Goal: Complete application form

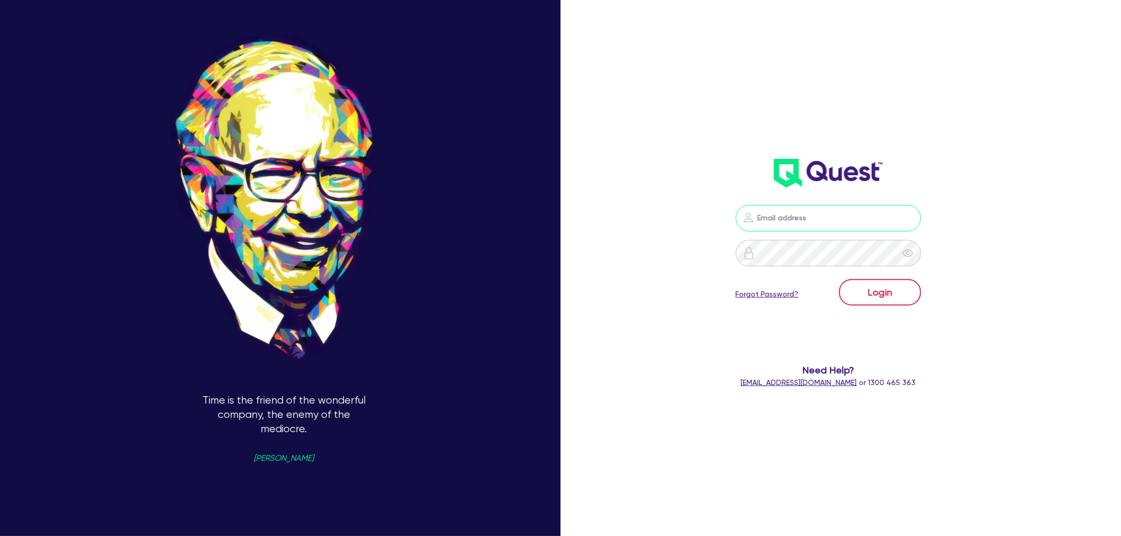
type input "[EMAIL_ADDRESS][PERSON_NAME][DOMAIN_NAME]"
click at [893, 302] on button "Login" at bounding box center [880, 292] width 82 height 26
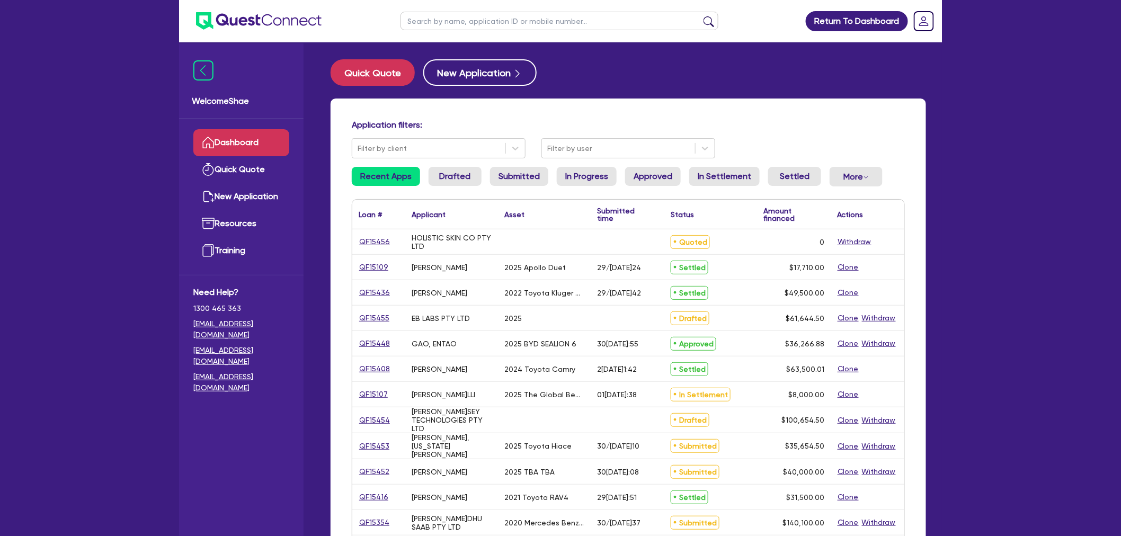
click at [449, 23] on input "text" at bounding box center [559, 21] width 318 height 19
type input "15438"
click at [700, 16] on button "submit" at bounding box center [708, 23] width 17 height 15
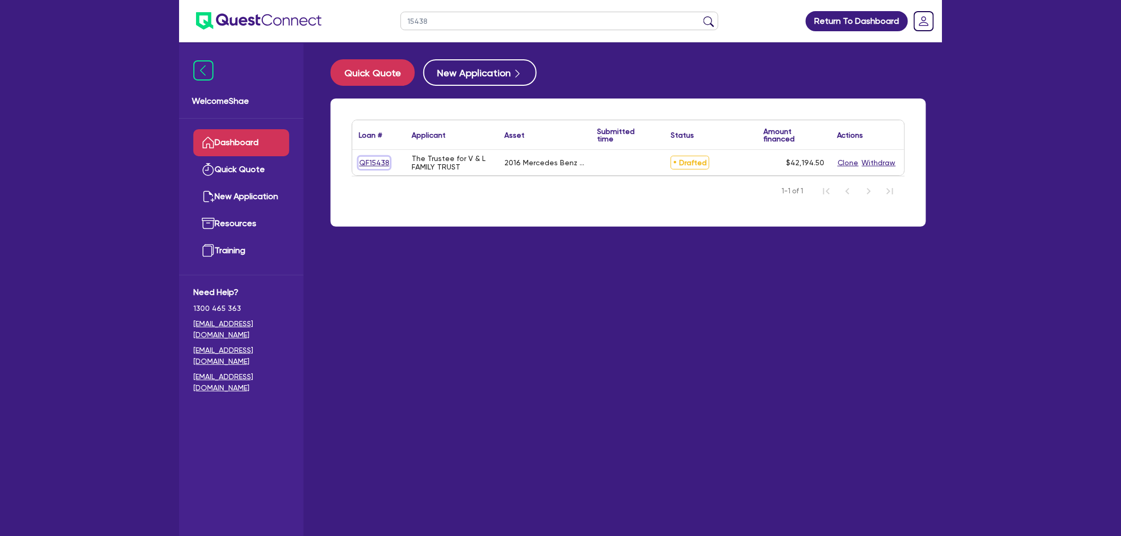
click at [387, 157] on link "QF15438" at bounding box center [374, 163] width 31 height 12
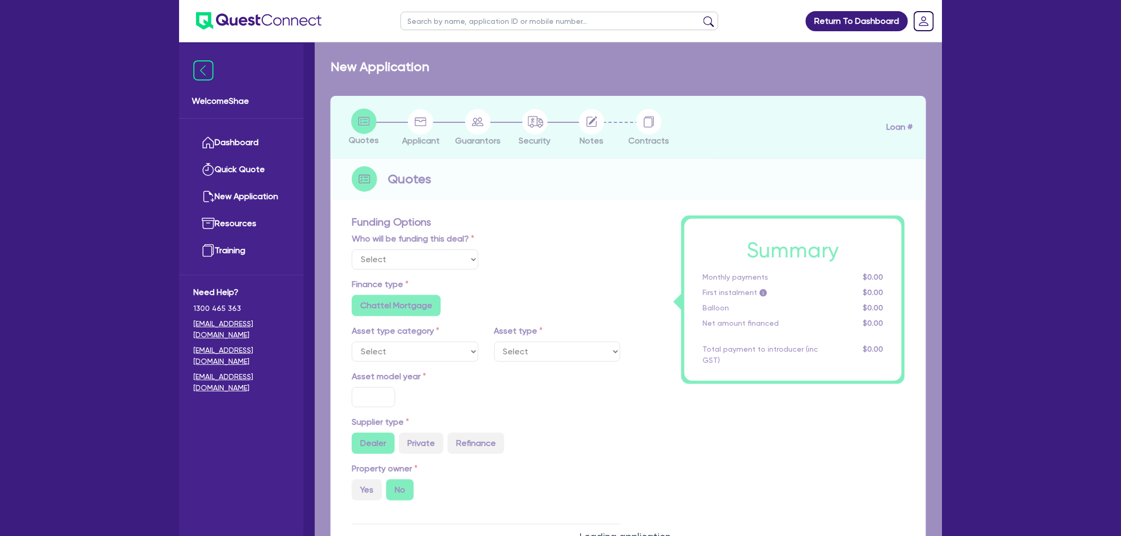
select select "Other"
select select "CARS_AND_LIGHT_TRUCKS"
type input "2016"
radio input "false"
radio input "true"
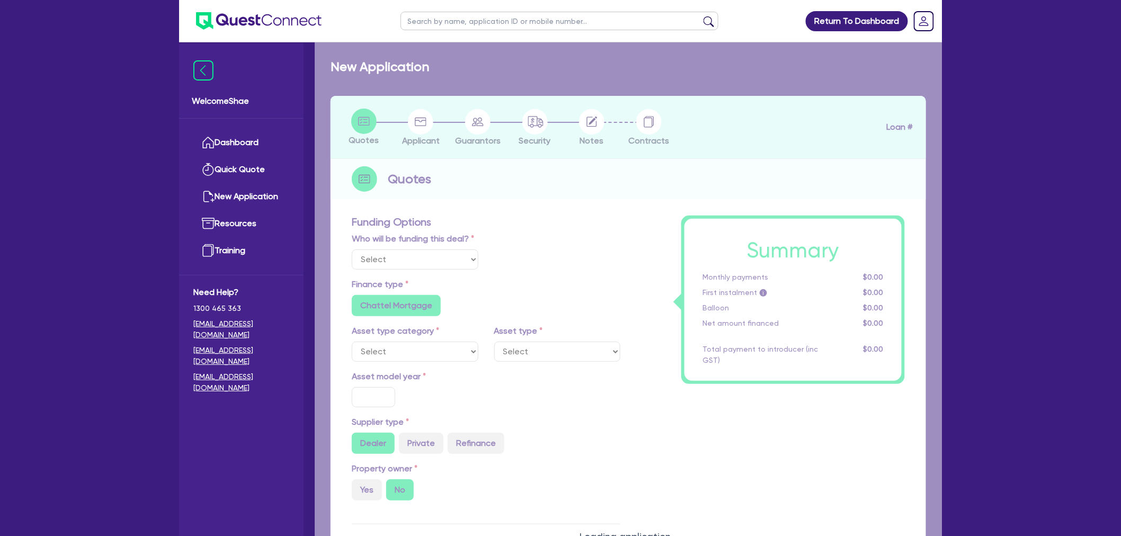
type input "50,000"
type input "10,000"
type input "13.99"
radio input "false"
type input "1,400"
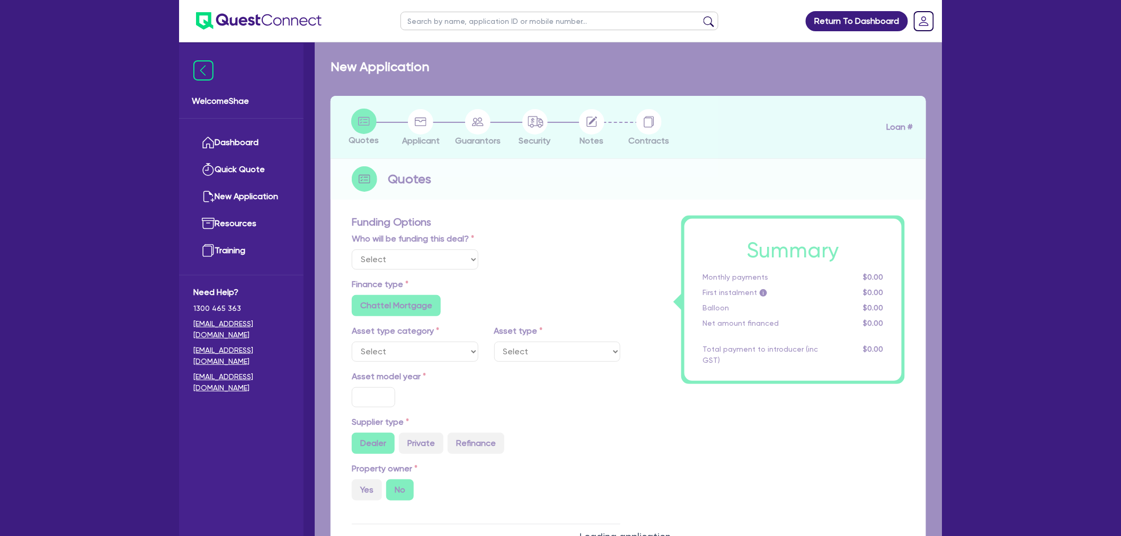
radio input "true"
select select "PASSENGER_VEHICLES"
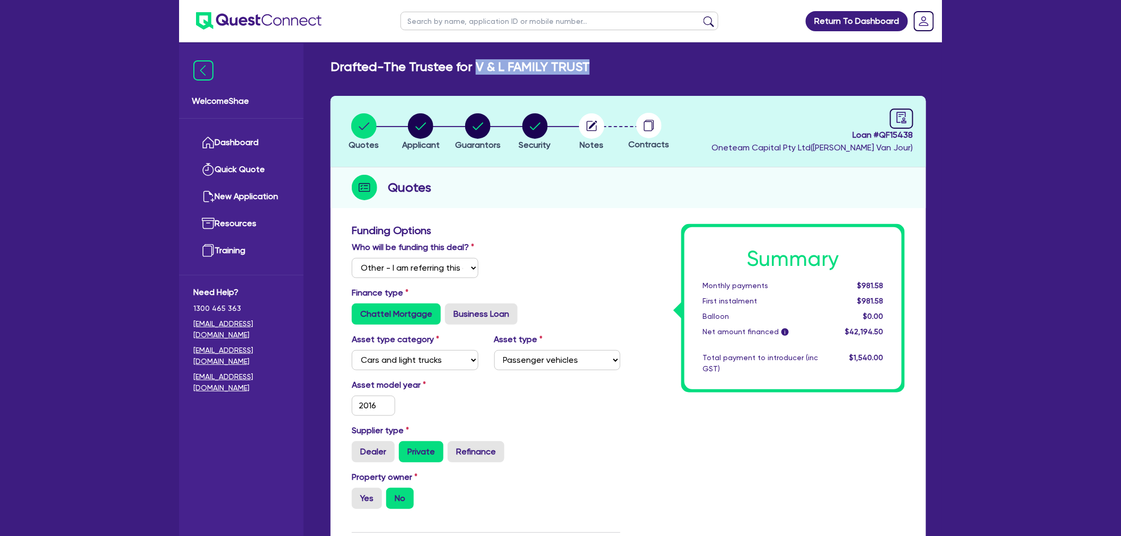
drag, startPoint x: 479, startPoint y: 66, endPoint x: 591, endPoint y: 63, distance: 111.8
click at [591, 63] on div "Drafted - The Trustee for V & L FAMILY TRUST" at bounding box center [628, 66] width 611 height 15
click at [565, 176] on div "Quotes" at bounding box center [628, 187] width 595 height 41
drag, startPoint x: 530, startPoint y: 131, endPoint x: 534, endPoint y: 135, distance: 5.6
click at [530, 131] on circle "button" at bounding box center [534, 125] width 25 height 25
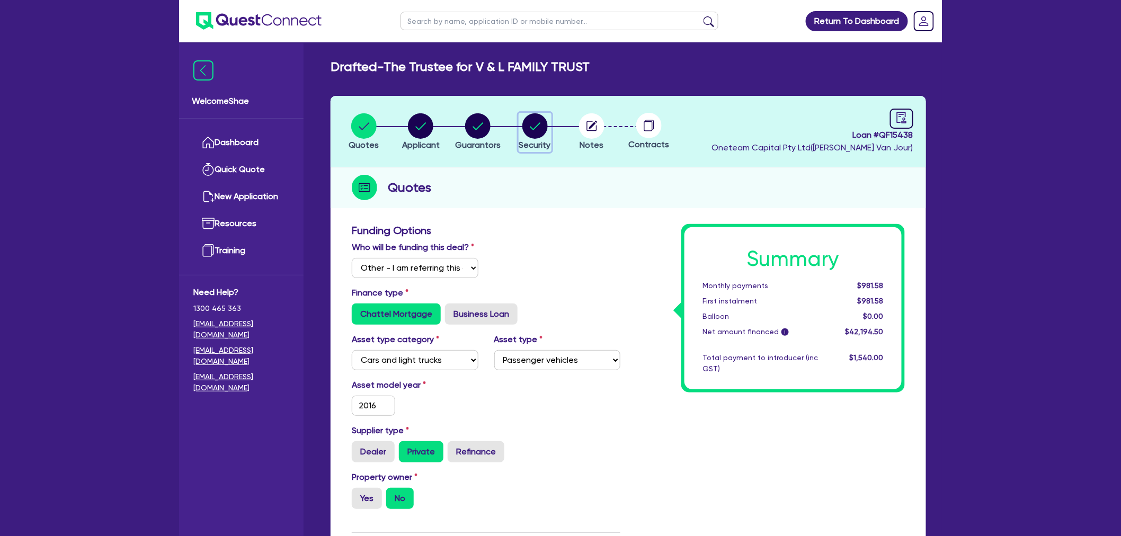
select select "CARS_AND_LIGHT_TRUCKS"
select select "PASSENGER_VEHICLES"
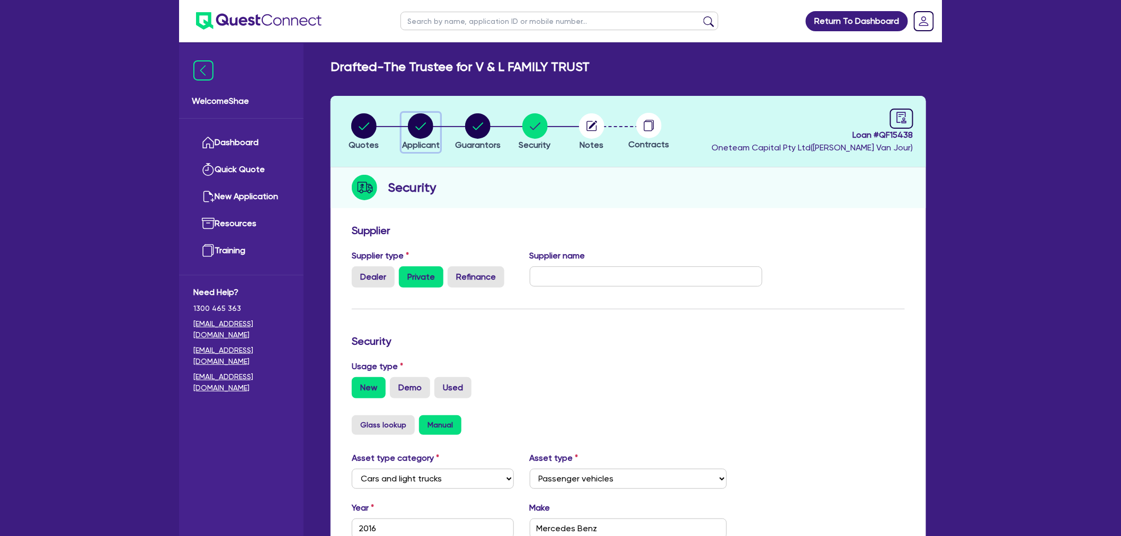
click at [411, 134] on icon "button" at bounding box center [420, 125] width 25 height 25
select select "TRUST"
select select "COMPANY"
select select "TRANSPORT_WAREHOUSING"
select select "PASSENGERS_FREIGHT_TRANSPORT"
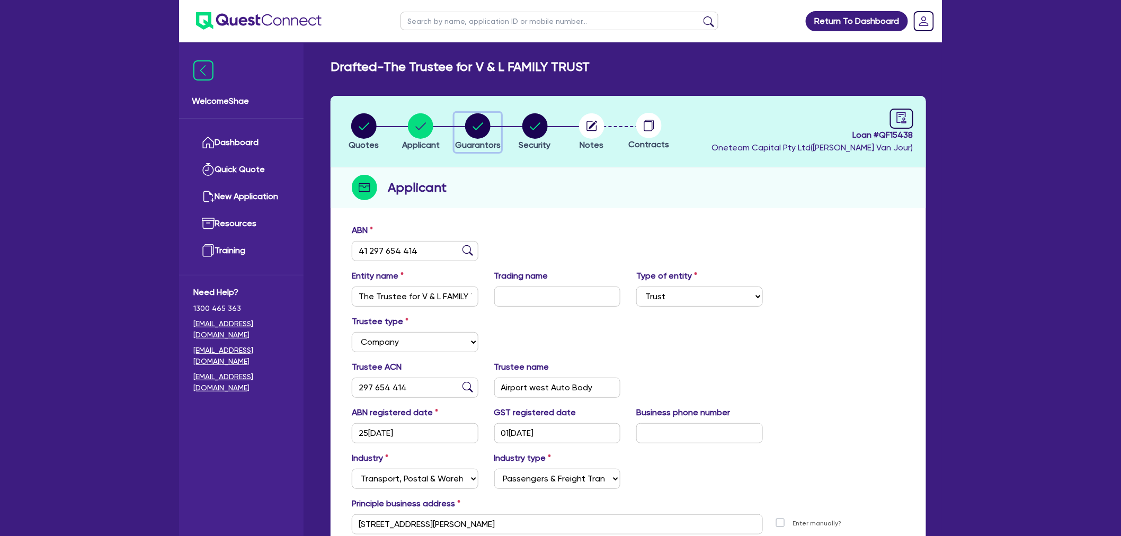
click at [479, 134] on circle "button" at bounding box center [477, 125] width 25 height 25
select select "MR"
select select "VIC"
select select "MARRIED"
select select "CASH"
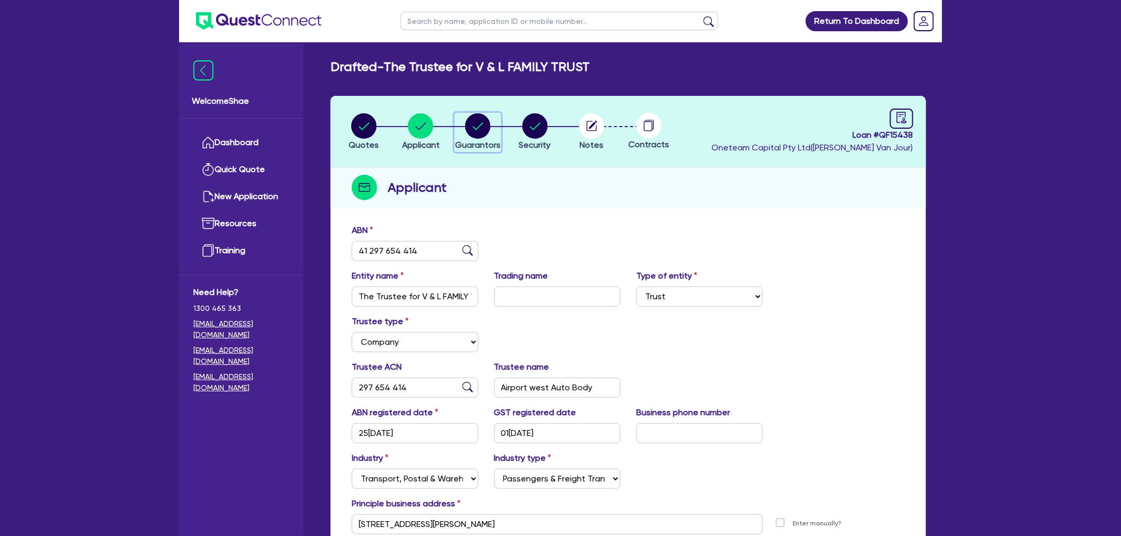
select select "VEHICLE"
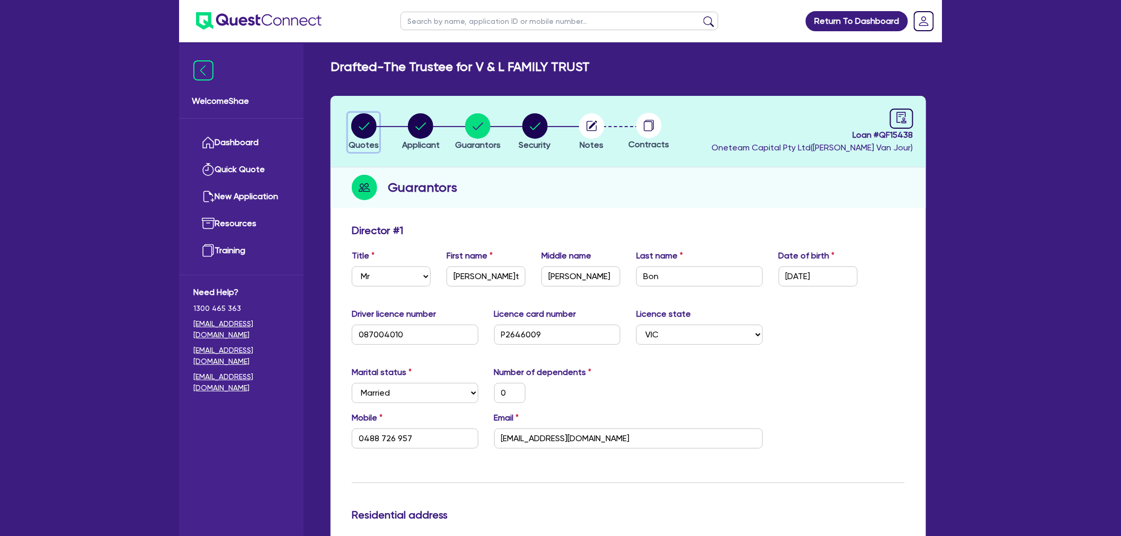
drag, startPoint x: 372, startPoint y: 125, endPoint x: 379, endPoint y: 135, distance: 12.1
click at [372, 125] on circle "button" at bounding box center [363, 125] width 25 height 25
select select "Other"
select select "CARS_AND_LIGHT_TRUCKS"
select select "PASSENGER_VEHICLES"
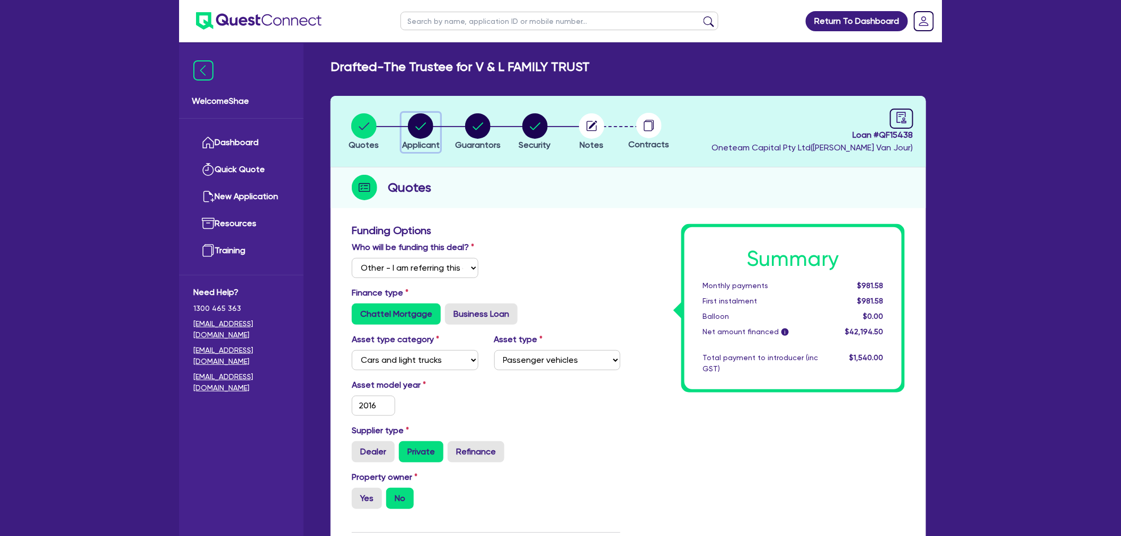
click at [415, 129] on circle "button" at bounding box center [420, 125] width 25 height 25
select select "TRUST"
select select "COMPANY"
select select "TRANSPORT_WAREHOUSING"
select select "PASSENGERS_FREIGHT_TRANSPORT"
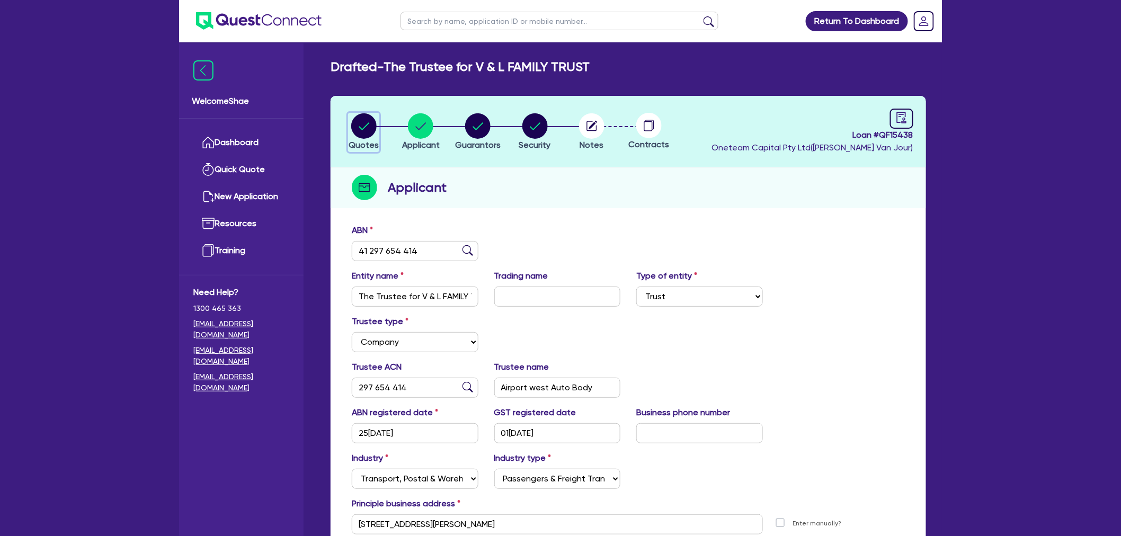
drag, startPoint x: 356, startPoint y: 131, endPoint x: 372, endPoint y: 147, distance: 22.5
click at [356, 131] on circle "button" at bounding box center [363, 125] width 25 height 25
select select "Other"
select select "CARS_AND_LIGHT_TRUCKS"
select select "PASSENGER_VEHICLES"
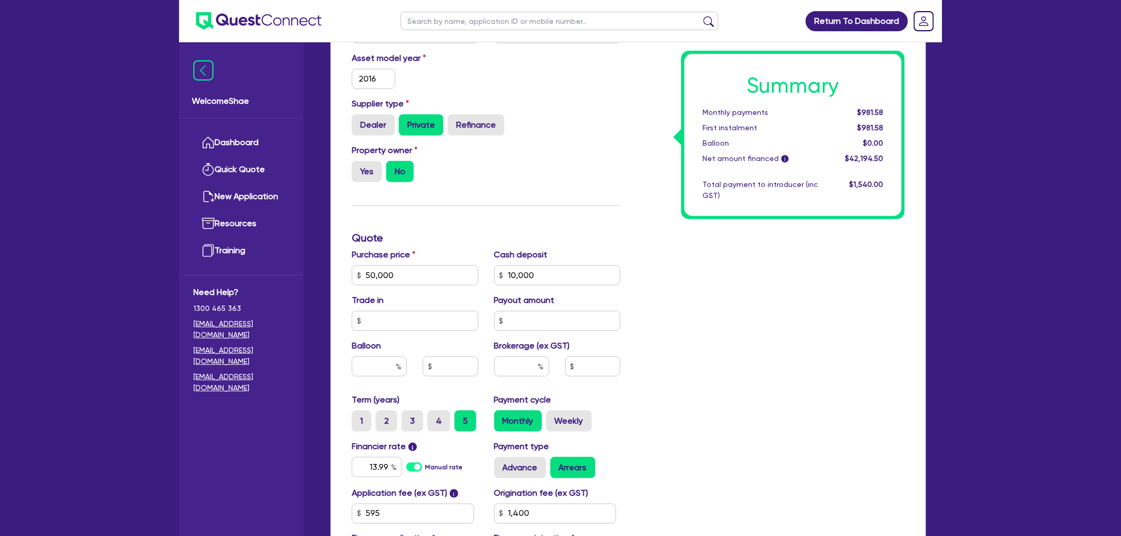
scroll to position [353, 0]
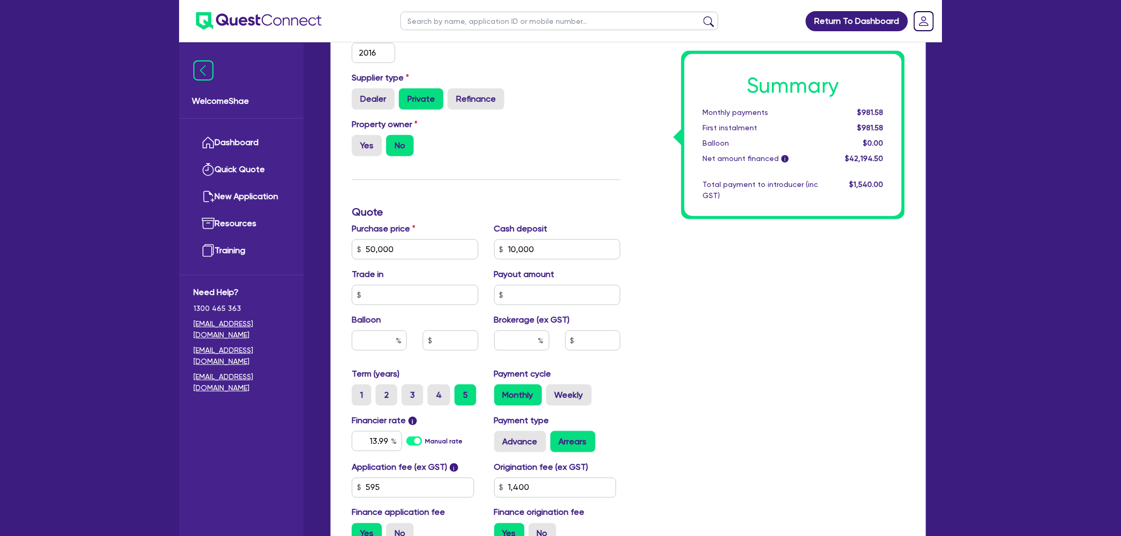
click at [294, 496] on div "Welcome Shae Dashboard Quick Quote New Application Ref Company Ref Salesperson …" at bounding box center [241, 289] width 124 height 493
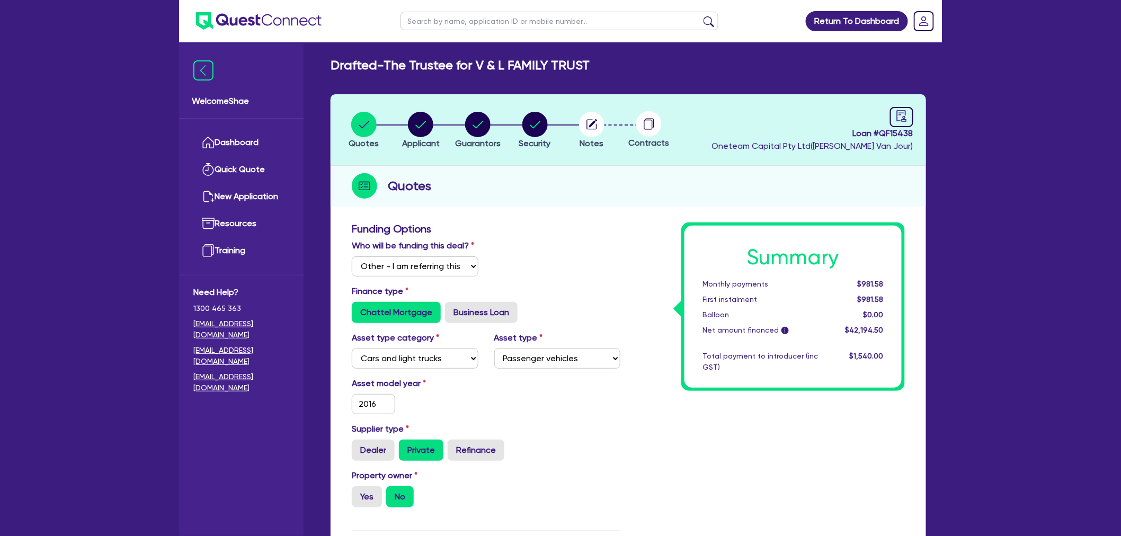
scroll to position [0, 0]
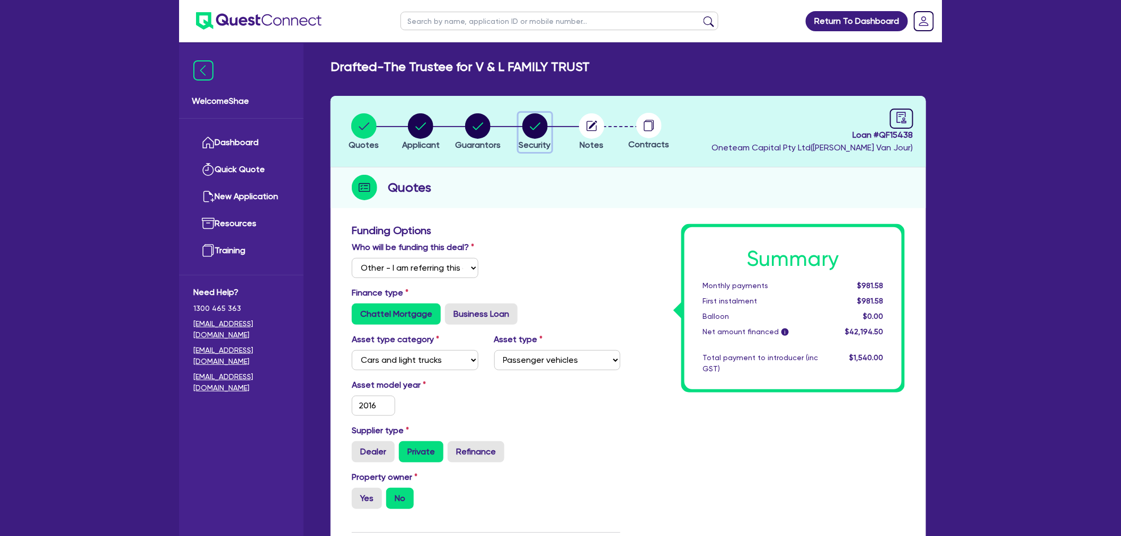
click at [535, 130] on circle "button" at bounding box center [534, 125] width 25 height 25
select select "CARS_AND_LIGHT_TRUCKS"
select select "PASSENGER_VEHICLES"
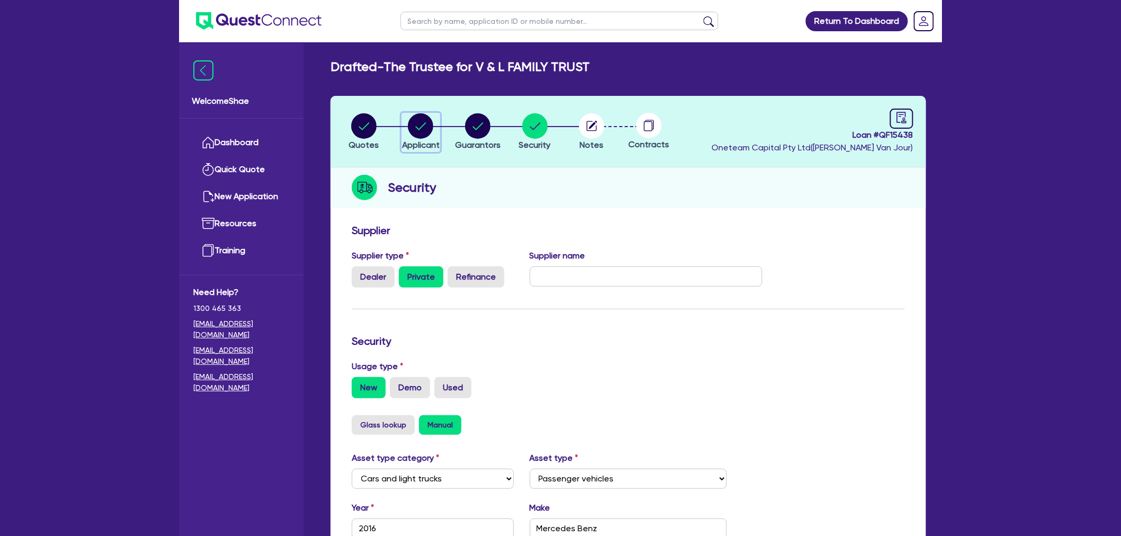
drag, startPoint x: 431, startPoint y: 122, endPoint x: 427, endPoint y: 128, distance: 7.2
click at [432, 122] on circle "button" at bounding box center [420, 125] width 25 height 25
select select "TRUST"
select select "COMPANY"
select select "TRANSPORT_WAREHOUSING"
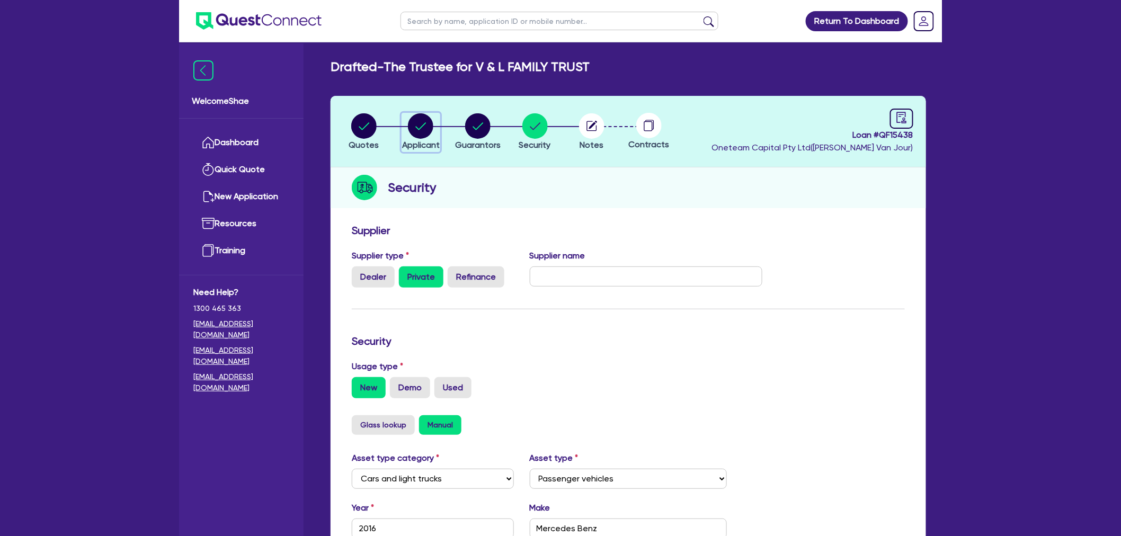
select select "PASSENGERS_FREIGHT_TRANSPORT"
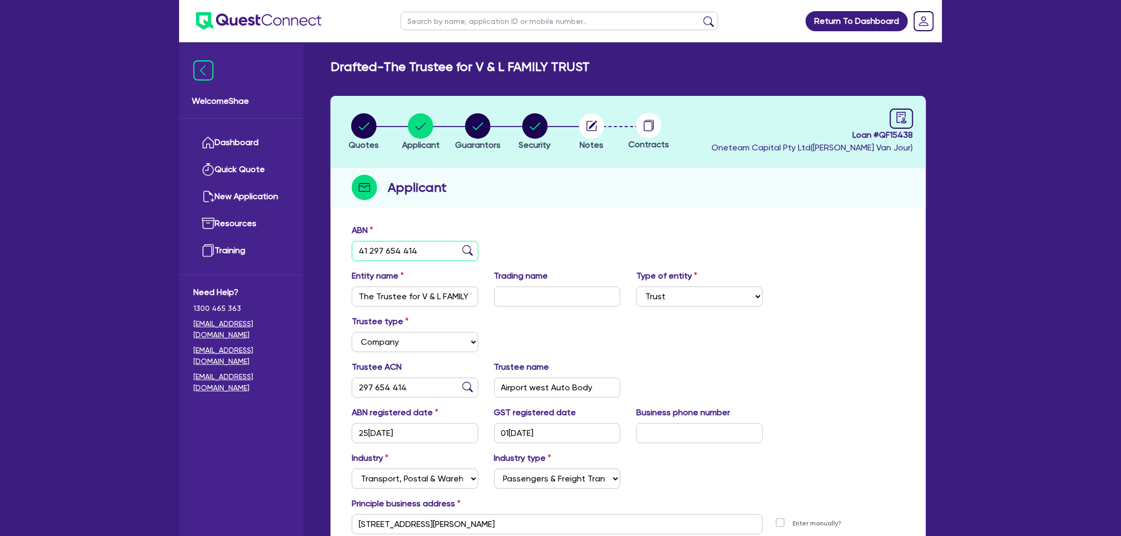
click at [396, 249] on input "41 297 654 414" at bounding box center [415, 251] width 127 height 20
click at [588, 135] on circle "button" at bounding box center [591, 125] width 25 height 25
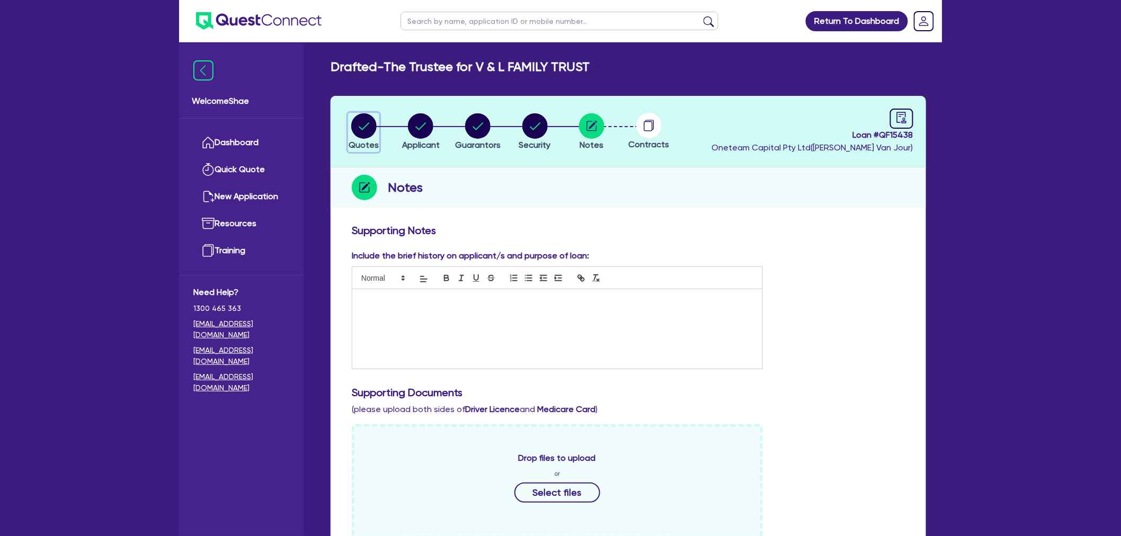
click at [367, 128] on circle "button" at bounding box center [363, 125] width 25 height 25
select select "Other"
select select "CARS_AND_LIGHT_TRUCKS"
select select "PASSENGER_VEHICLES"
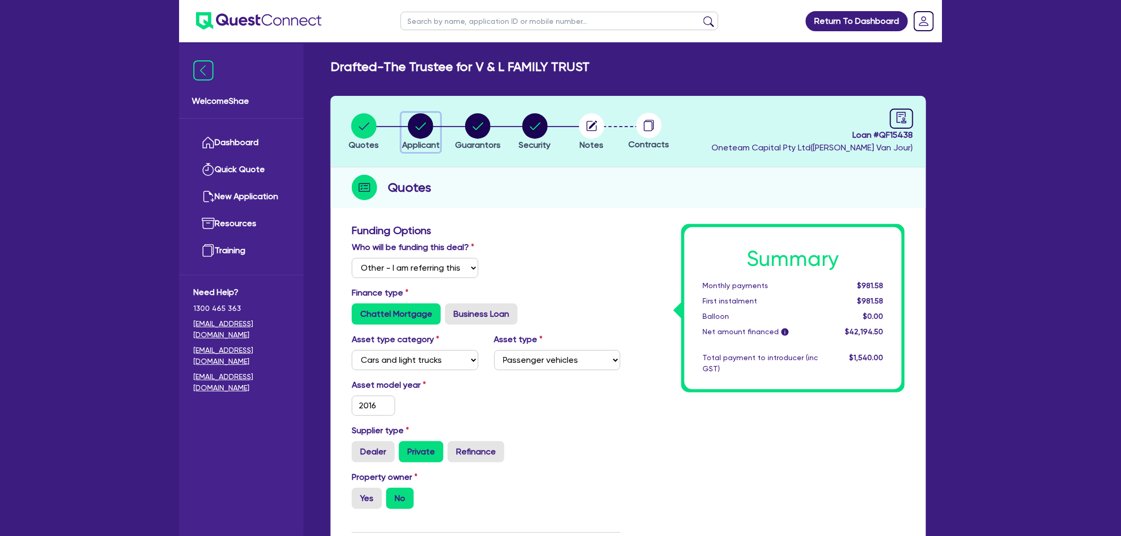
click at [426, 120] on circle "button" at bounding box center [420, 125] width 25 height 25
select select "TRUST"
select select "COMPANY"
select select "TRANSPORT_WAREHOUSING"
select select "PASSENGERS_FREIGHT_TRANSPORT"
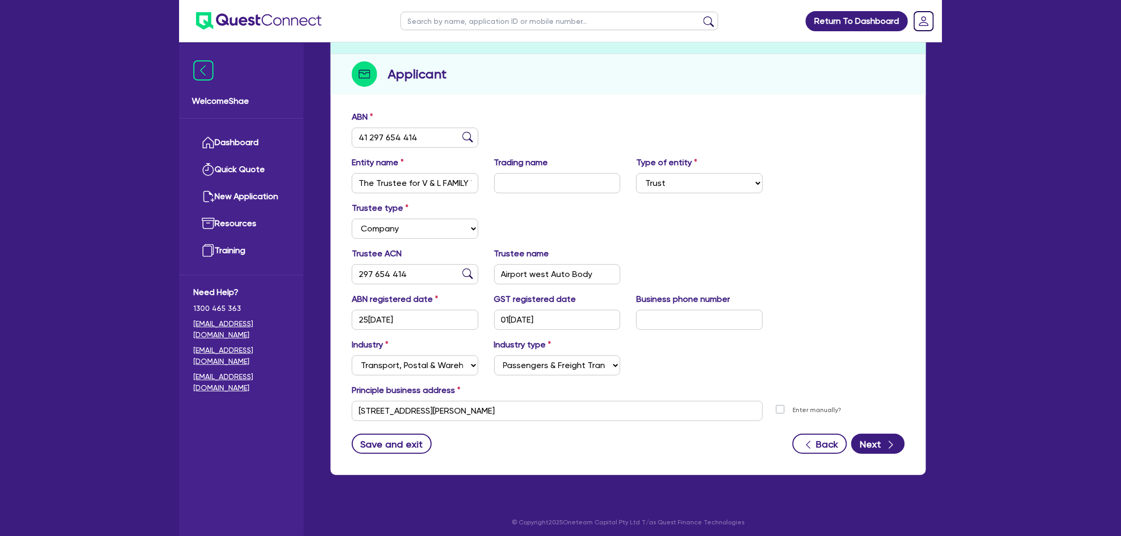
scroll to position [115, 0]
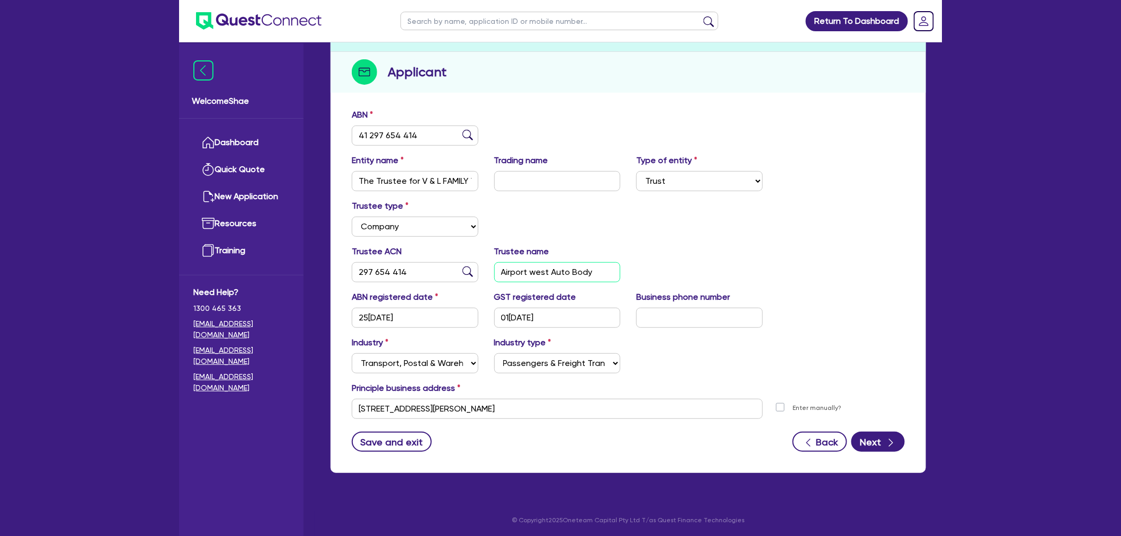
drag, startPoint x: 608, startPoint y: 272, endPoint x: 412, endPoint y: 267, distance: 196.0
click at [414, 267] on div "Trustee ACN 297 654 414 Trustee name Airport west Auto Body" at bounding box center [628, 268] width 569 height 46
click at [440, 405] on input "[STREET_ADDRESS][PERSON_NAME]" at bounding box center [557, 409] width 411 height 20
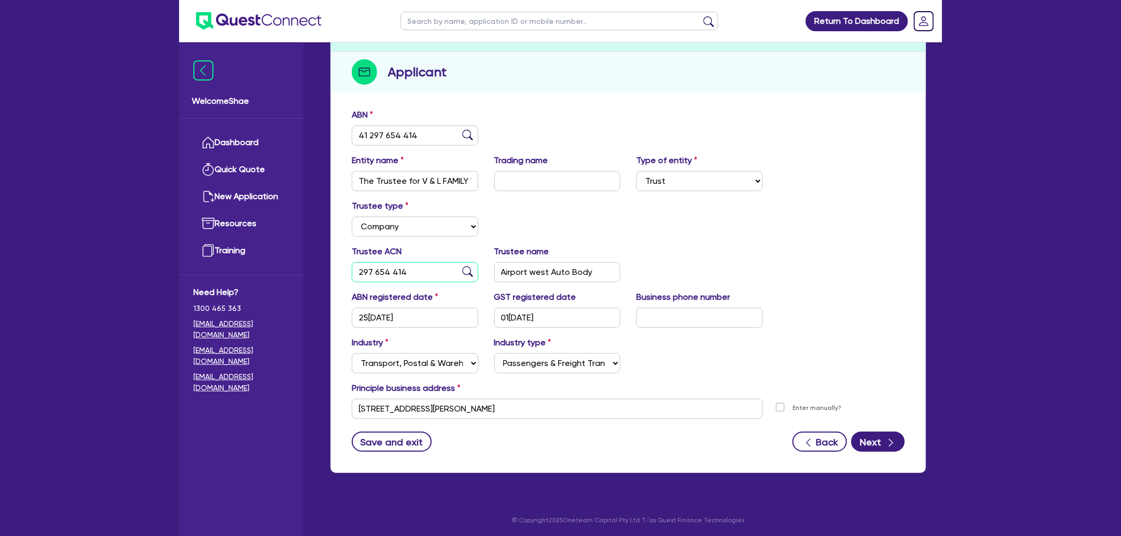
drag, startPoint x: 397, startPoint y: 269, endPoint x: 311, endPoint y: 272, distance: 85.9
click at [311, 272] on div "Welcome Shae Dashboard Quick Quote New Application Ref Company Ref Salesperson …" at bounding box center [560, 211] width 763 height 653
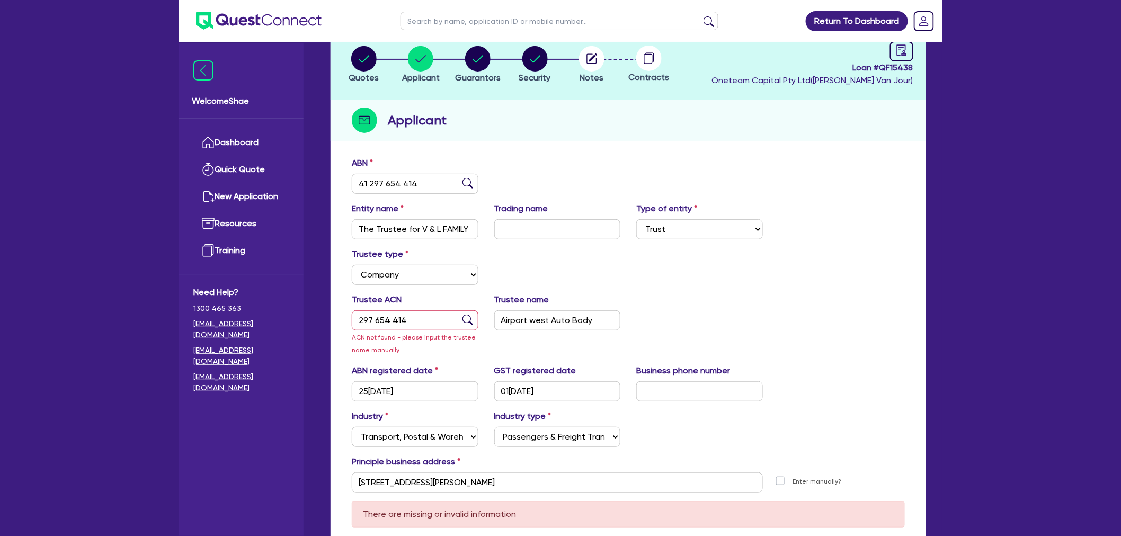
scroll to position [0, 0]
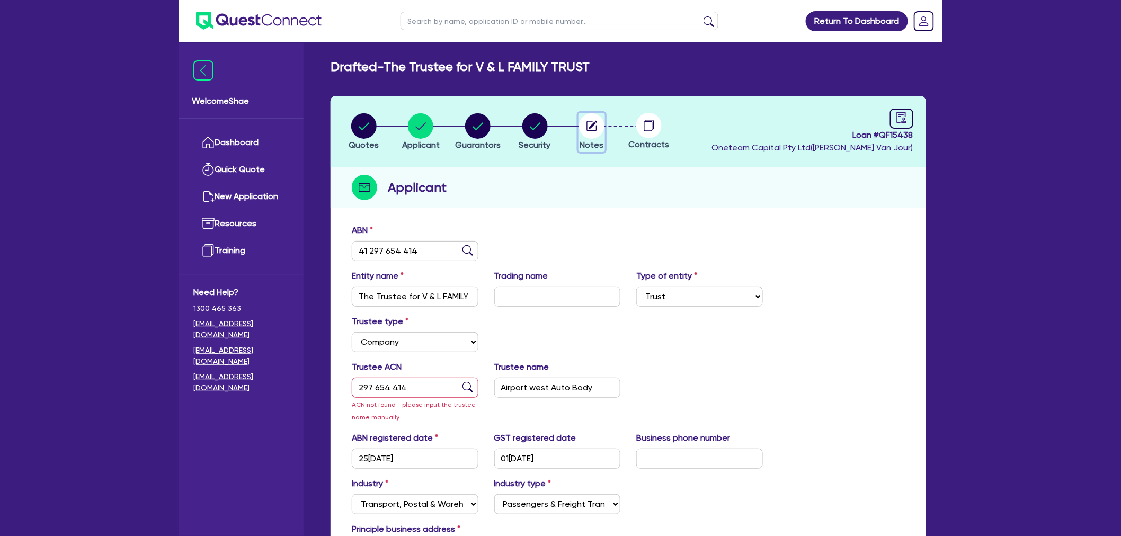
click at [585, 126] on circle "button" at bounding box center [591, 125] width 25 height 25
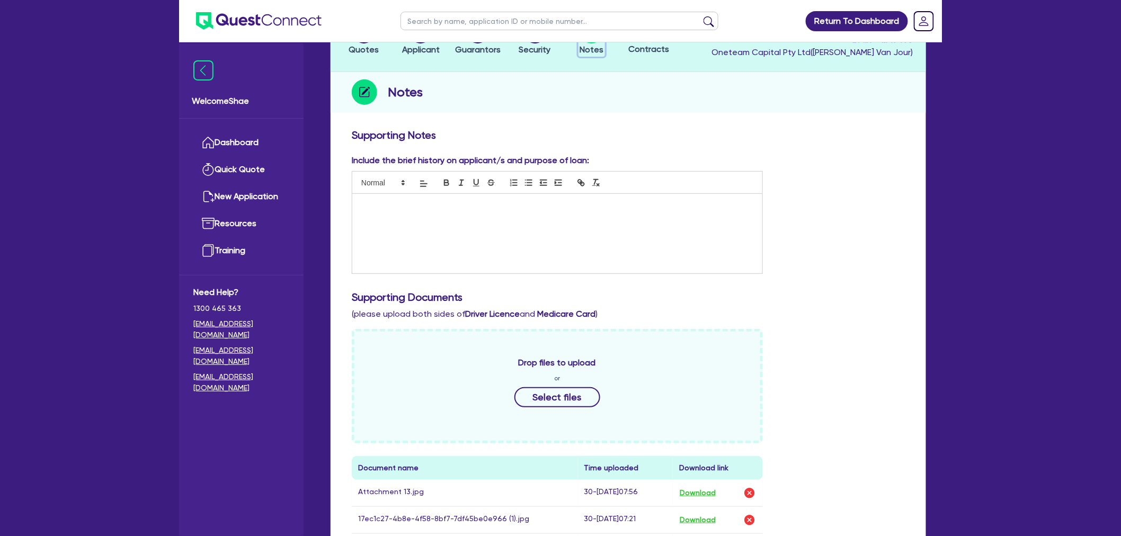
scroll to position [294, 0]
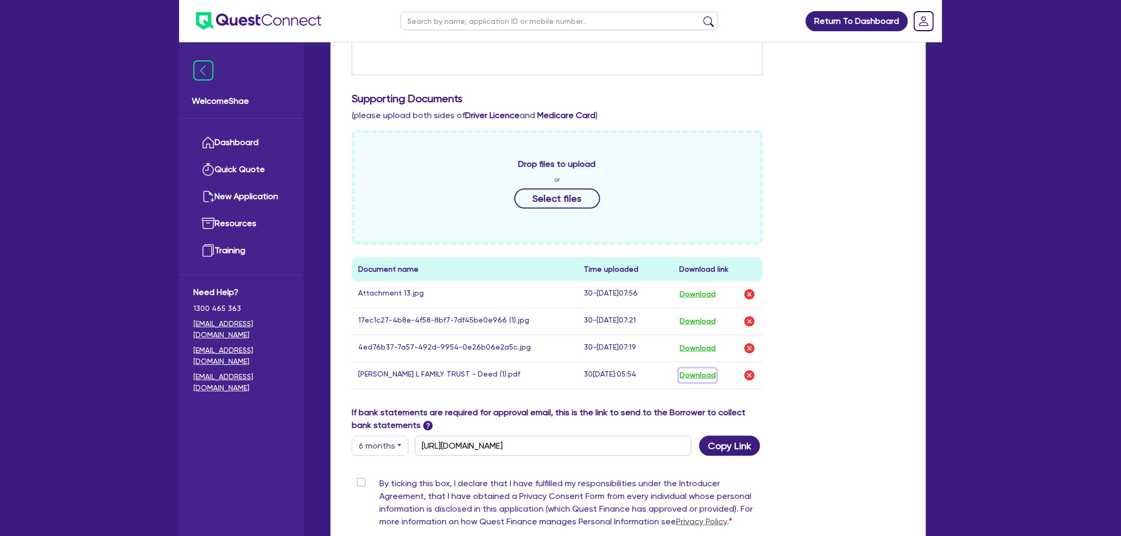
click at [700, 373] on button "Download" at bounding box center [697, 376] width 37 height 14
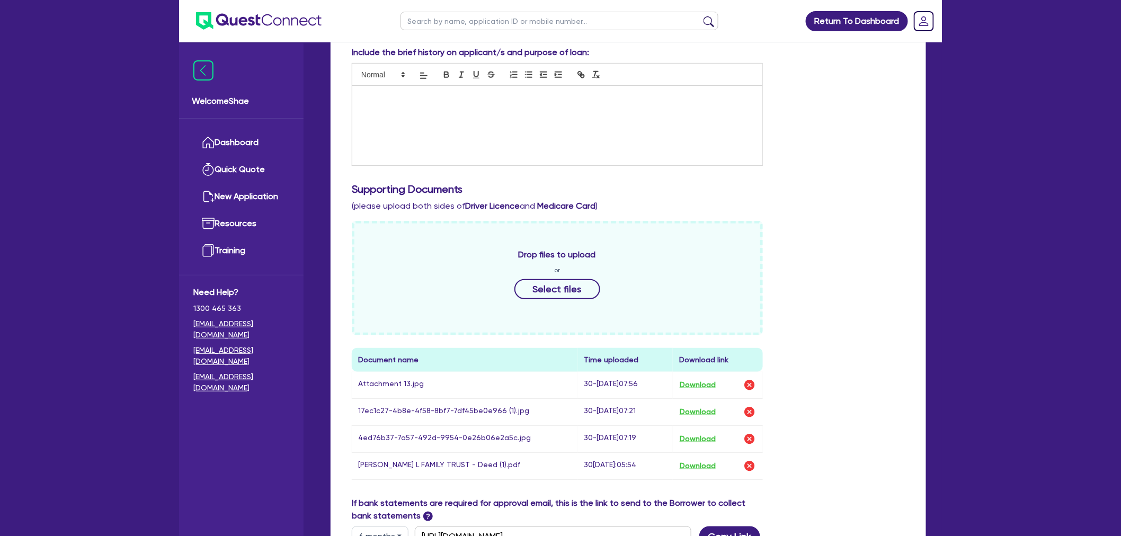
scroll to position [0, 0]
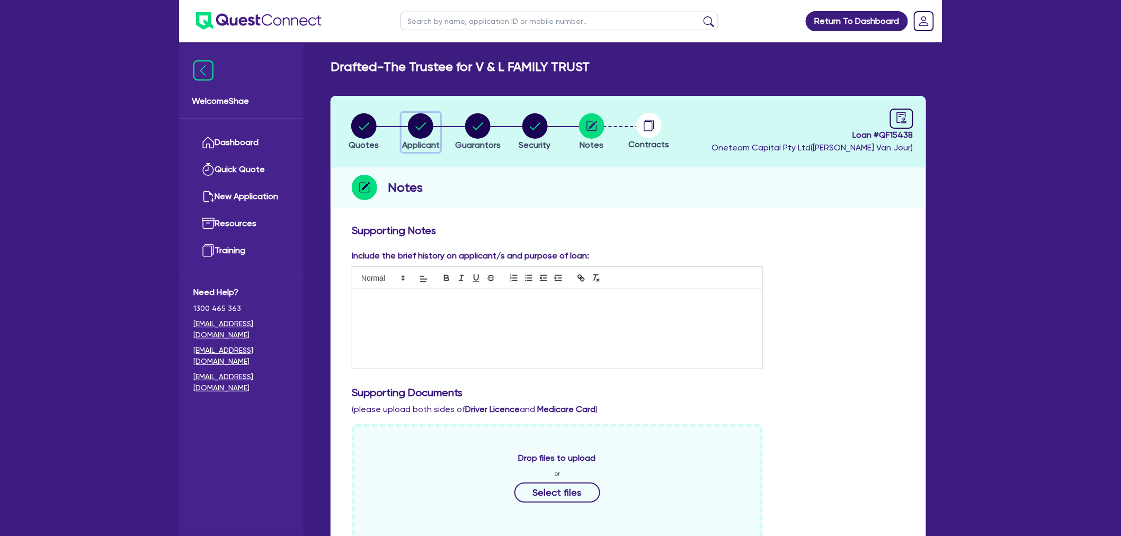
drag, startPoint x: 426, startPoint y: 124, endPoint x: 424, endPoint y: 133, distance: 9.3
click at [426, 124] on circle "button" at bounding box center [420, 125] width 25 height 25
select select "TRUST"
select select "COMPANY"
select select "TRANSPORT_WAREHOUSING"
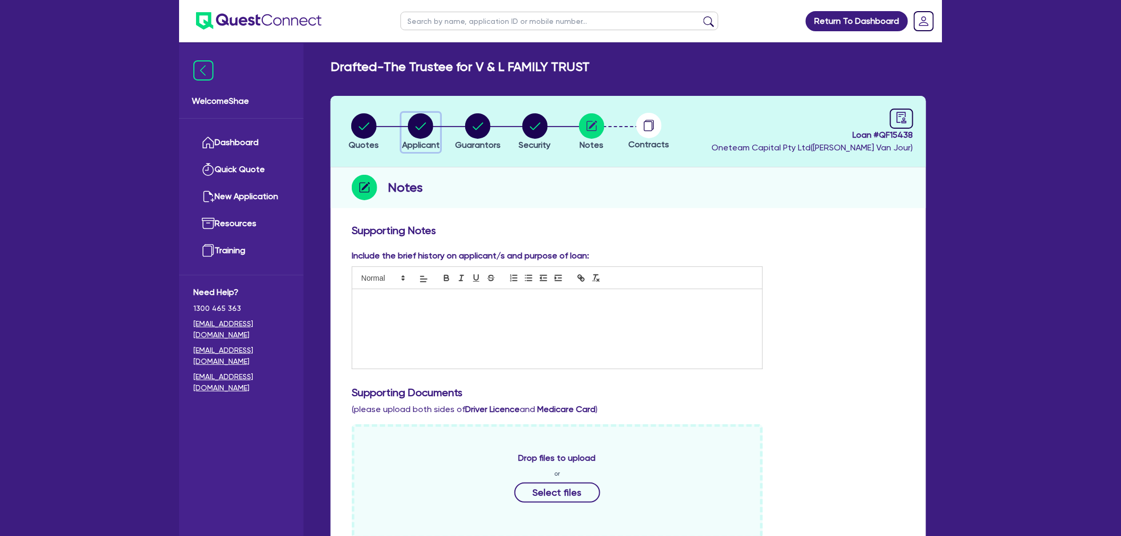
select select "PASSENGERS_FREIGHT_TRANSPORT"
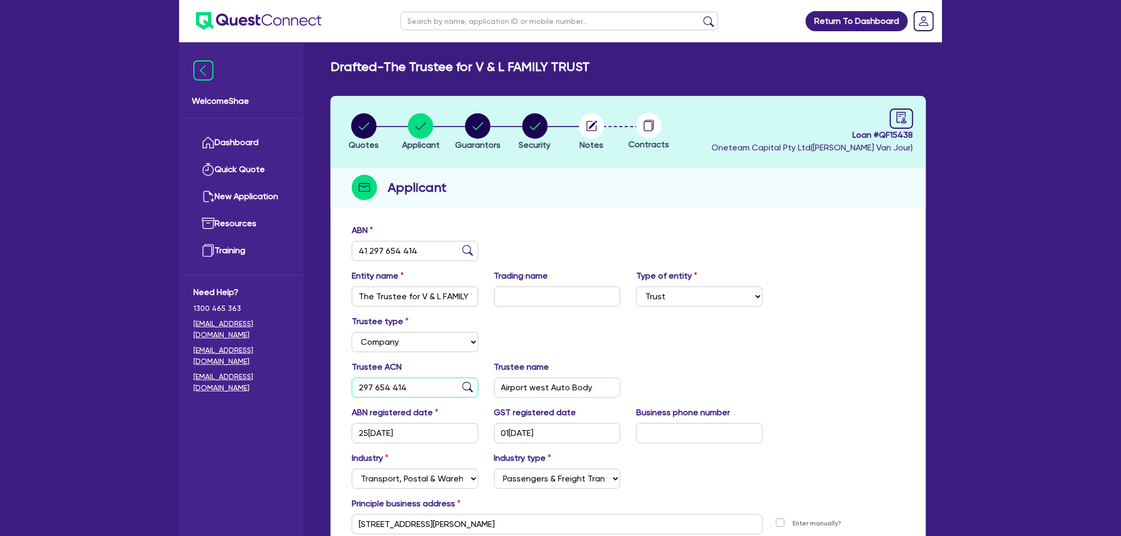
drag, startPoint x: 408, startPoint y: 383, endPoint x: 207, endPoint y: 370, distance: 201.7
click at [207, 370] on div "Welcome Shae Dashboard Quick Quote New Application Ref Company Ref Salesperson …" at bounding box center [560, 326] width 763 height 653
type input "658 318 962"
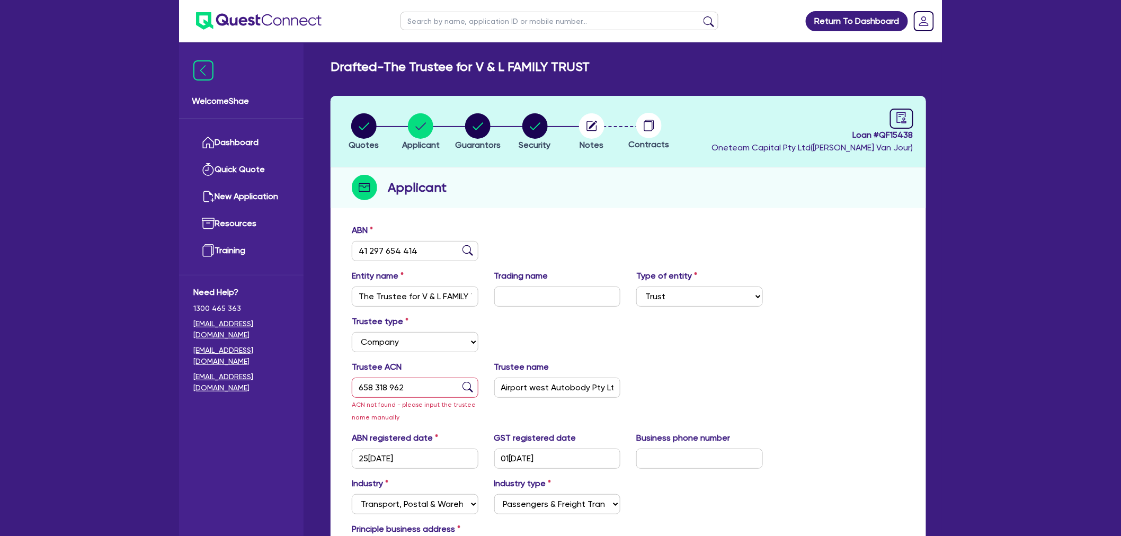
drag, startPoint x: 729, startPoint y: 377, endPoint x: 567, endPoint y: 394, distance: 162.4
click at [718, 373] on div "Trustee ACN 658 318 962 ACN not found - please input the trustee name manually …" at bounding box center [628, 396] width 569 height 71
click at [533, 390] on input "Airport west Autobody Pty Ltd" at bounding box center [557, 388] width 127 height 20
type input "Airport West Autobody Pty Ltd"
click at [685, 371] on div "Trustee ACN 658 318 962 ACN not found - please input the trustee name manually …" at bounding box center [628, 396] width 569 height 71
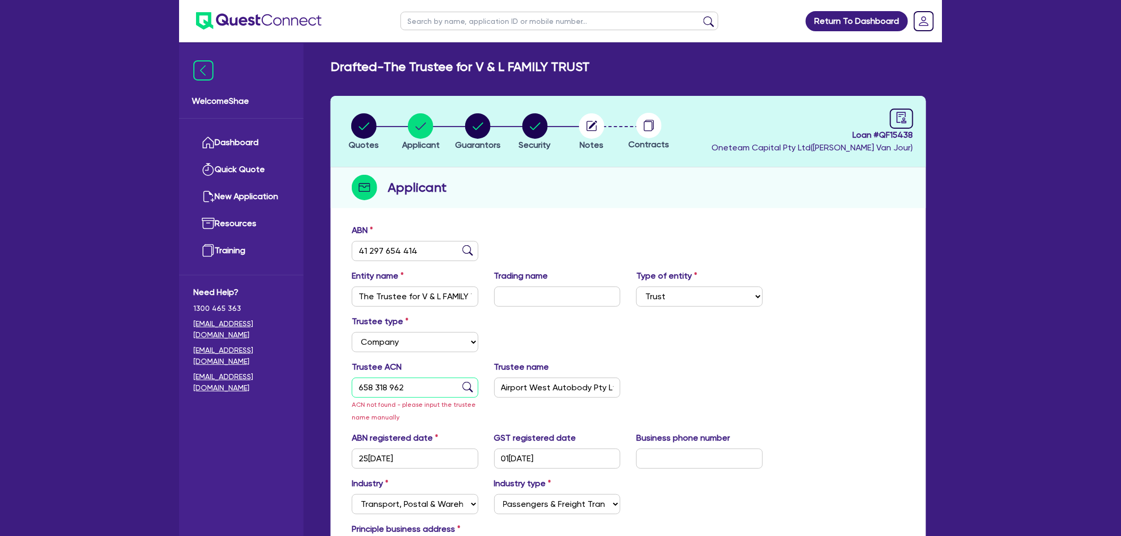
drag, startPoint x: 433, startPoint y: 388, endPoint x: 302, endPoint y: 412, distance: 132.5
click at [301, 402] on div "Welcome Shae Dashboard Quick Quote New Application Ref Company Ref Salesperson …" at bounding box center [560, 356] width 763 height 713
click at [479, 136] on circle "button" at bounding box center [477, 125] width 25 height 25
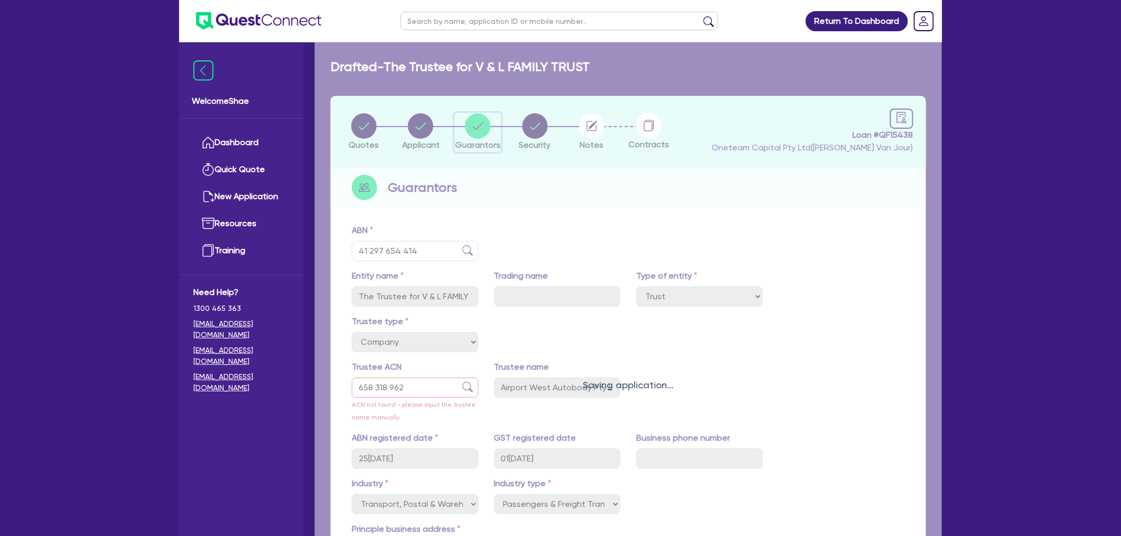
select select "MR"
select select "VIC"
select select "MARRIED"
select select "CASH"
select select "VEHICLE"
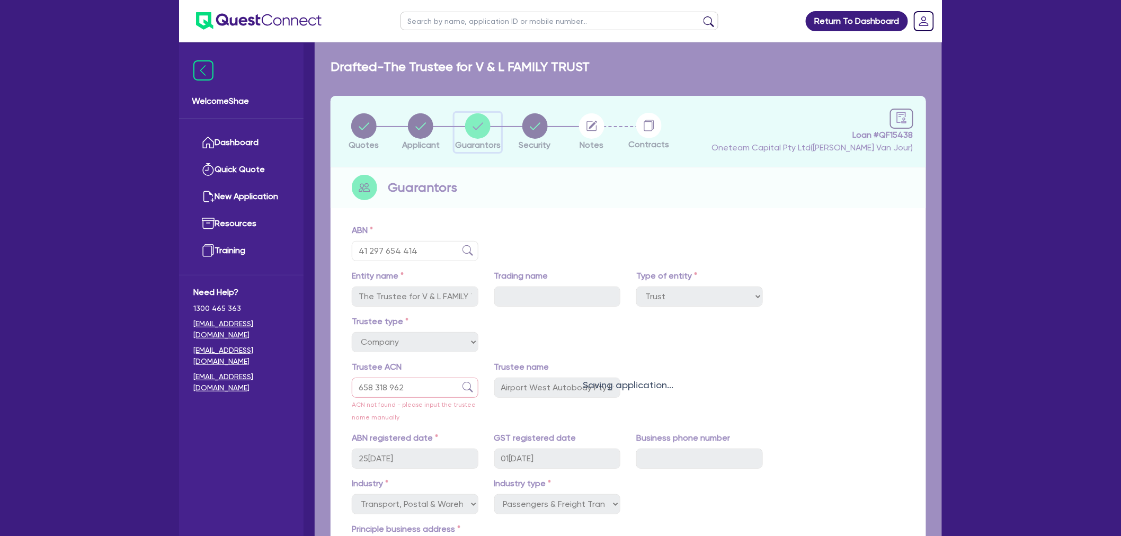
select select "VEHICLE"
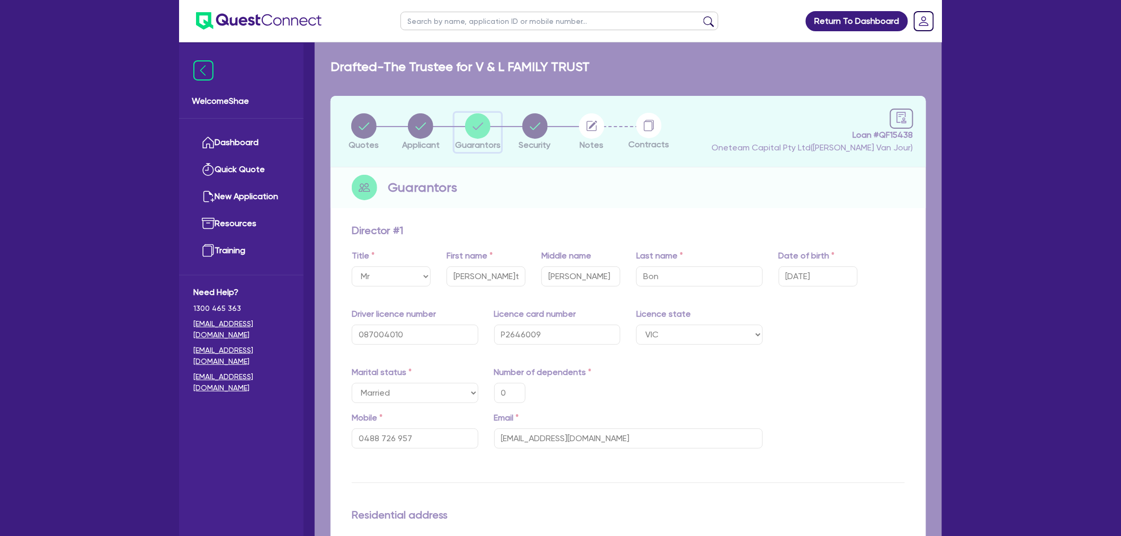
type input "0"
type input "0488 726 957"
type input "46,000"
type input "40,000"
type input "70,000"
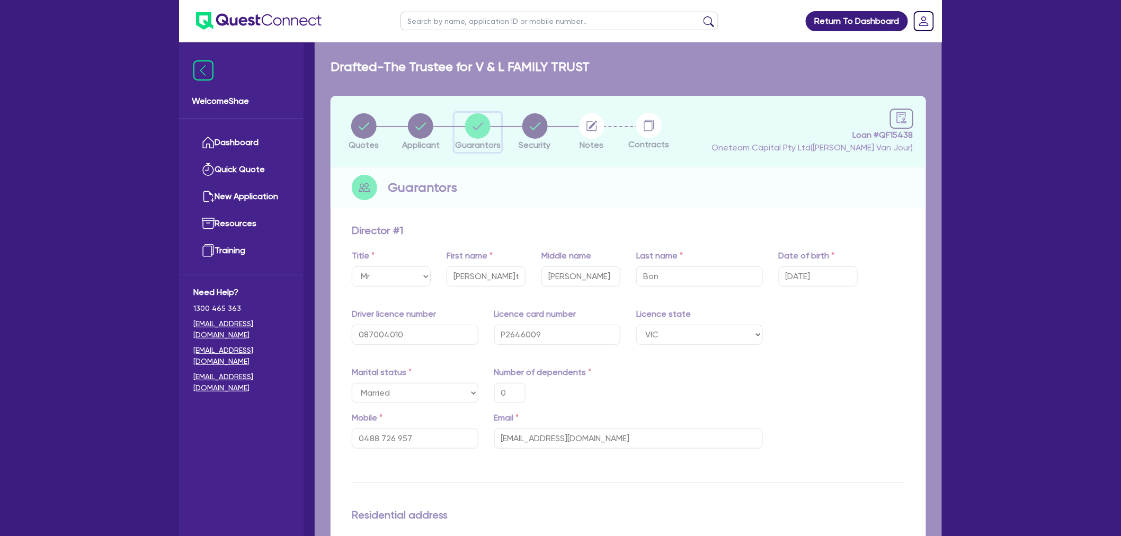
type input "15,000"
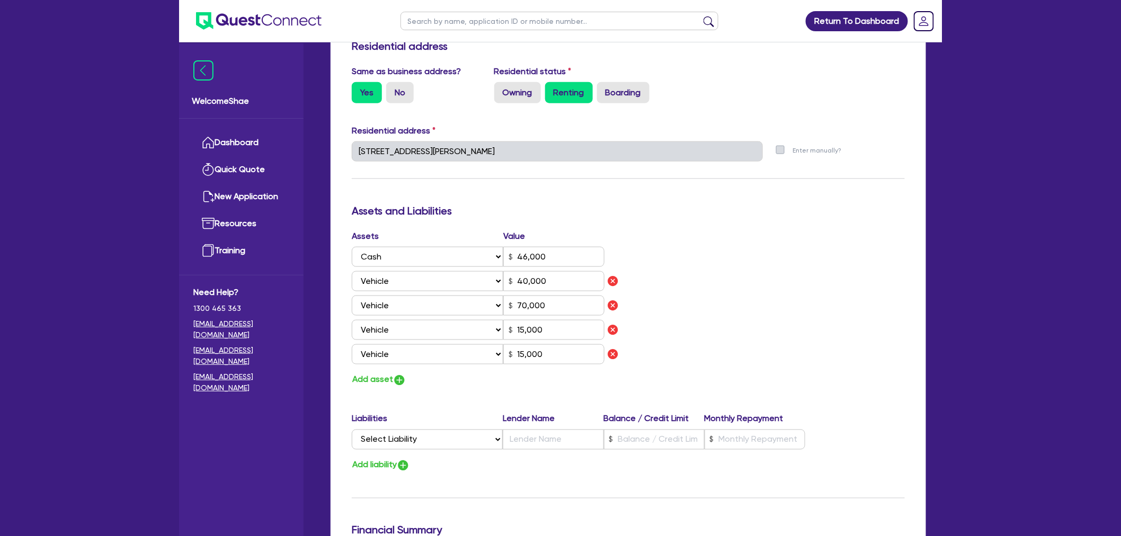
scroll to position [765, 0]
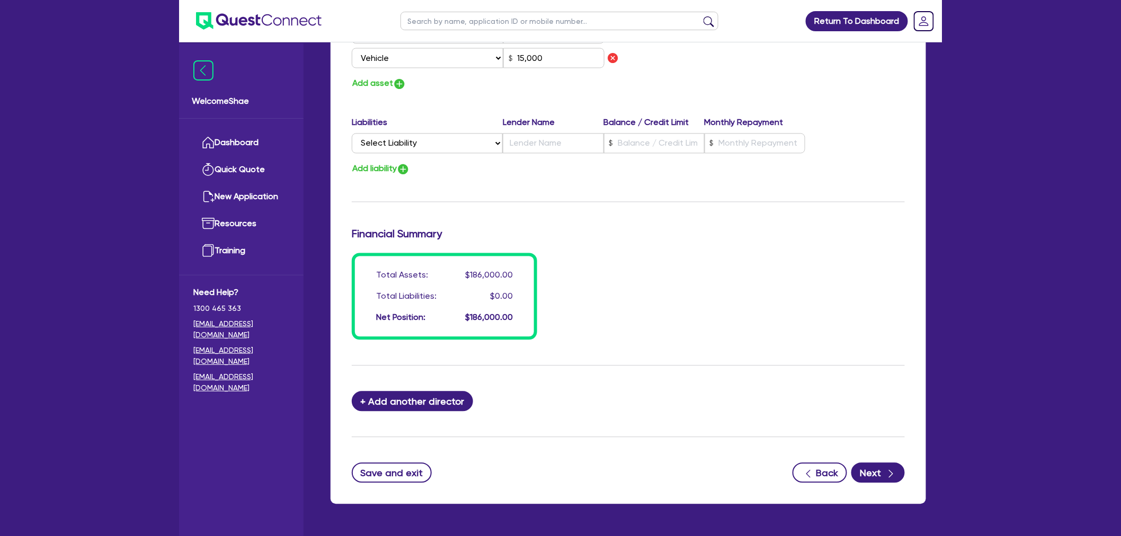
drag, startPoint x: 83, startPoint y: 191, endPoint x: 169, endPoint y: 110, distance: 118.4
click at [415, 19] on input "text" at bounding box center [559, 21] width 318 height 19
paste input "QF15022"
type input "QF15022"
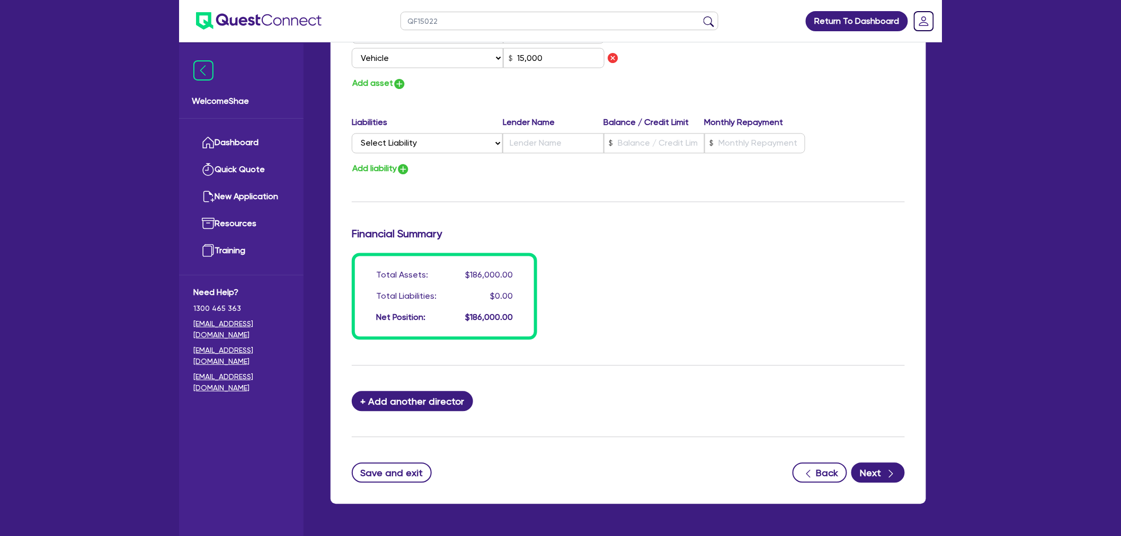
click button "submit" at bounding box center [708, 23] width 17 height 15
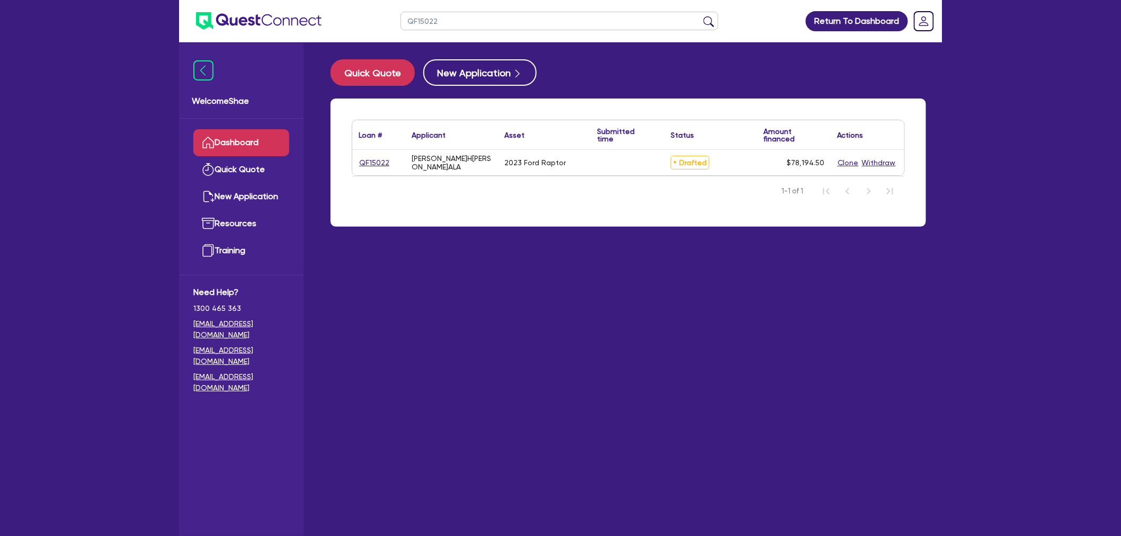
drag, startPoint x: 454, startPoint y: 20, endPoint x: 377, endPoint y: 19, distance: 76.8
click at [377, 19] on header "QF15022 Return To Dashboard Edit Profile Logout" at bounding box center [560, 21] width 763 height 42
type input "perky"
click at [700, 16] on button "submit" at bounding box center [708, 23] width 17 height 15
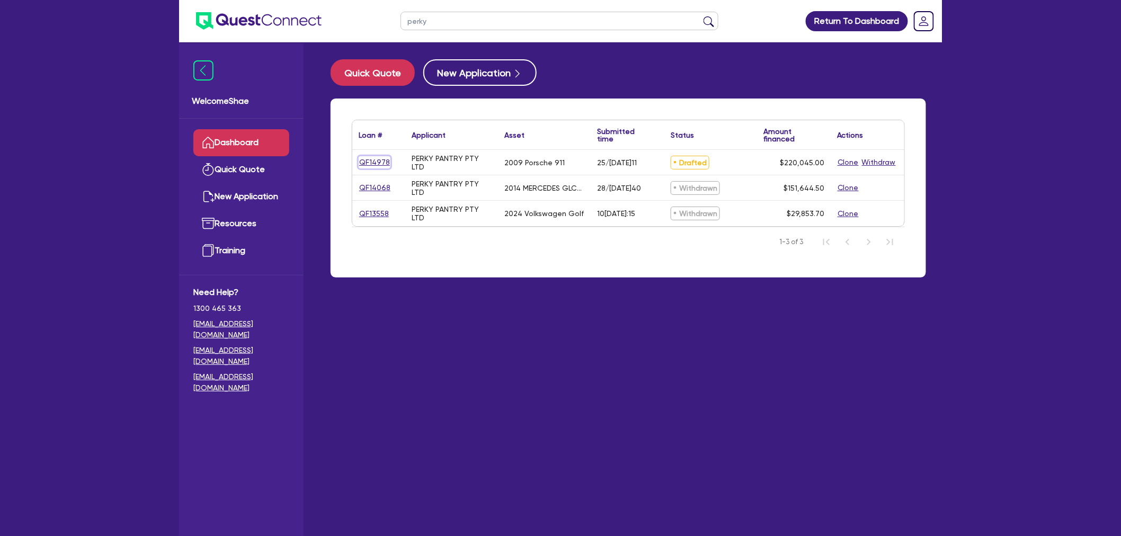
click at [375, 156] on link "QF14978" at bounding box center [375, 162] width 32 height 12
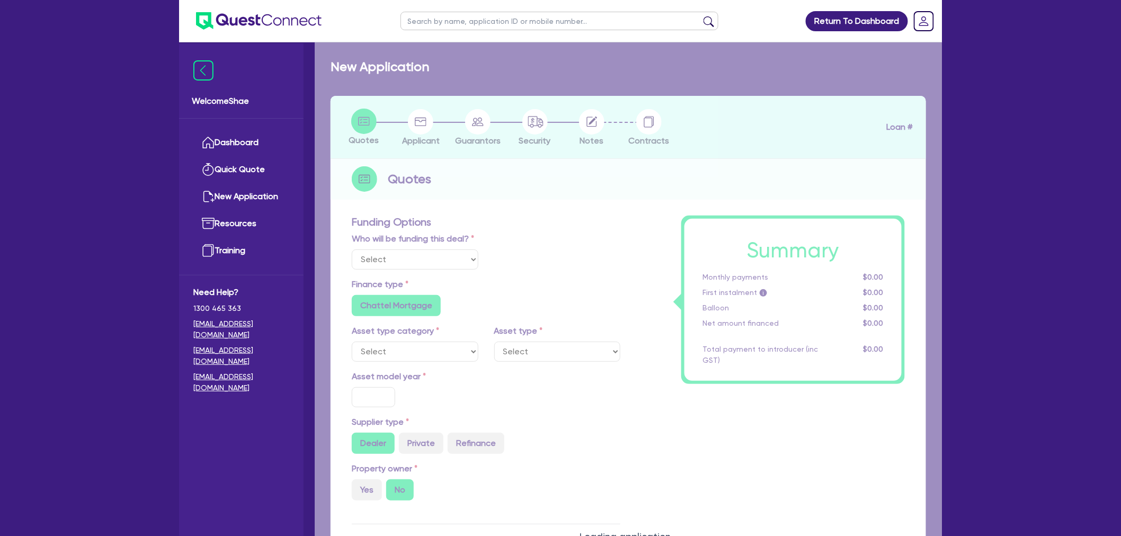
select select "Other"
select select "CARS_AND_LIGHT_TRUCKS"
type input "2009"
radio input "true"
type input "283,658"
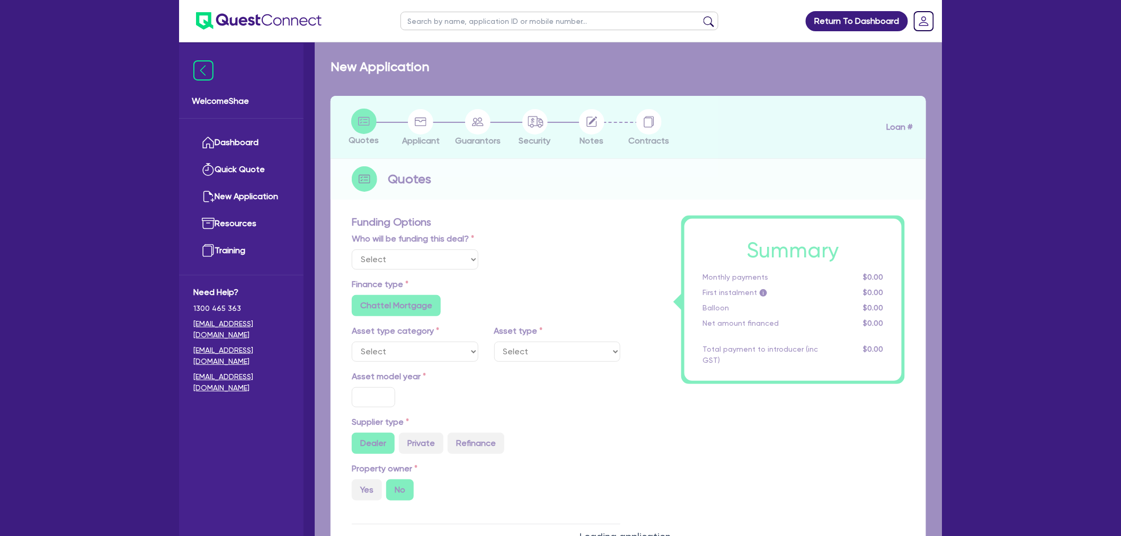
type input "65,000"
type input "2.89"
type input "8,199.67"
type input "7.95"
type input "17,492.64"
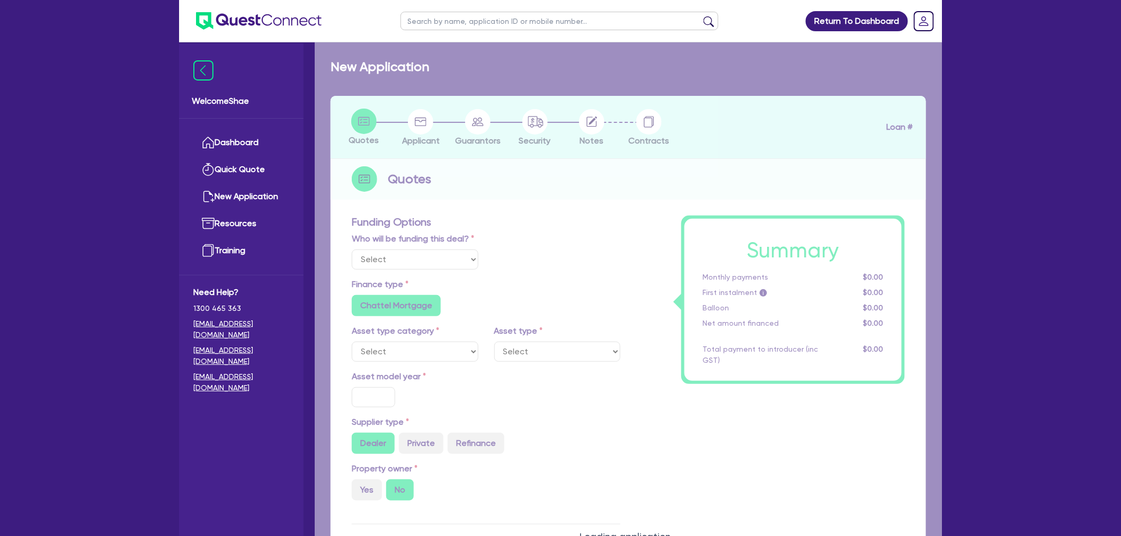
type input "17.13"
radio input "false"
type input "460.91"
type input "800"
radio input "true"
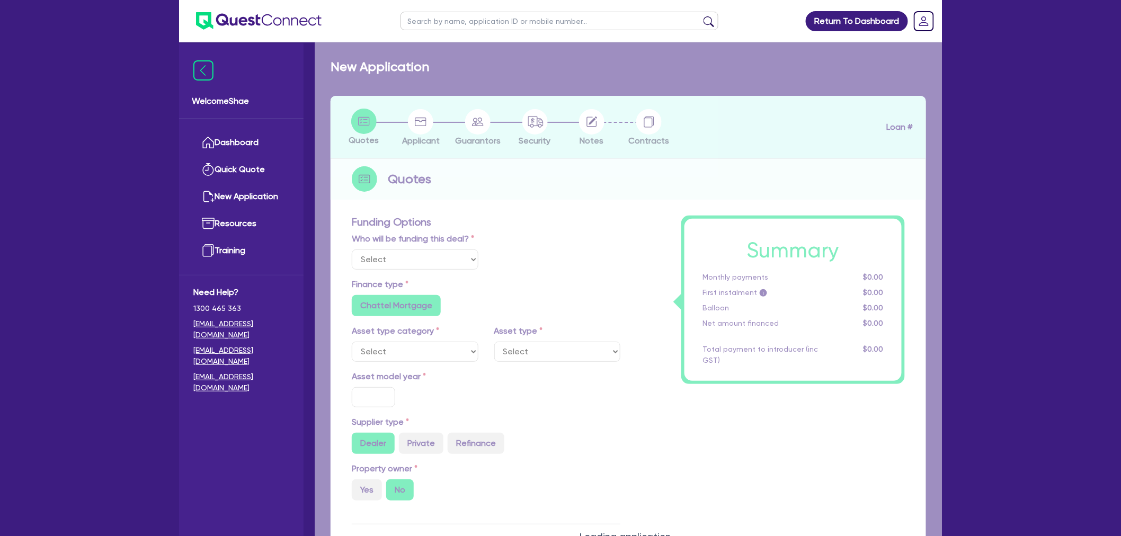
radio input "true"
select select "PASSENGER_VEHICLES"
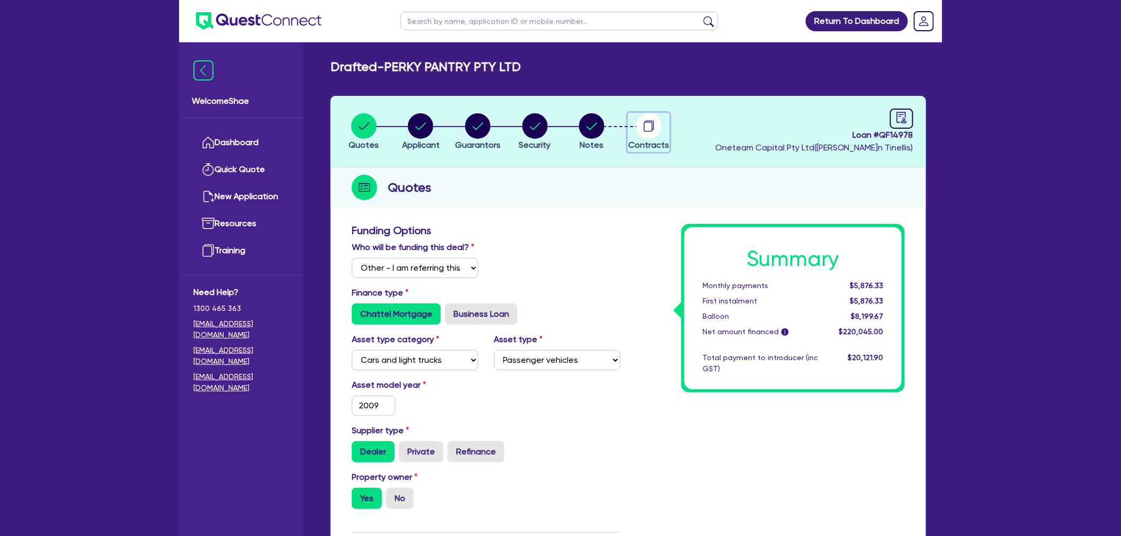
drag, startPoint x: 661, startPoint y: 124, endPoint x: 661, endPoint y: 154, distance: 29.7
click at [661, 124] on circle "button" at bounding box center [648, 125] width 25 height 25
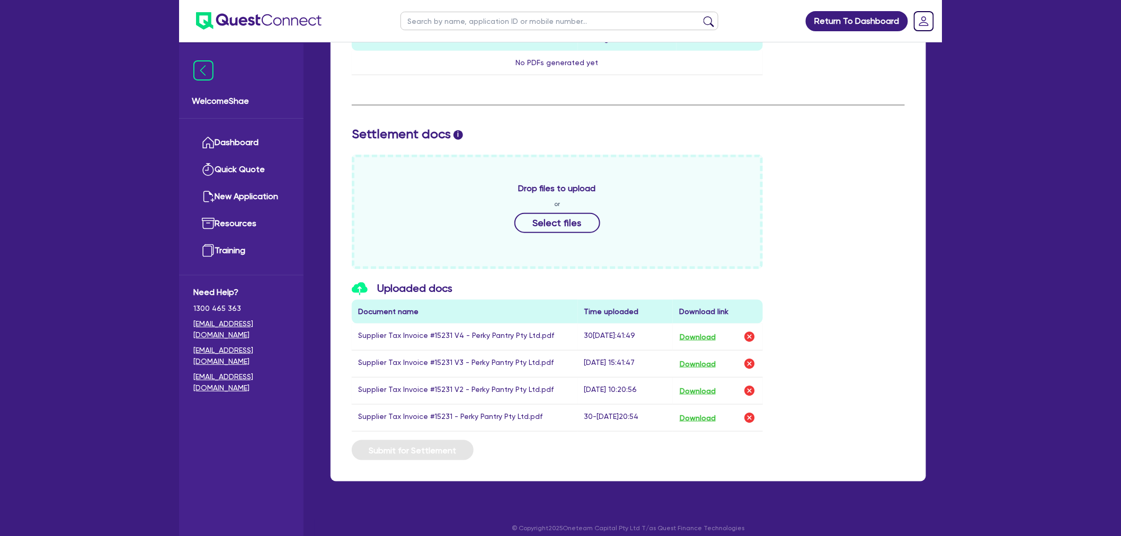
scroll to position [370, 0]
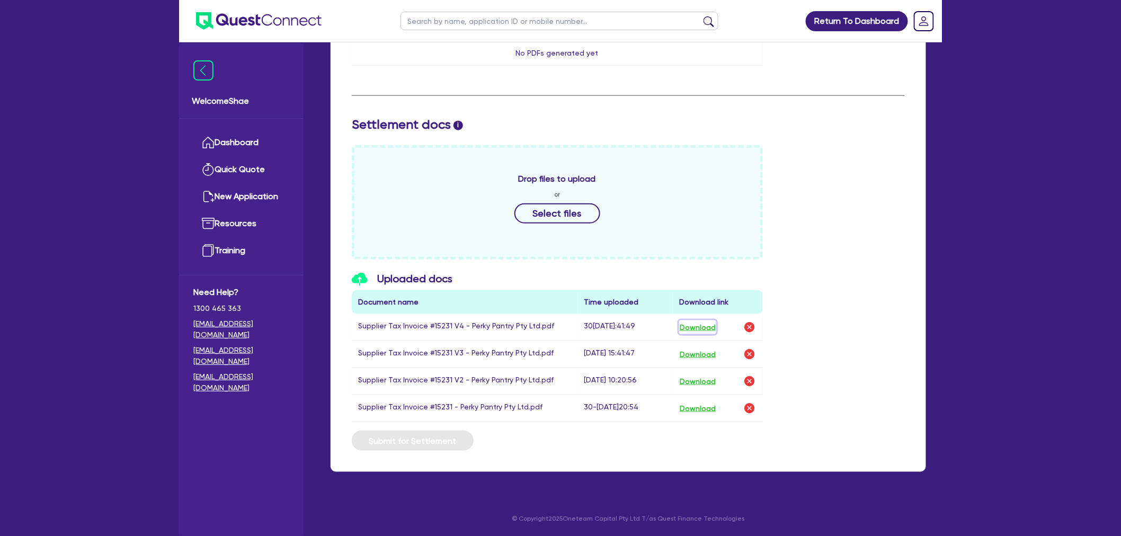
click at [710, 322] on button "Download" at bounding box center [697, 327] width 37 height 14
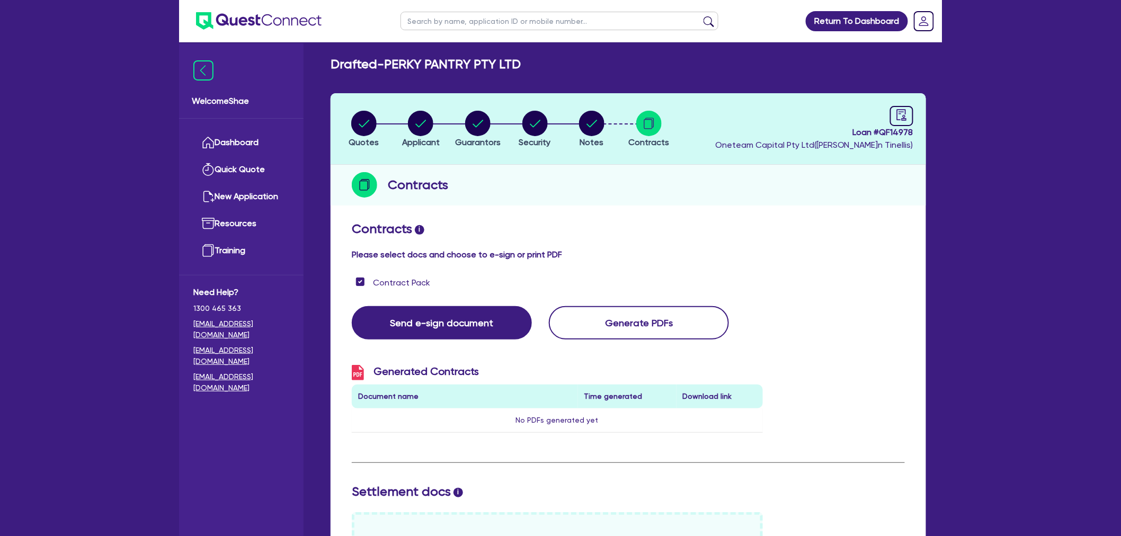
scroll to position [0, 0]
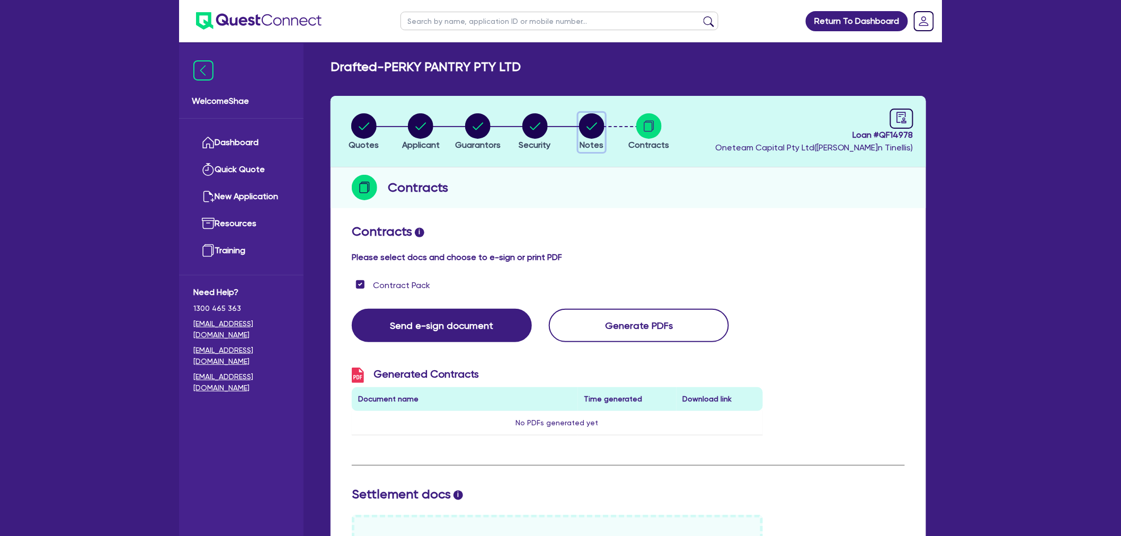
click at [599, 130] on circle "button" at bounding box center [591, 125] width 25 height 25
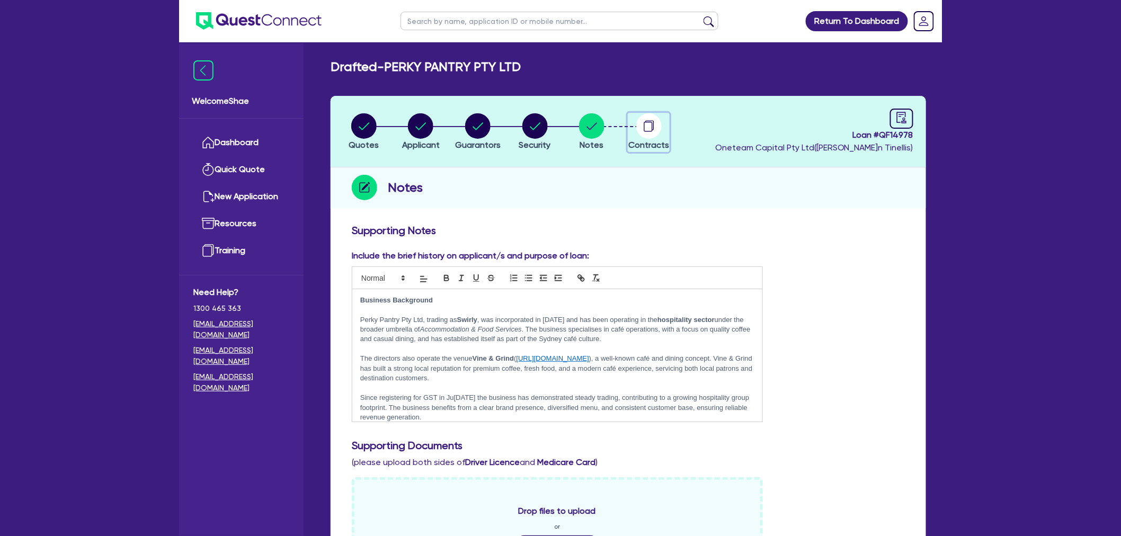
click at [645, 139] on button "Contracts" at bounding box center [649, 132] width 42 height 39
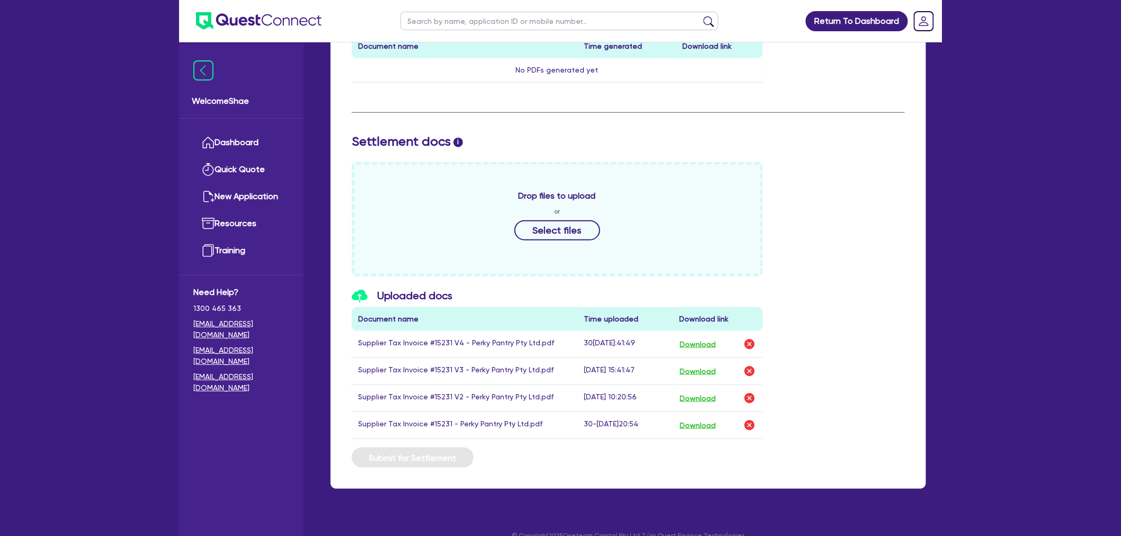
scroll to position [370, 0]
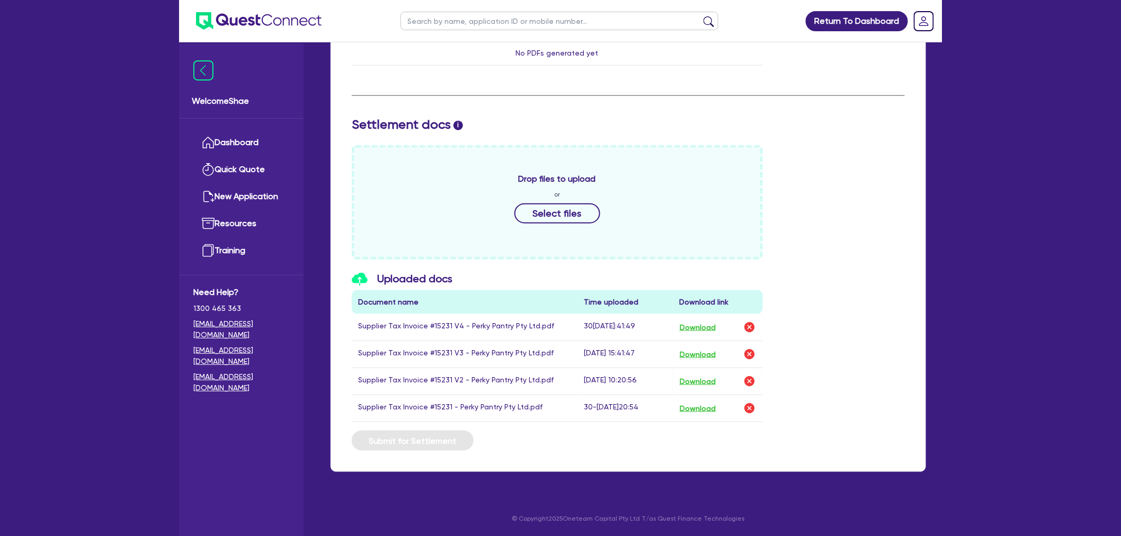
click at [124, 451] on div "Return To Dashboard Edit Profile Logout Welcome Shae Dashboard Quick Quote New …" at bounding box center [560, 83] width 1121 height 906
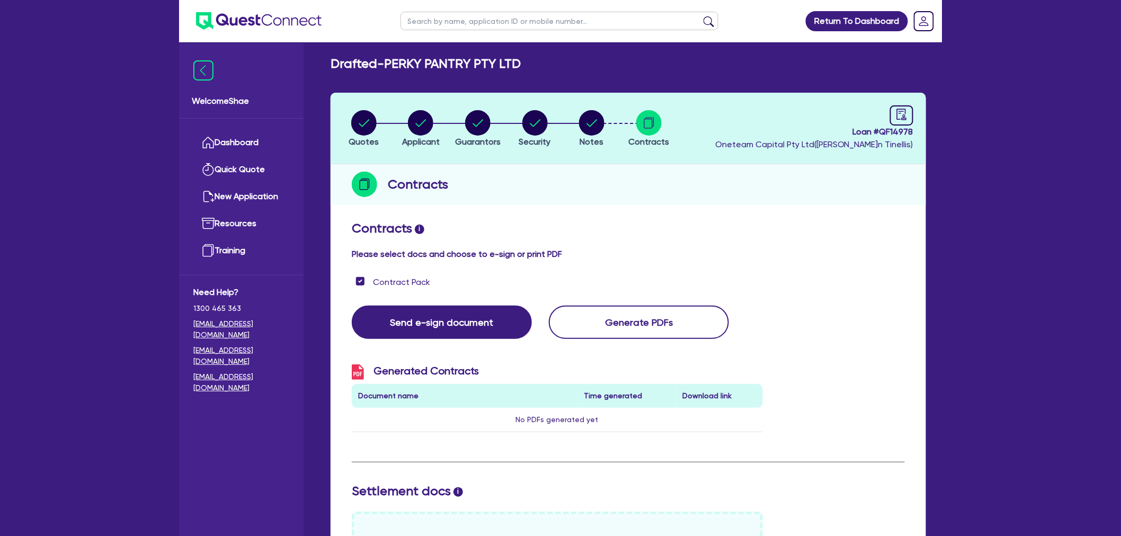
scroll to position [0, 0]
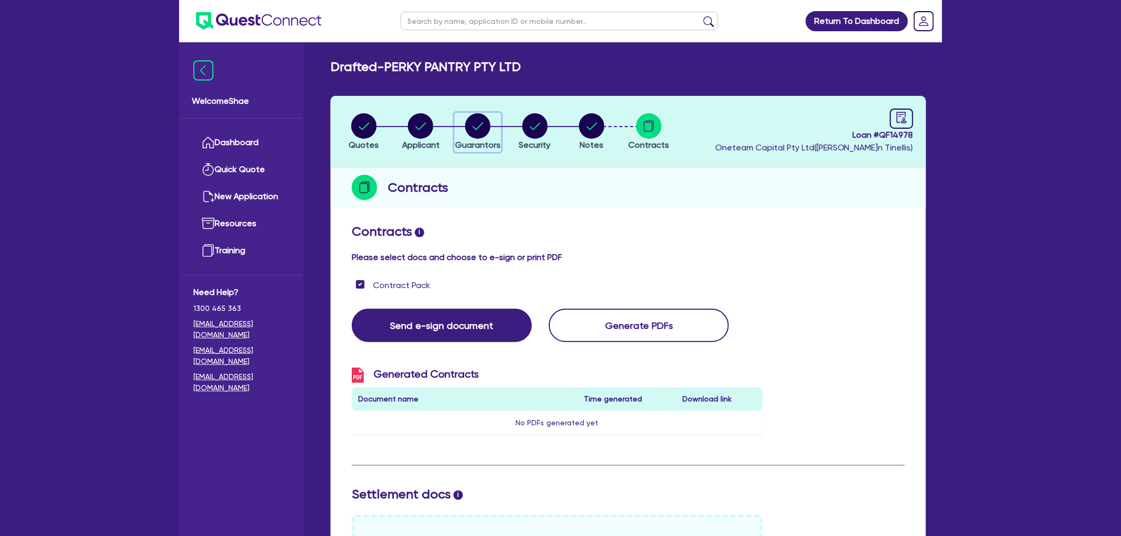
click at [483, 128] on circle "button" at bounding box center [477, 125] width 25 height 25
select select "MR"
select select "[GEOGRAPHIC_DATA]"
select select "MARRIED"
select select "CASH"
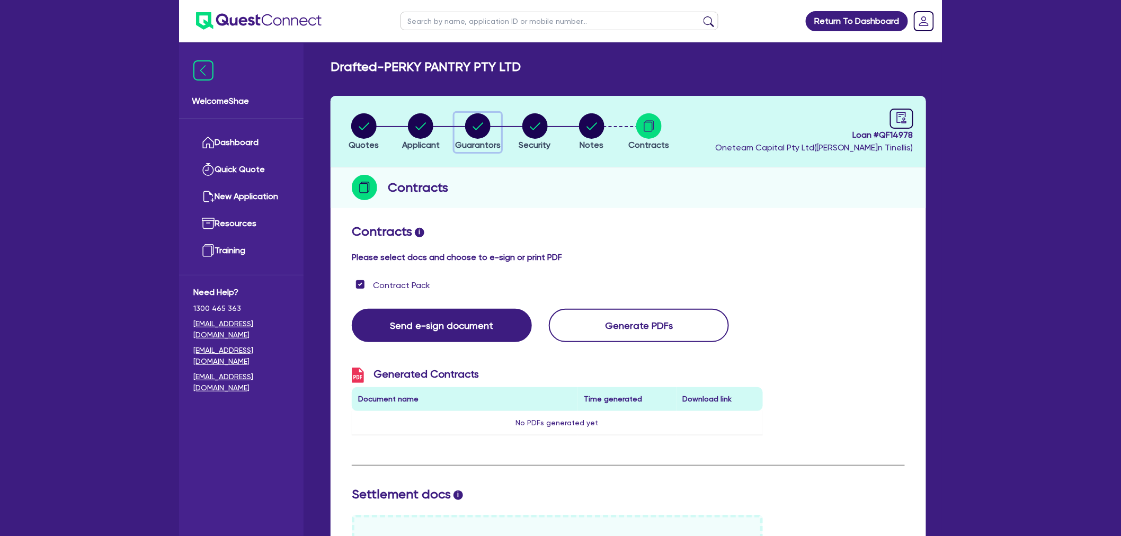
select select "PROPERTY"
select select "VEHICLE"
select select "EQUIPMENT"
select select "OTHER"
select select "HOUSEHOLD_PERSONAL"
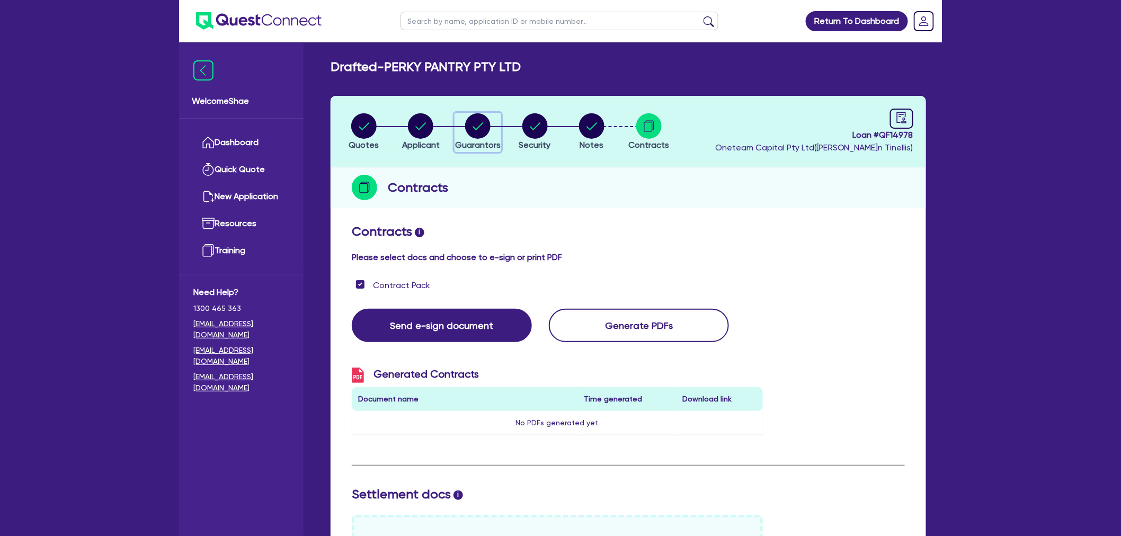
select select "MORTGAGE"
select select "VEHICLE_LOAN"
select select "MRS"
select select "[GEOGRAPHIC_DATA]"
select select "MARRIED"
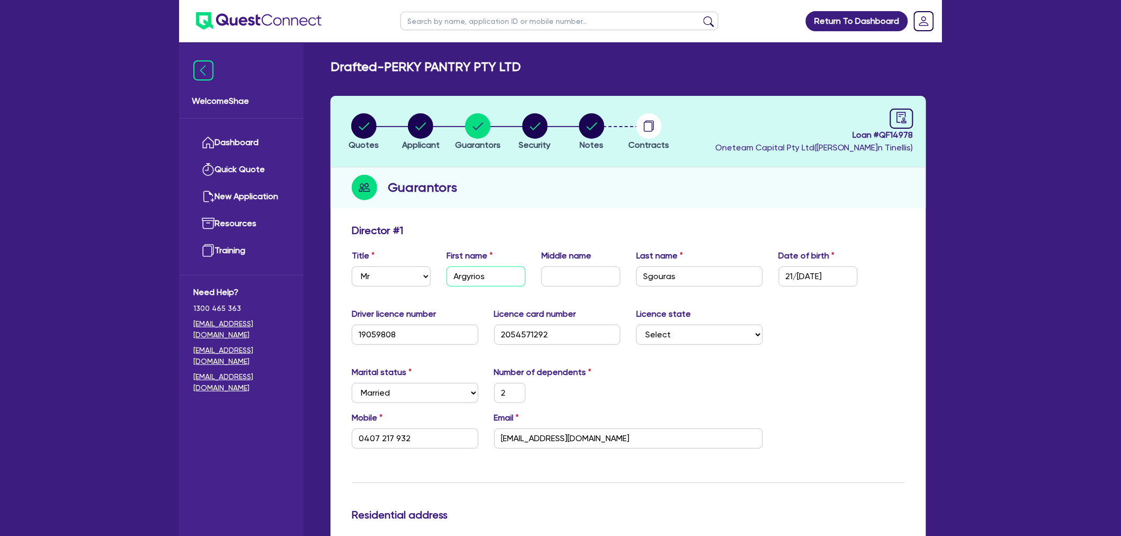
click at [459, 275] on input "Argyrios" at bounding box center [486, 276] width 79 height 20
click at [658, 268] on input "Sgouras" at bounding box center [699, 276] width 127 height 20
click at [226, 502] on div "Welcome Shae Dashboard Quick Quote New Application Ref Company Ref Salesperson …" at bounding box center [241, 289] width 124 height 493
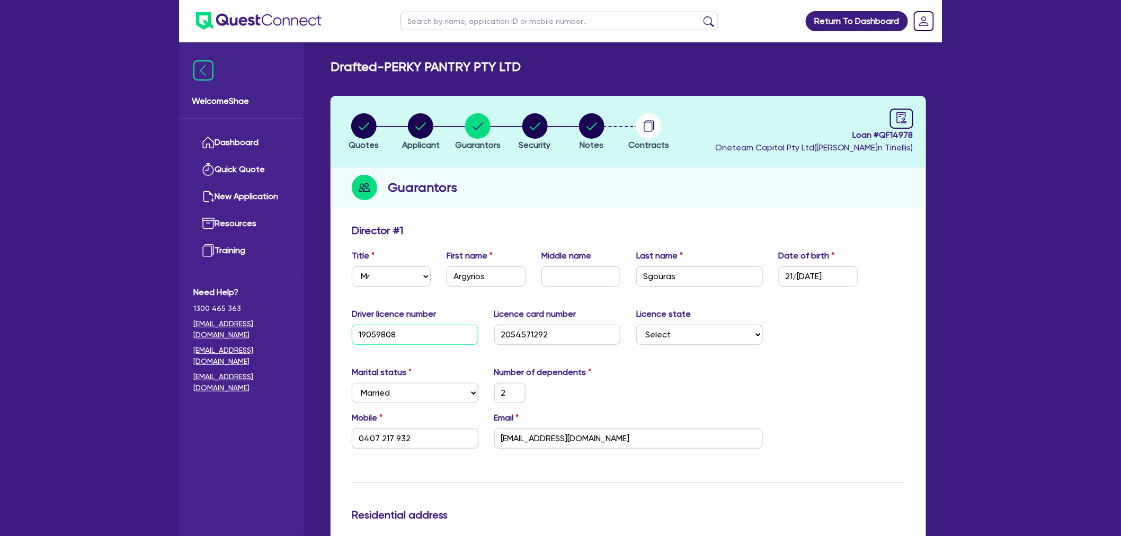
click at [368, 329] on input "19059808" at bounding box center [415, 335] width 127 height 20
click at [524, 335] on input "2054571292" at bounding box center [557, 335] width 127 height 20
click at [523, 335] on input "2054571292" at bounding box center [557, 335] width 127 height 20
click at [592, 135] on circle "button" at bounding box center [591, 125] width 25 height 25
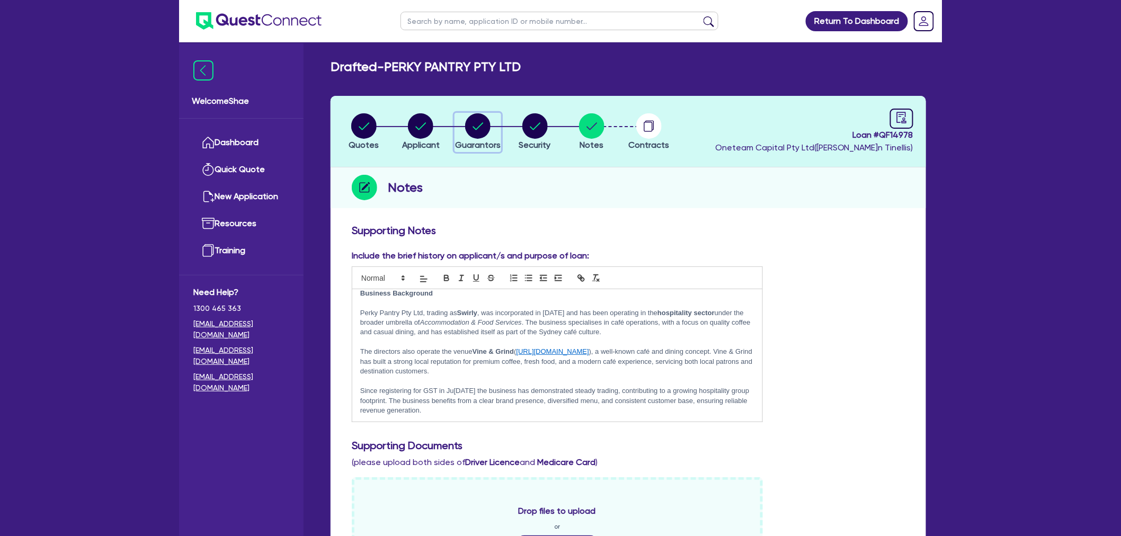
click at [483, 123] on icon "button" at bounding box center [477, 125] width 11 height 7
select select "MR"
select select "[GEOGRAPHIC_DATA]"
select select "MARRIED"
select select "CASH"
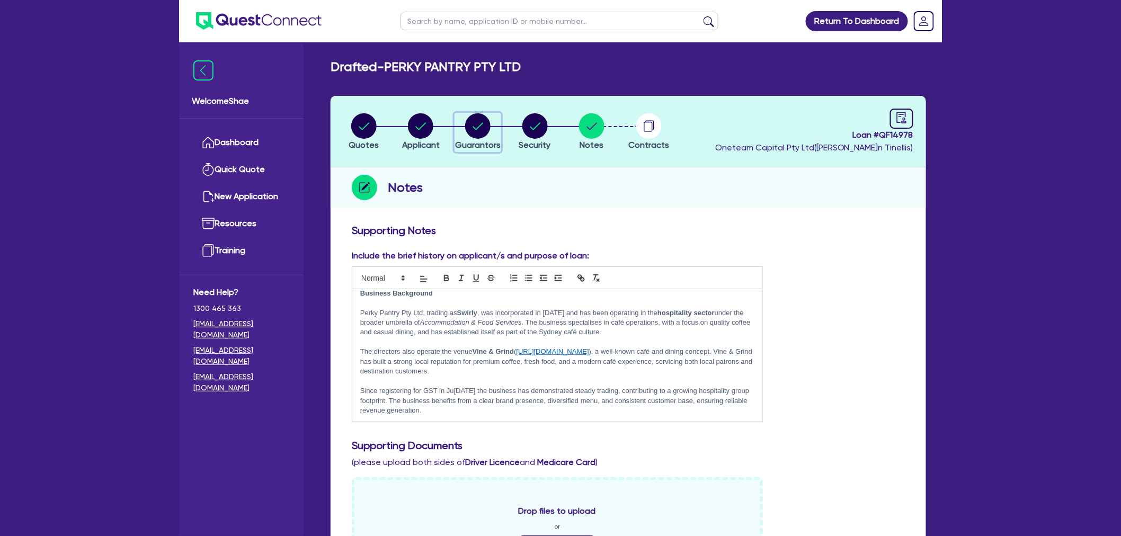
select select "PROPERTY"
select select "VEHICLE"
select select "EQUIPMENT"
select select "OTHER"
select select "HOUSEHOLD_PERSONAL"
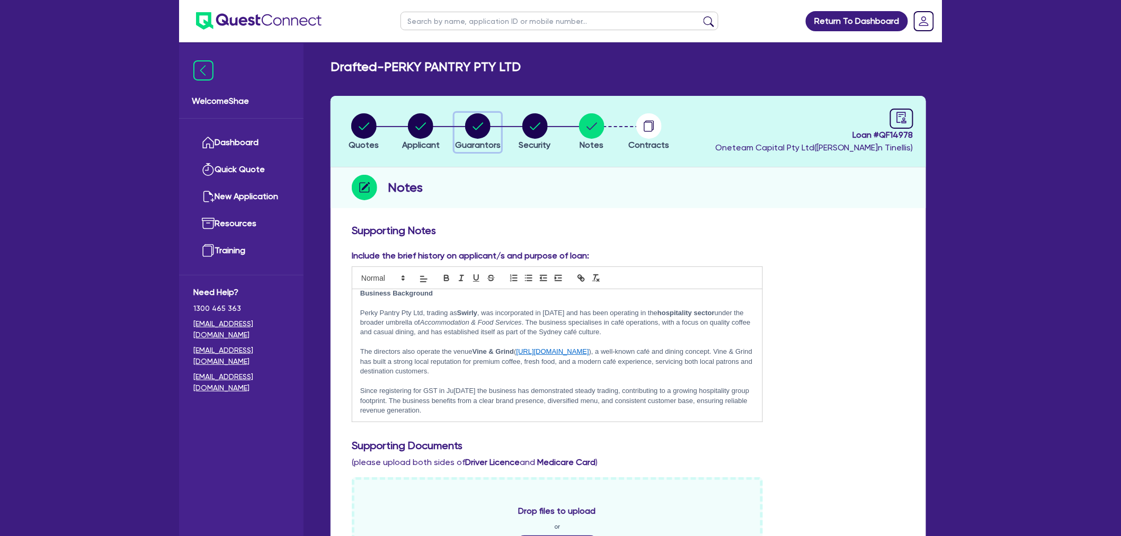
select select "MORTGAGE"
select select "VEHICLE_LOAN"
select select "MRS"
select select "[GEOGRAPHIC_DATA]"
select select "MARRIED"
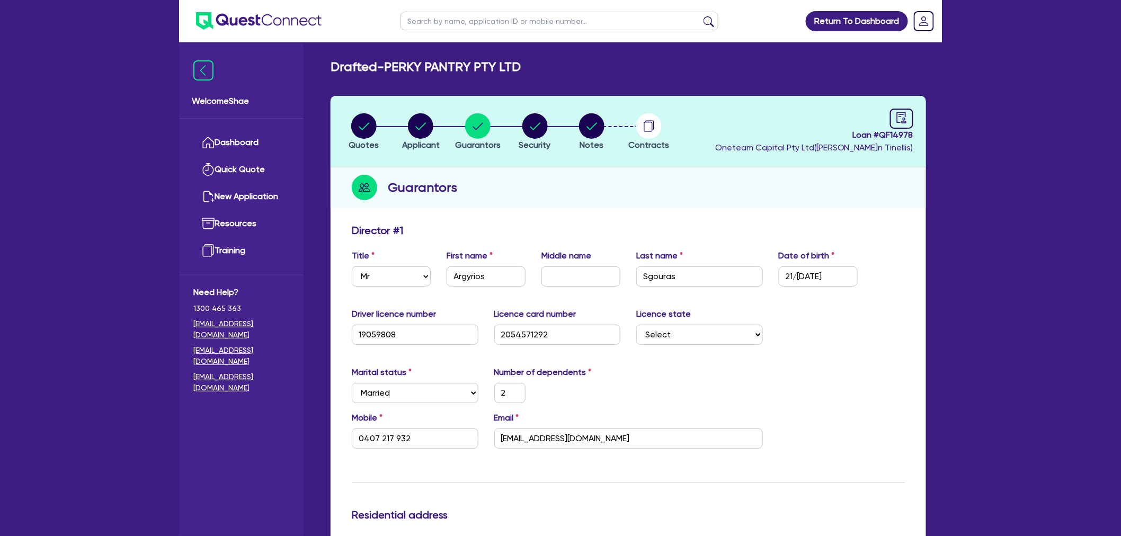
click at [421, 21] on input "text" at bounding box center [559, 21] width 318 height 19
type input "v & l family trust"
click button "submit" at bounding box center [708, 23] width 17 height 15
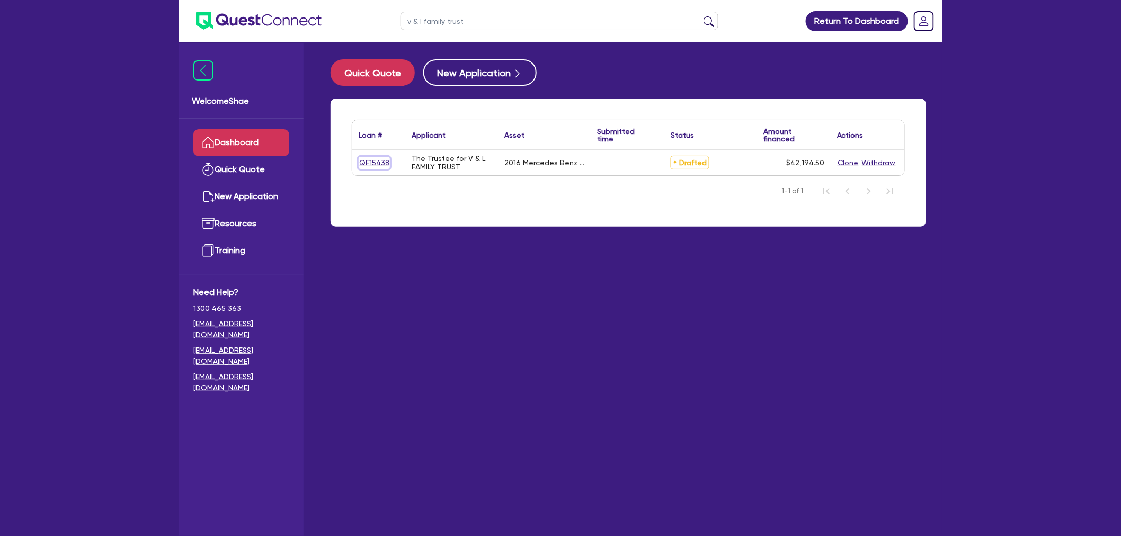
click at [379, 157] on link "QF15438" at bounding box center [374, 163] width 31 height 12
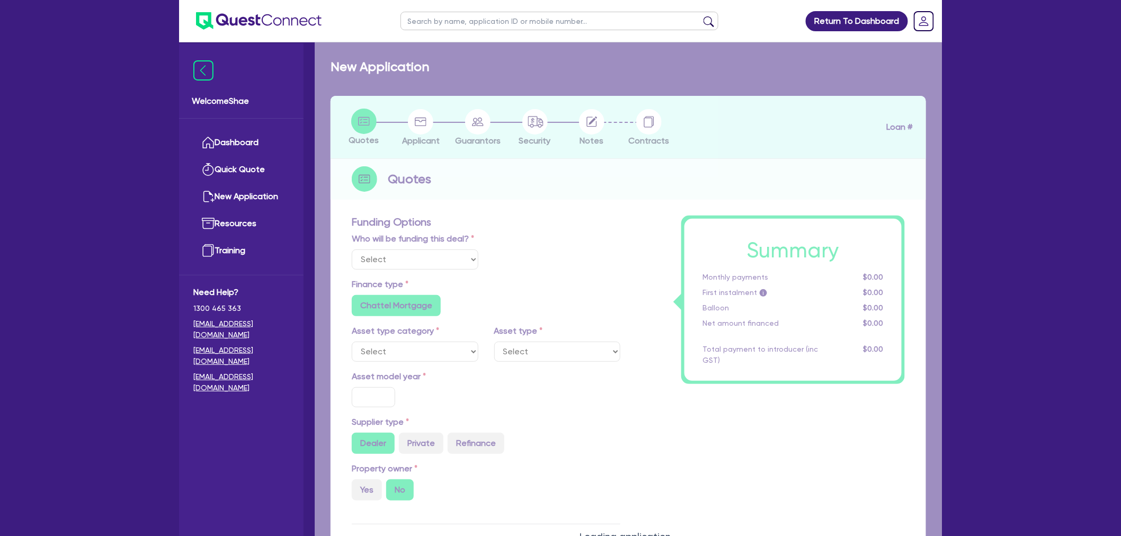
select select "Other"
select select "CARS_AND_LIGHT_TRUCKS"
type input "2016"
radio input "false"
radio input "true"
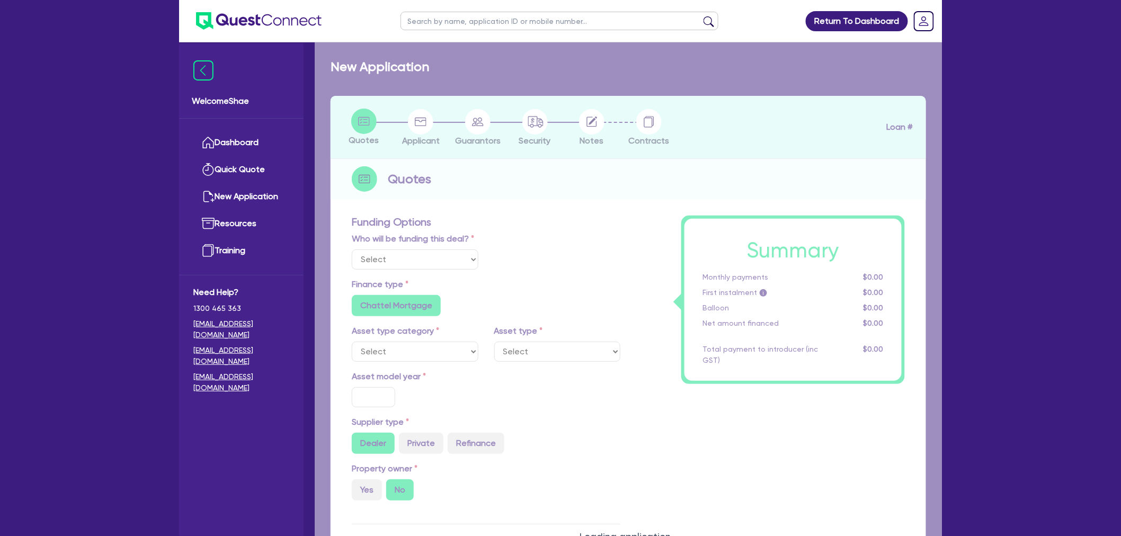
type input "50,000"
type input "10,000"
type input "13.99"
radio input "false"
type input "1,400"
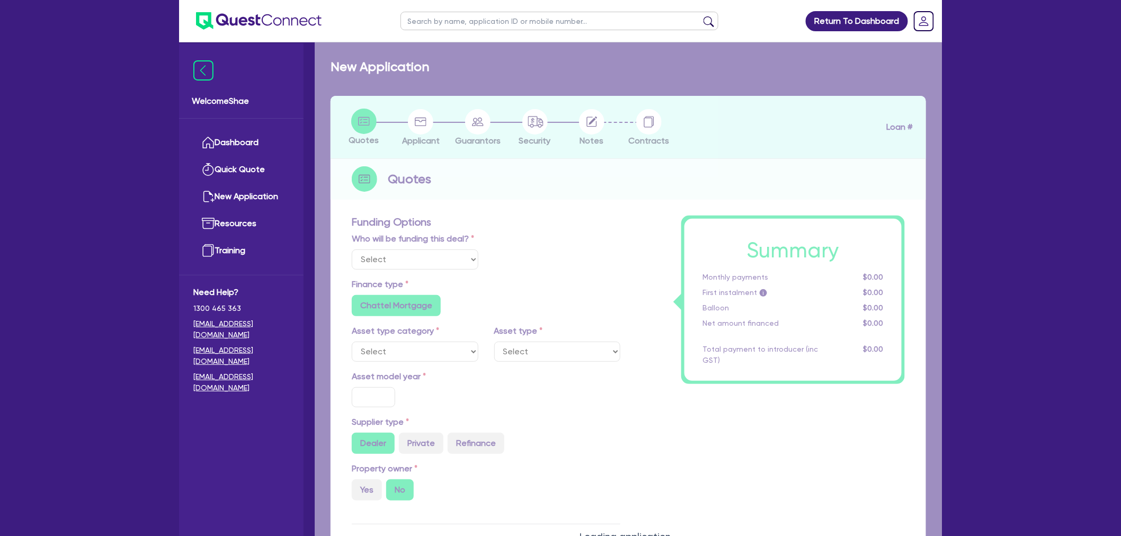
radio input "true"
select select "PASSENGER_VEHICLES"
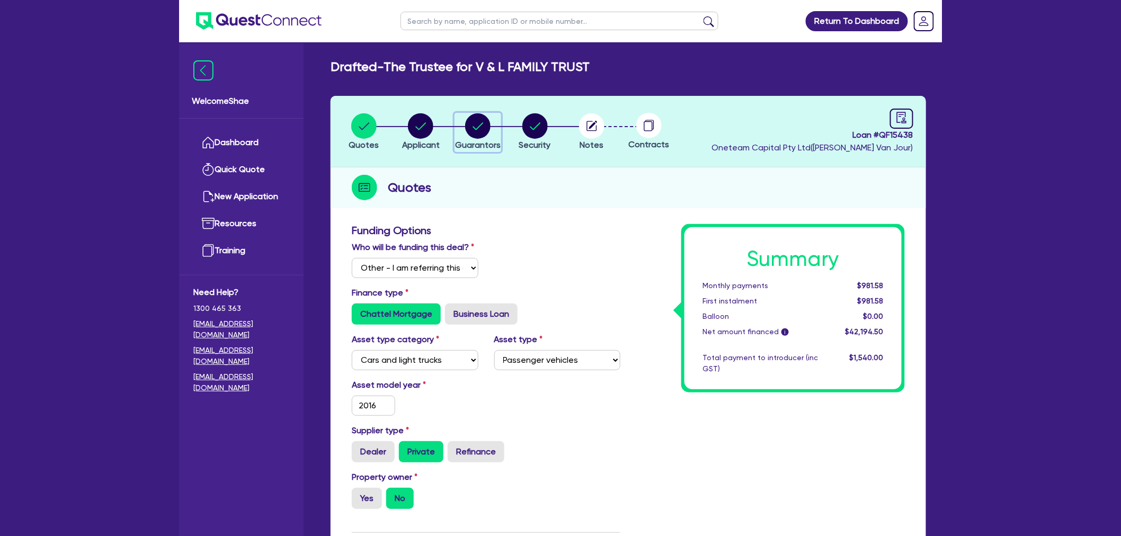
click at [475, 124] on circle "button" at bounding box center [477, 125] width 25 height 25
select select "MR"
select select "VIC"
select select "MARRIED"
select select "CASH"
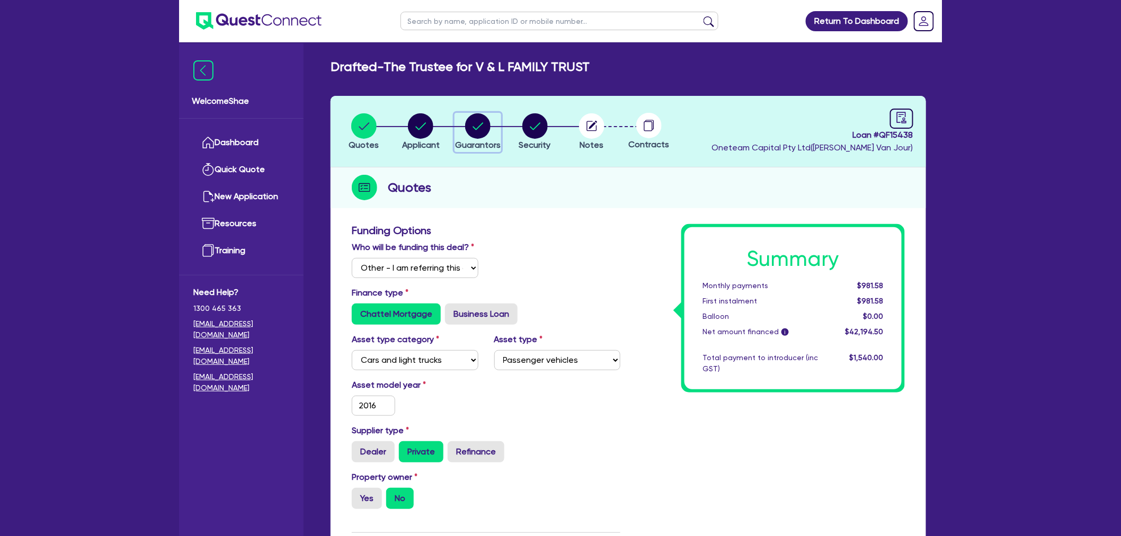
select select "VEHICLE"
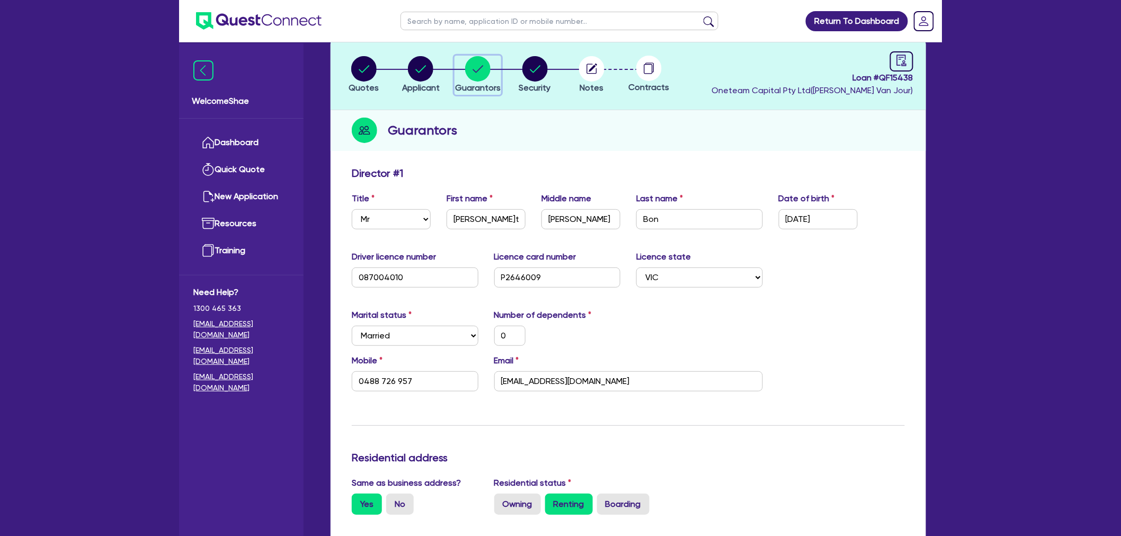
scroll to position [59, 0]
click at [477, 219] on input "[PERSON_NAME]tor" at bounding box center [486, 218] width 79 height 20
click at [569, 212] on input "[PERSON_NAME]" at bounding box center [580, 218] width 79 height 20
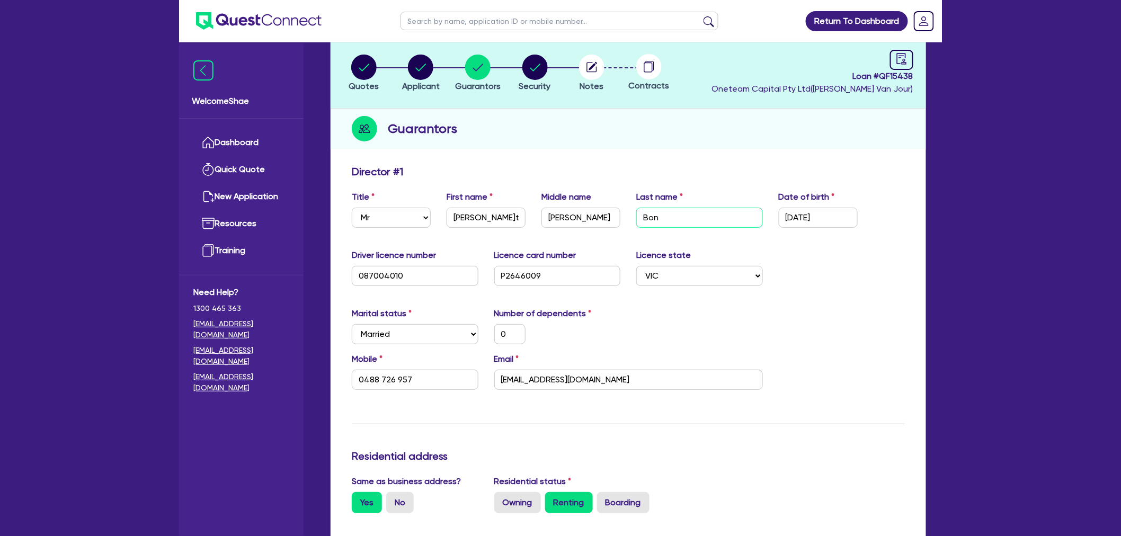
click at [653, 217] on input "Bon" at bounding box center [699, 218] width 127 height 20
click at [382, 277] on input "087004010" at bounding box center [415, 276] width 127 height 20
click at [527, 267] on input "P2646009" at bounding box center [557, 276] width 127 height 20
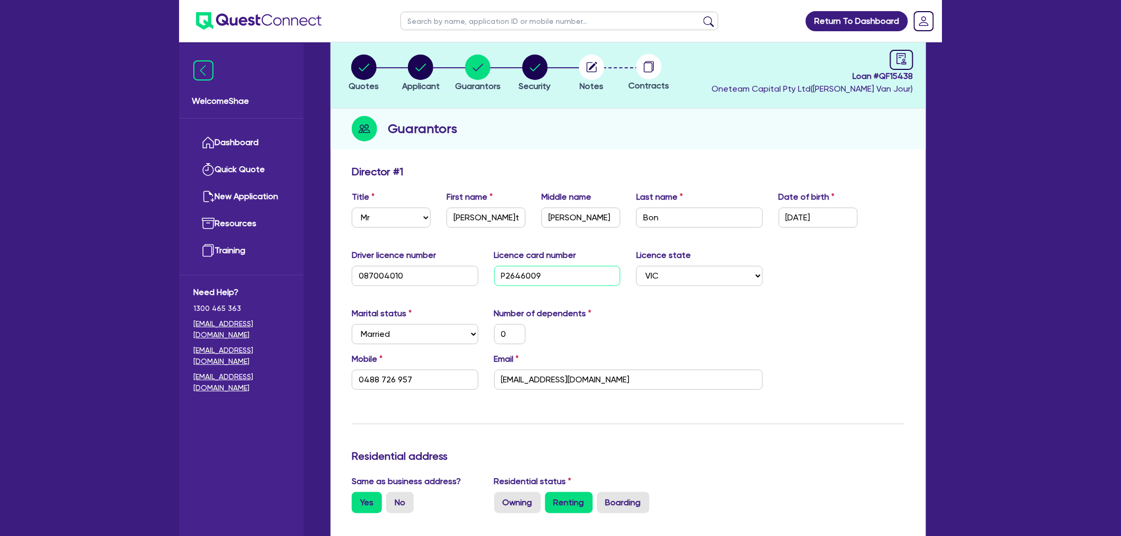
click at [527, 267] on input "P2646009" at bounding box center [557, 276] width 127 height 20
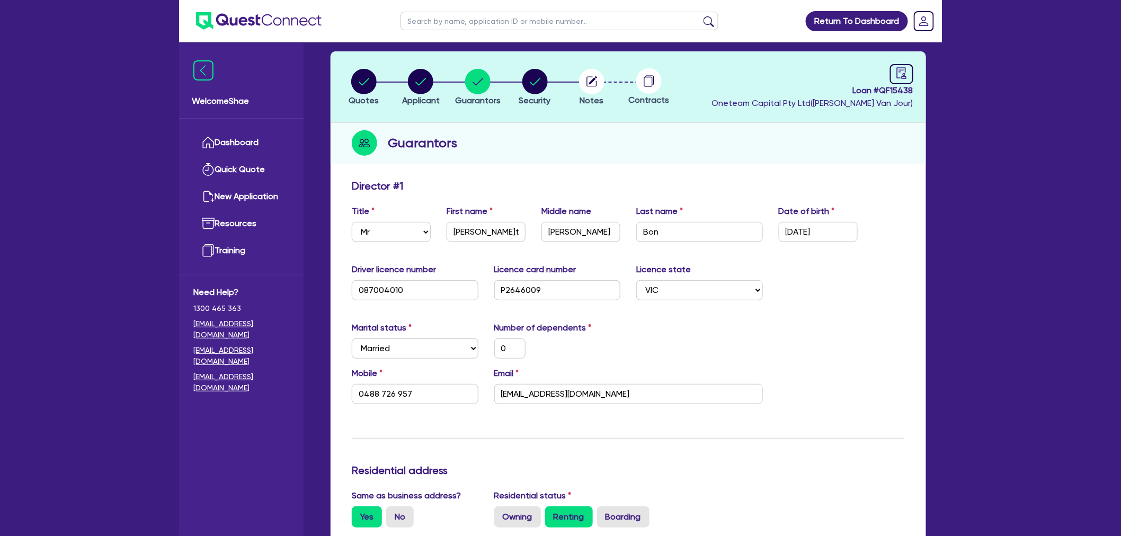
scroll to position [0, 0]
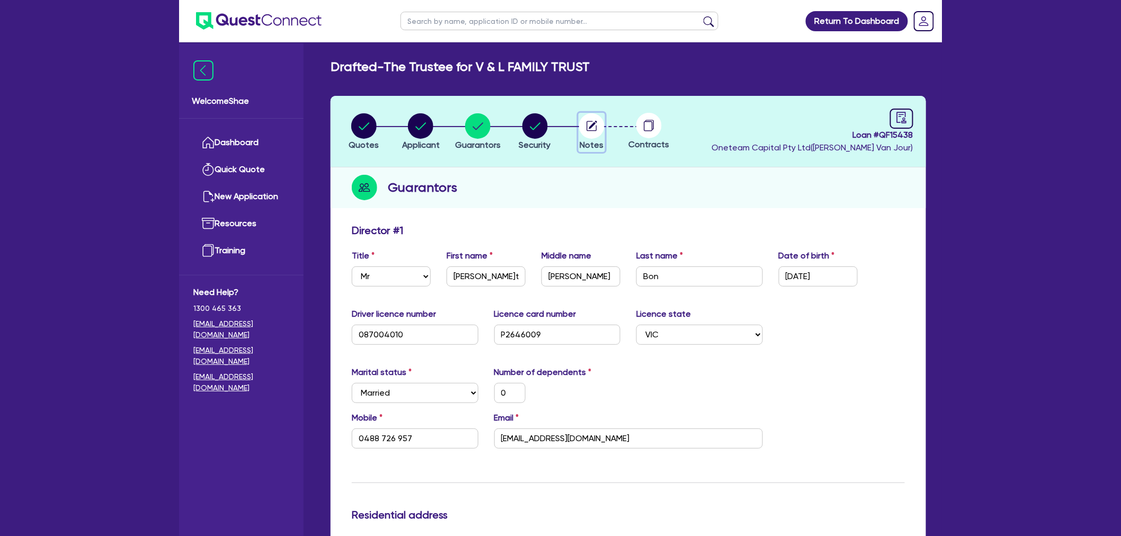
drag, startPoint x: 587, startPoint y: 128, endPoint x: 627, endPoint y: 187, distance: 71.4
click at [587, 128] on icon "button" at bounding box center [592, 126] width 10 height 10
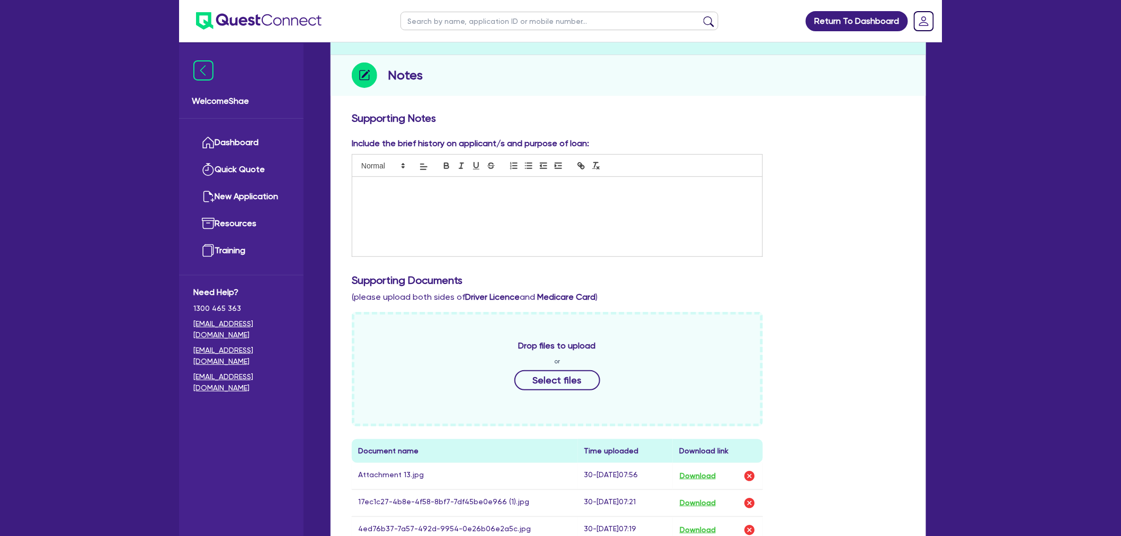
scroll to position [294, 0]
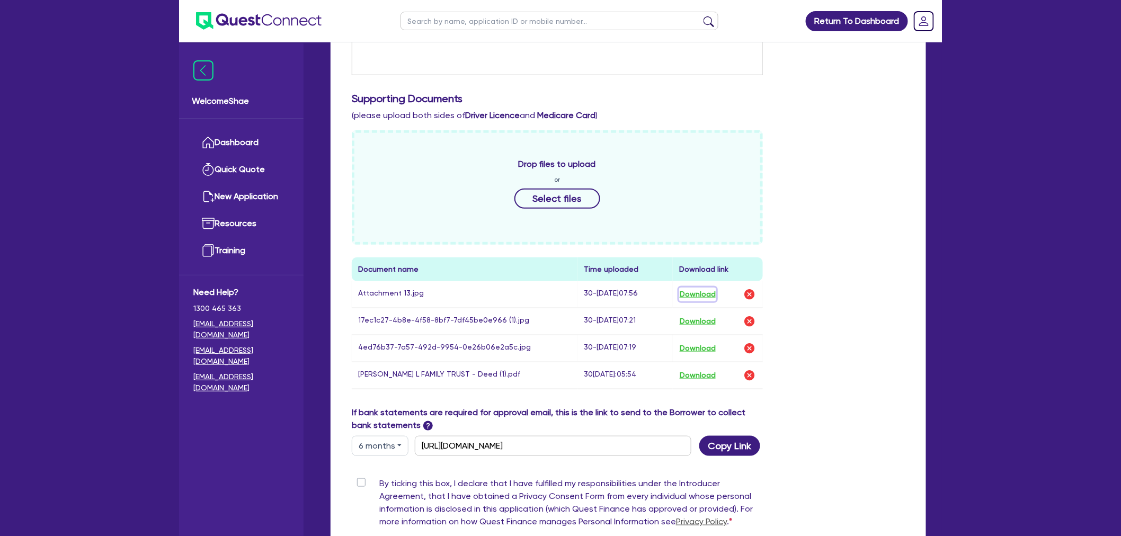
click at [692, 293] on button "Download" at bounding box center [697, 295] width 37 height 14
click at [701, 321] on button "Download" at bounding box center [697, 322] width 37 height 14
click at [704, 346] on button "Download" at bounding box center [697, 349] width 37 height 14
drag, startPoint x: 1075, startPoint y: 400, endPoint x: 1013, endPoint y: 384, distance: 64.6
click at [1075, 400] on div "Return To Dashboard Edit Profile Logout Welcome Shae Dashboard Quick Quote New …" at bounding box center [560, 185] width 1121 height 958
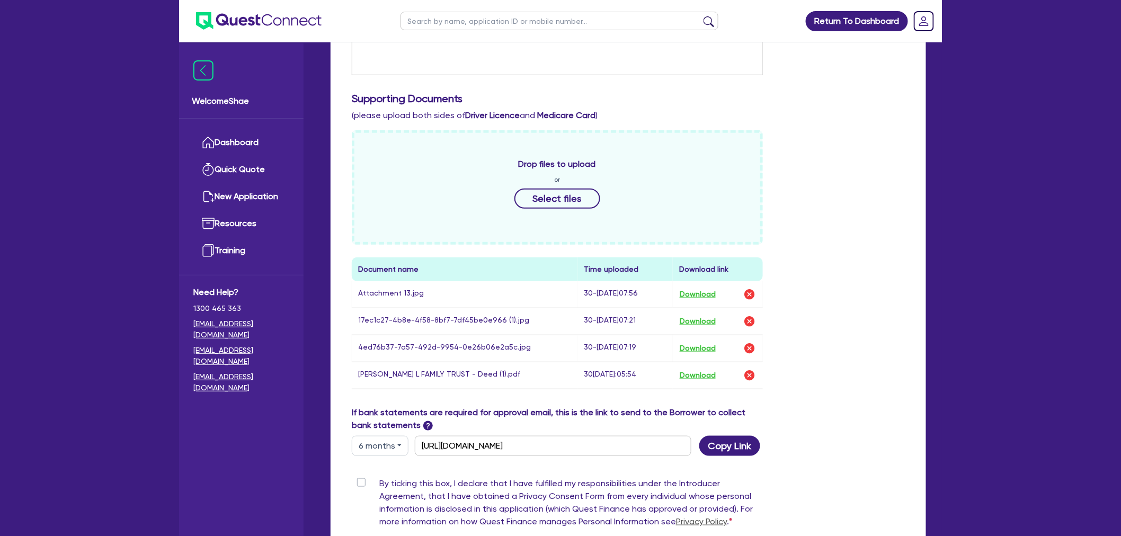
scroll to position [0, 0]
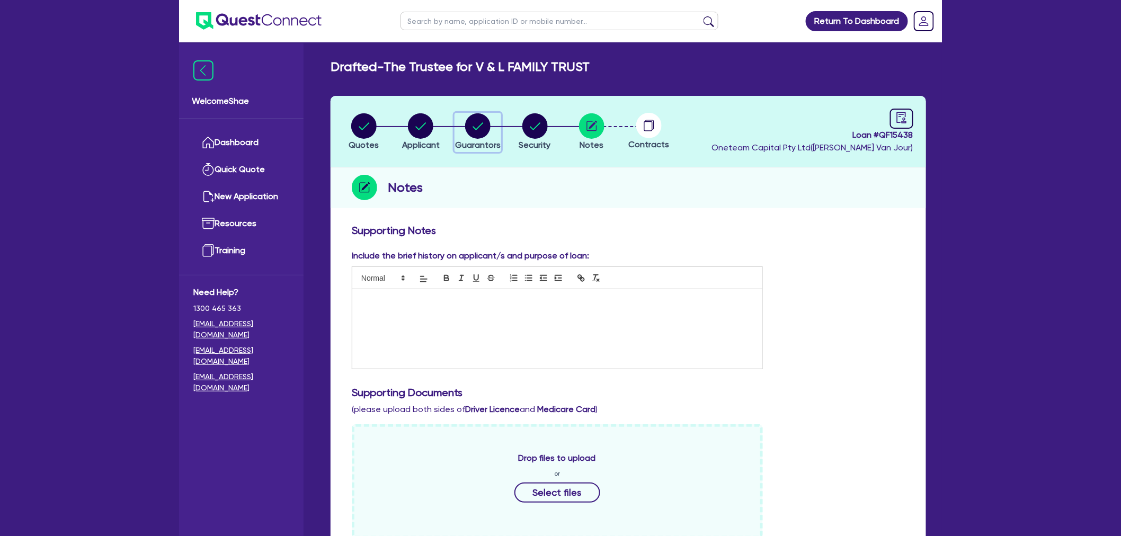
click at [476, 113] on circle "button" at bounding box center [477, 125] width 25 height 25
select select "MR"
select select "VIC"
select select "MARRIED"
select select "CASH"
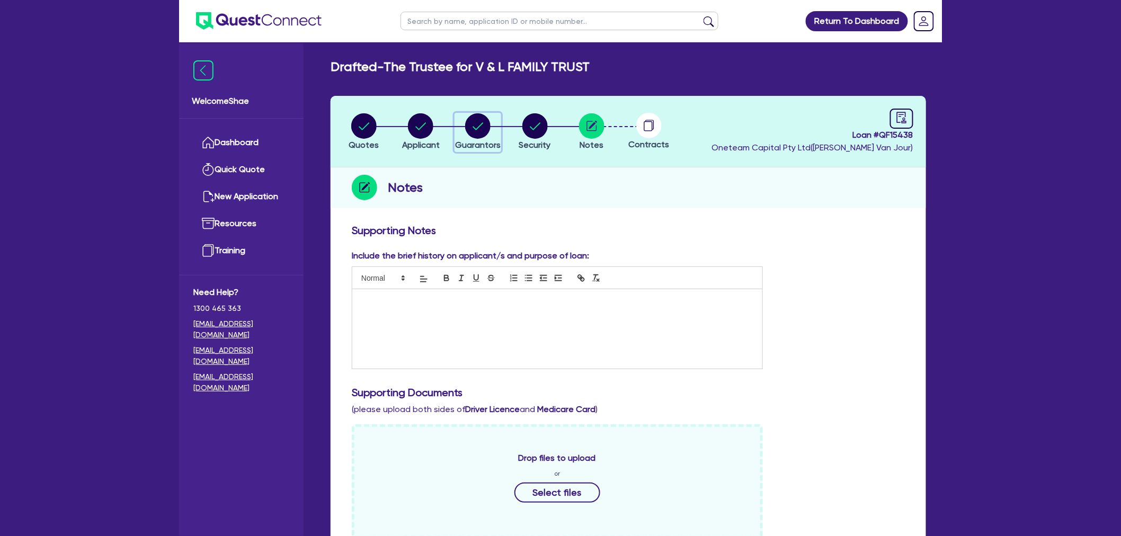
select select "VEHICLE"
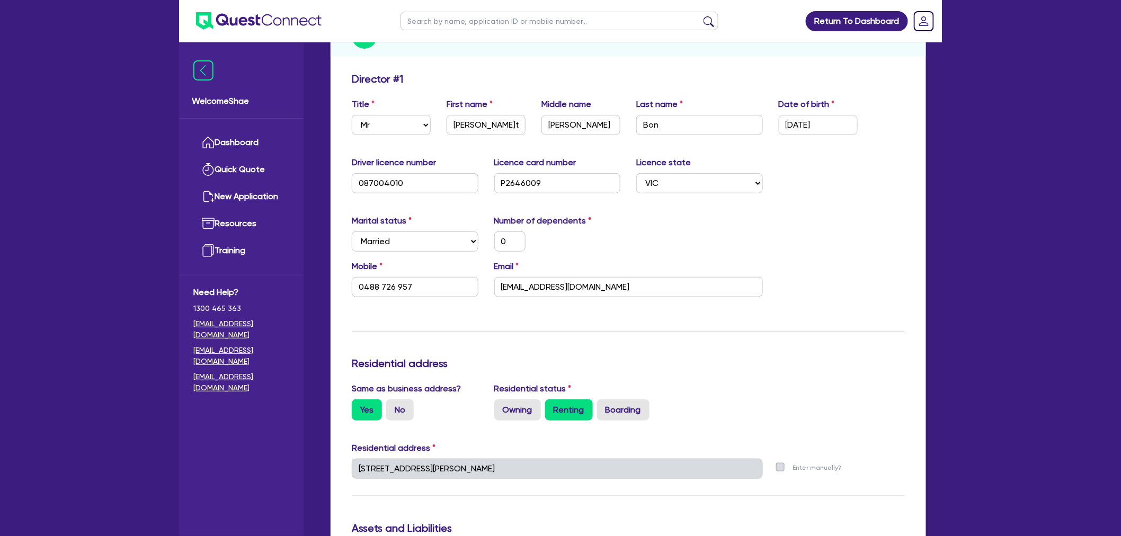
scroll to position [176, 0]
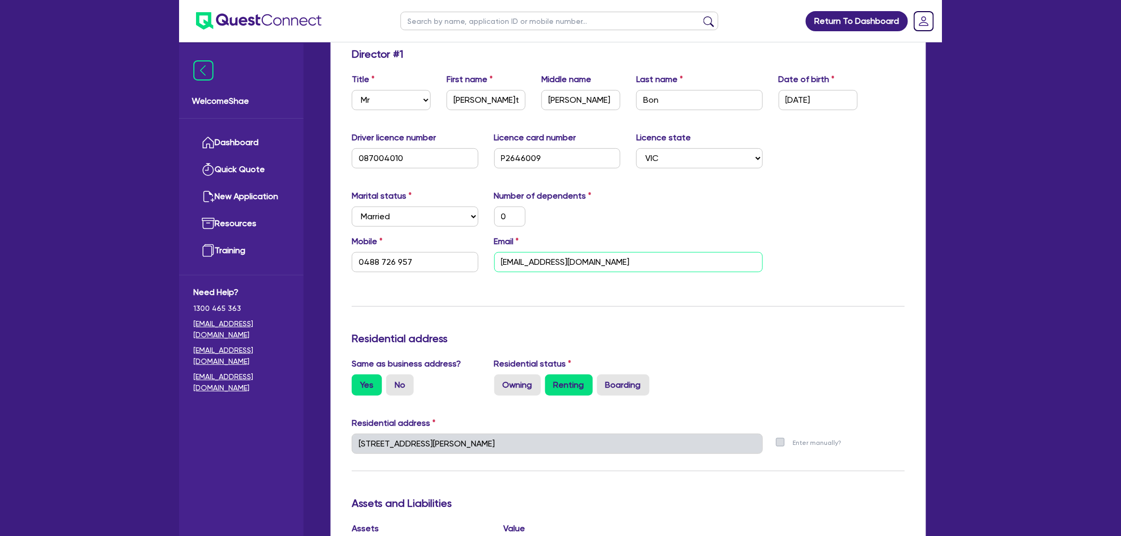
click at [547, 261] on input "[EMAIL_ADDRESS][DOMAIN_NAME]" at bounding box center [628, 262] width 269 height 20
click at [395, 261] on input "0488 726 957" at bounding box center [415, 262] width 127 height 20
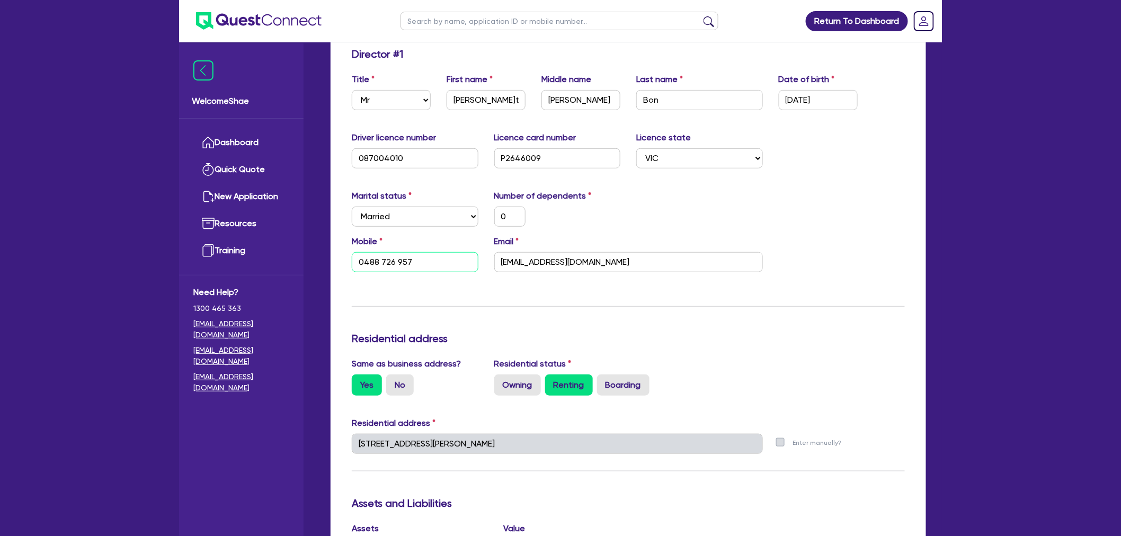
click at [395, 261] on input "0488 726 957" at bounding box center [415, 262] width 127 height 20
click at [576, 257] on input "[EMAIL_ADDRESS][DOMAIN_NAME]" at bounding box center [628, 262] width 269 height 20
click at [242, 433] on div "Welcome Shae Dashboard Quick Quote New Application Ref Company Ref Salesperson …" at bounding box center [560, 491] width 763 height 1334
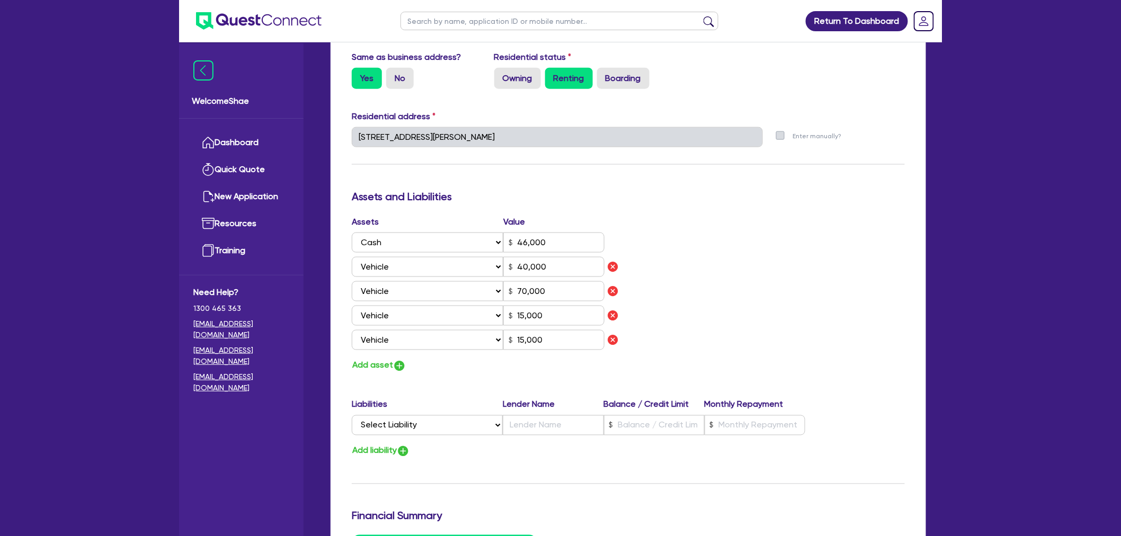
scroll to position [588, 0]
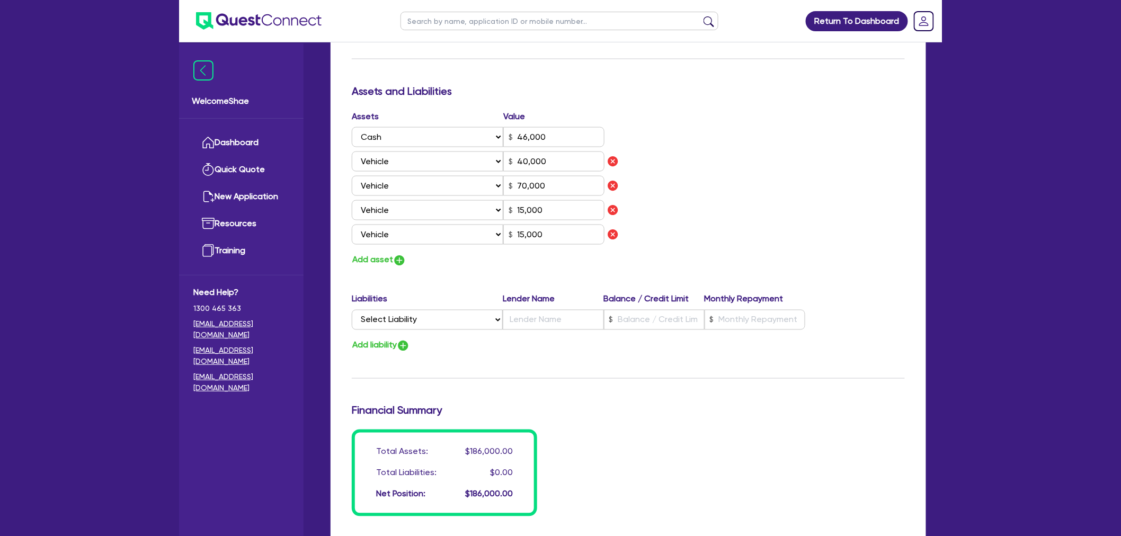
click at [636, 390] on div "Update residential status for Director #1 Boarding is only acceptable when the …" at bounding box center [628, 76] width 553 height 881
drag, startPoint x: 113, startPoint y: 400, endPoint x: 124, endPoint y: 394, distance: 13.5
click at [113, 400] on div "Return To Dashboard Edit Profile Logout Welcome Shae Dashboard Quick Quote New …" at bounding box center [560, 79] width 1121 height 1334
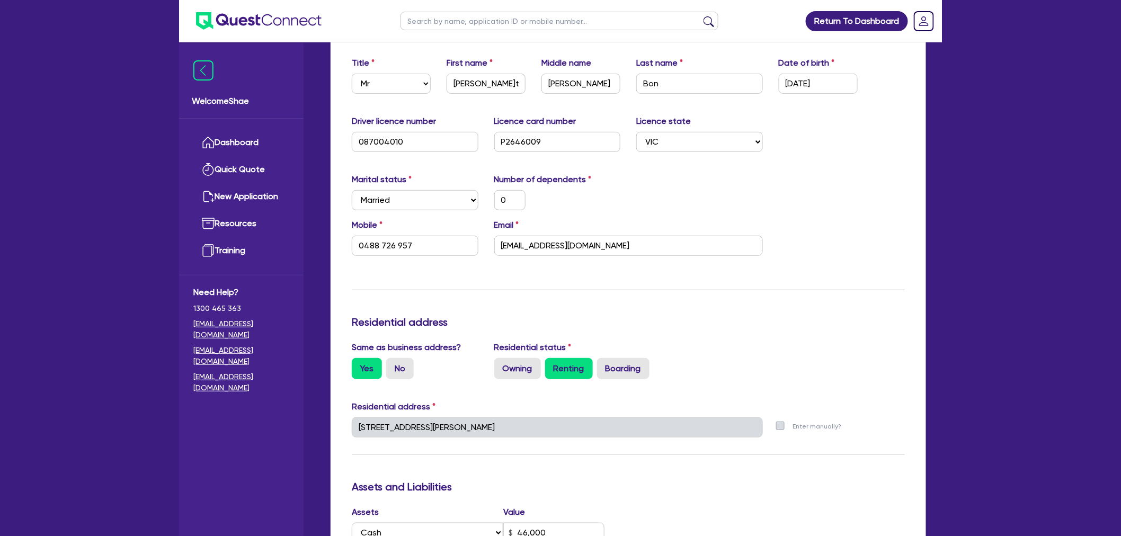
scroll to position [0, 0]
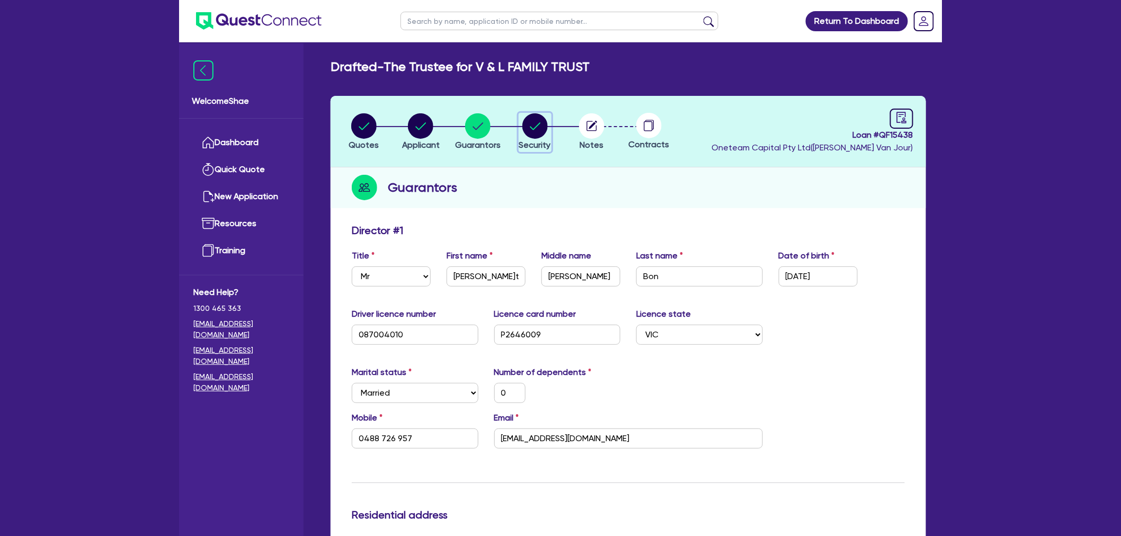
click at [541, 126] on circle "button" at bounding box center [534, 125] width 25 height 25
select select "CARS_AND_LIGHT_TRUCKS"
select select "PASSENGER_VEHICLES"
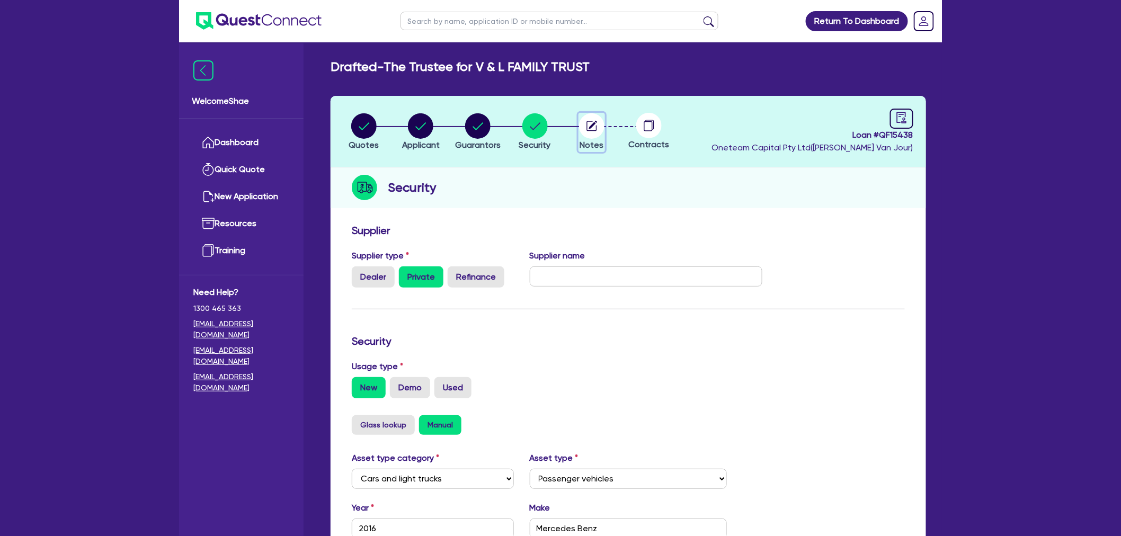
click at [581, 131] on circle "button" at bounding box center [591, 125] width 25 height 25
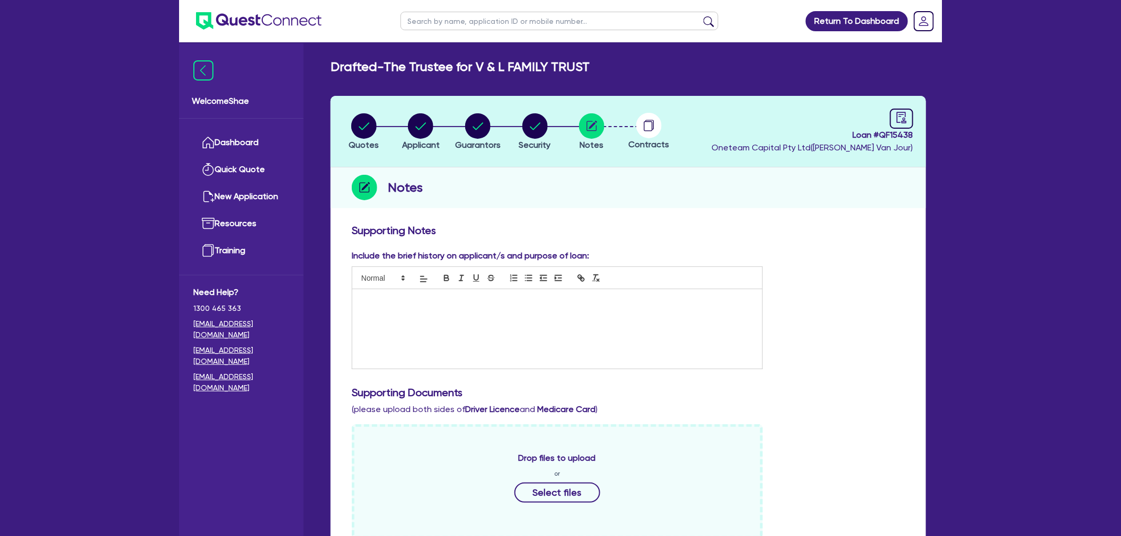
click at [484, 22] on input "text" at bounding box center [559, 21] width 318 height 19
paste input "QF15022"
type input "QF15022"
click button "submit" at bounding box center [708, 23] width 17 height 15
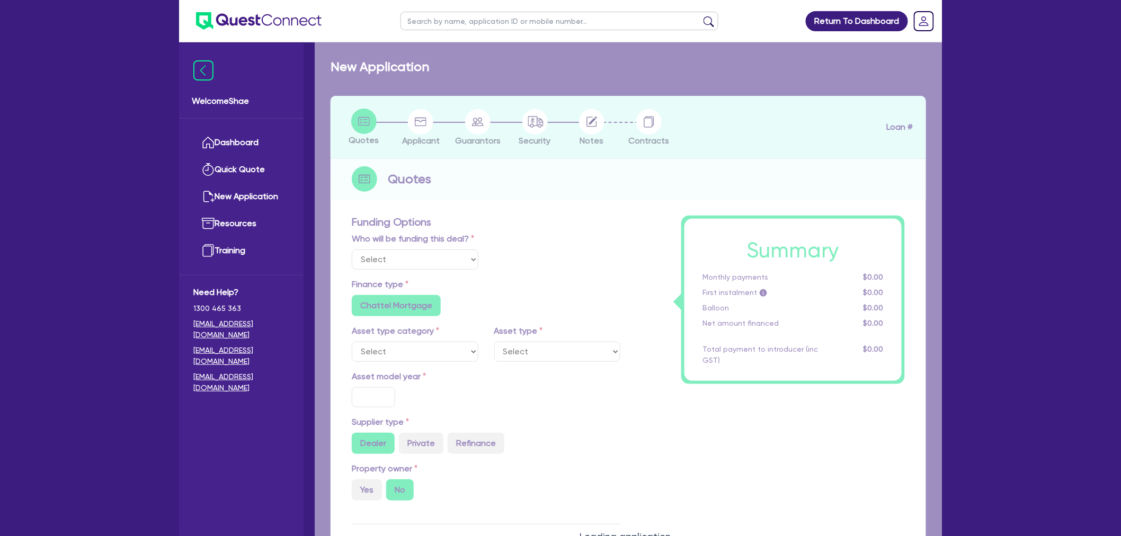
select select "Other"
select select "CARS_AND_LIGHT_TRUCKS"
type input "2023"
type input "76,000"
type input "30"
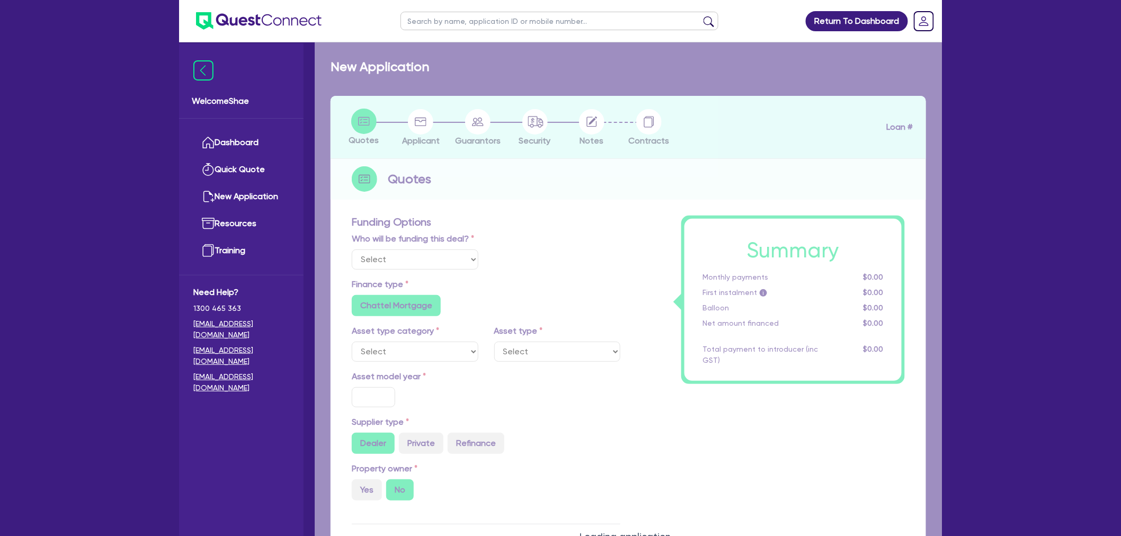
type input "22,800"
radio input "false"
type input "12.99"
radio input "false"
type input "1,400"
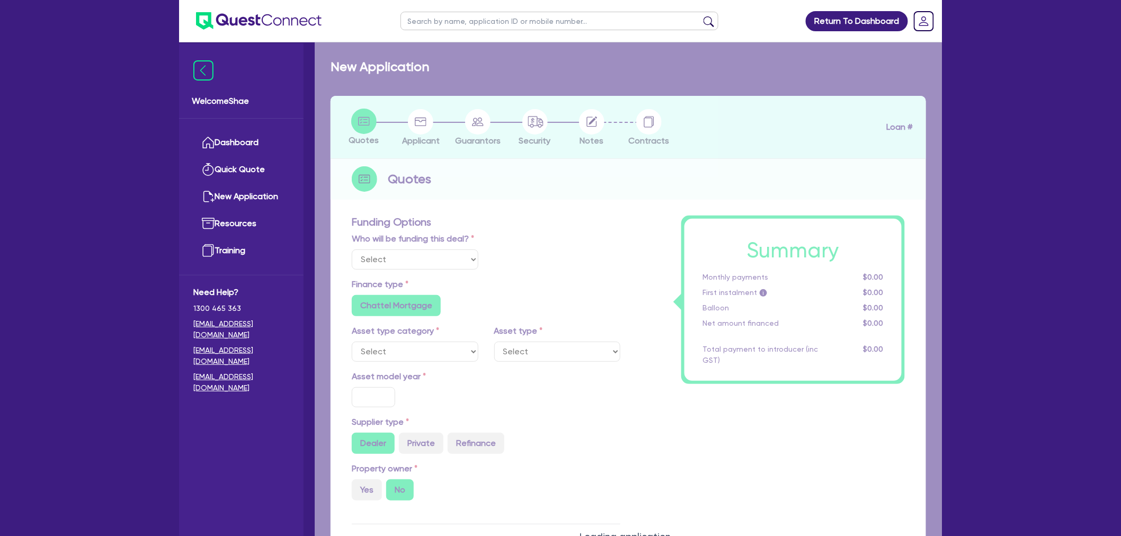
radio input "true"
select select "PASSENGER_VEHICLES"
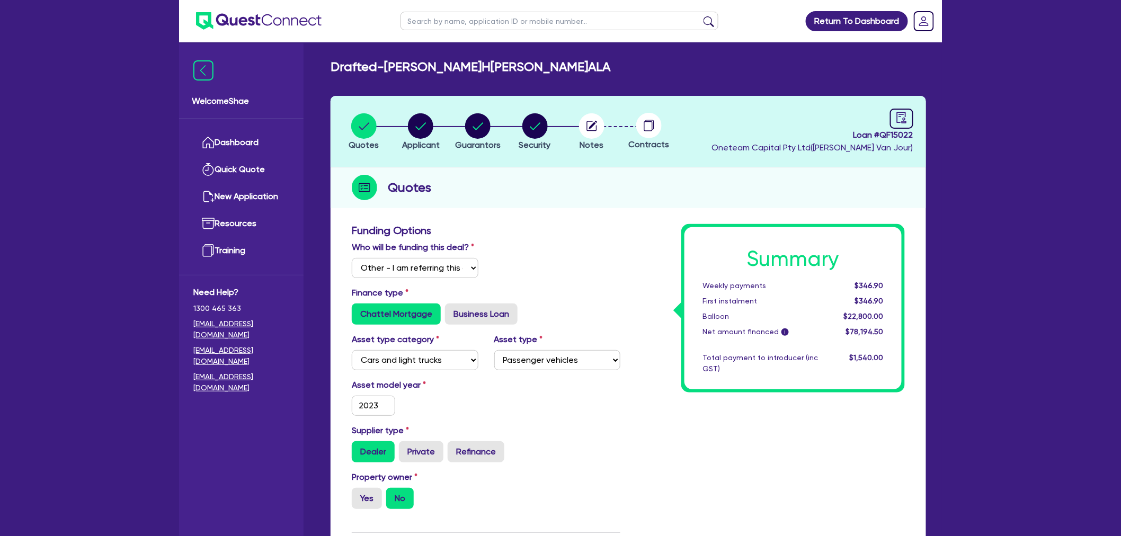
click at [658, 128] on circle at bounding box center [648, 125] width 25 height 25
click at [594, 130] on icon "button" at bounding box center [592, 126] width 10 height 10
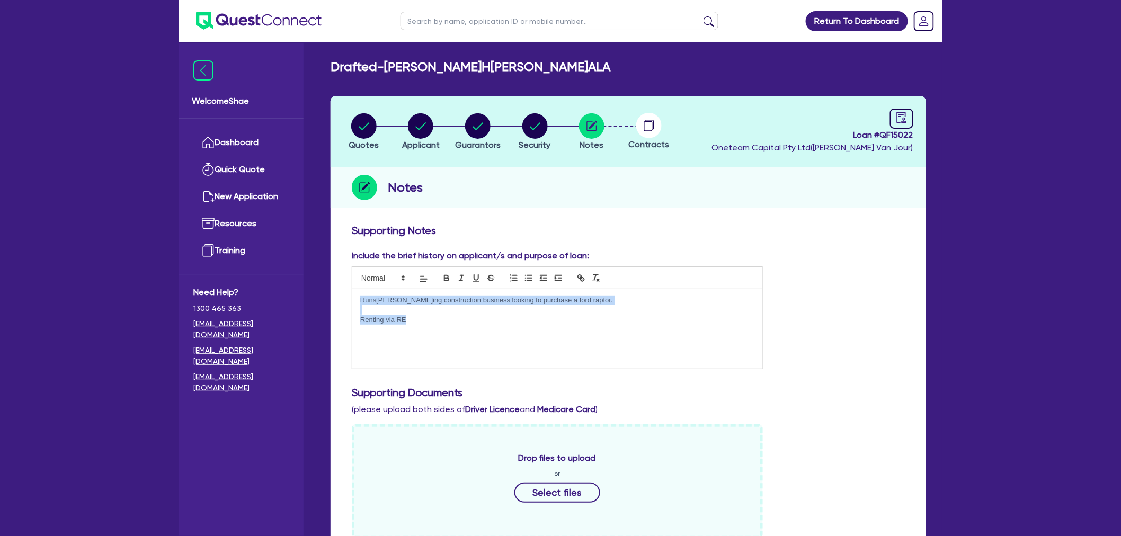
drag, startPoint x: 358, startPoint y: 295, endPoint x: 494, endPoint y: 326, distance: 139.8
click at [494, 326] on div "Runs[PERSON_NAME]ing construction business looking to purchase a ford raptor. R…" at bounding box center [557, 328] width 410 height 79
click at [494, 325] on div "Runs[PERSON_NAME]ing construction business looking to purchase a ford raptor. R…" at bounding box center [557, 328] width 410 height 79
click at [415, 124] on circle "button" at bounding box center [420, 125] width 25 height 25
select select "SOLE_TRADER"
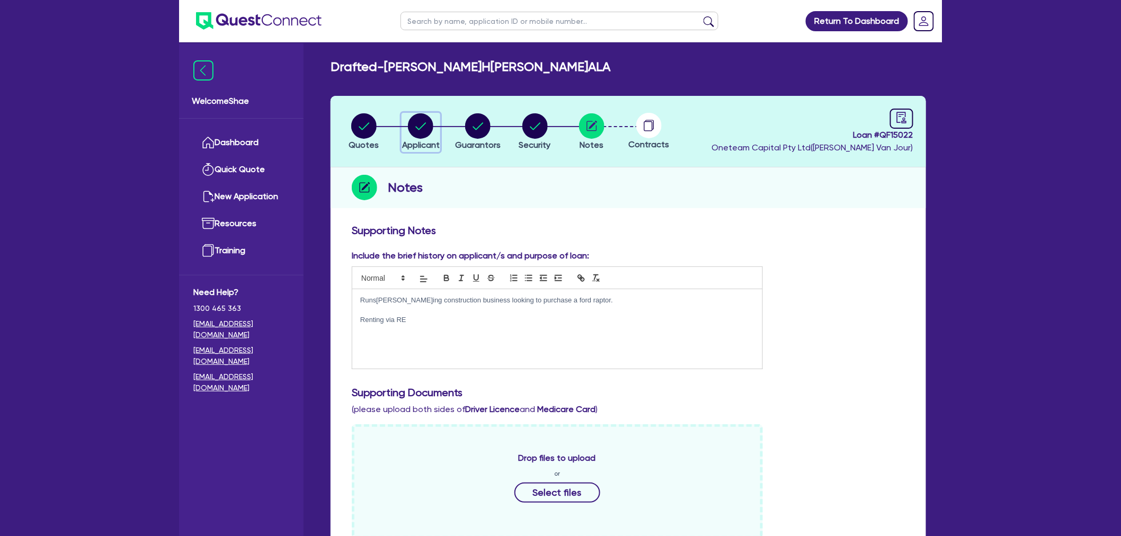
select select "BUILDING_CONSTRUCTION"
select select "TRADES_SERVICES_CONSUMERS"
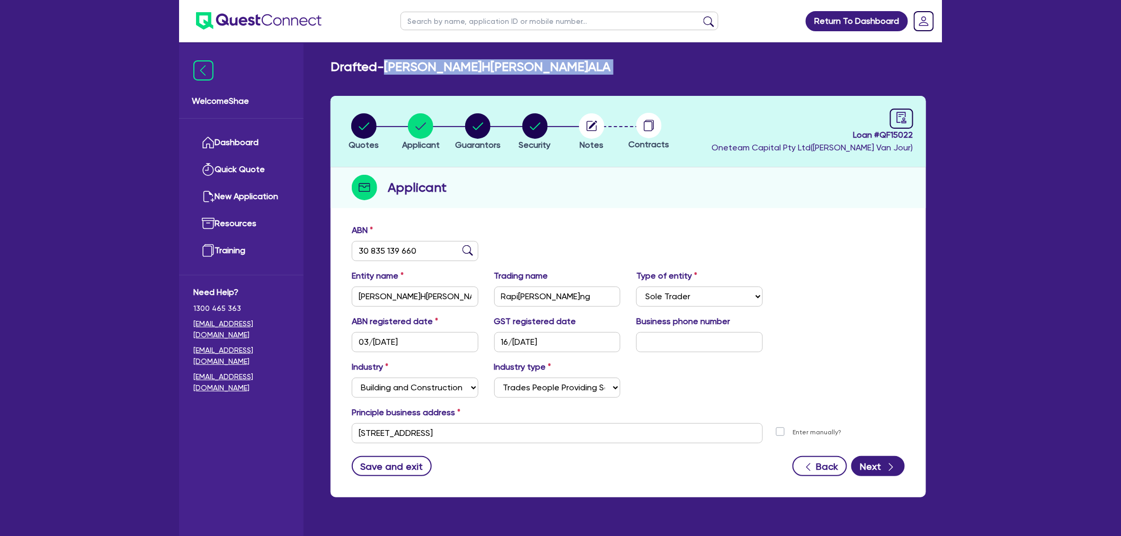
drag, startPoint x: 549, startPoint y: 78, endPoint x: 391, endPoint y: 64, distance: 159.1
click at [391, 64] on div "Drafted -[PERSON_NAME]A[PERSON_NAME]LA Quotes Applicant [GEOGRAPHIC_DATA] Secur…" at bounding box center [628, 284] width 627 height 451
copy div "[PERSON_NAME]H[PERSON_NAME]ALA Quotes Applicant Guarantors Security Notes"
click at [491, 123] on div "button" at bounding box center [478, 125] width 46 height 25
select select "MRS"
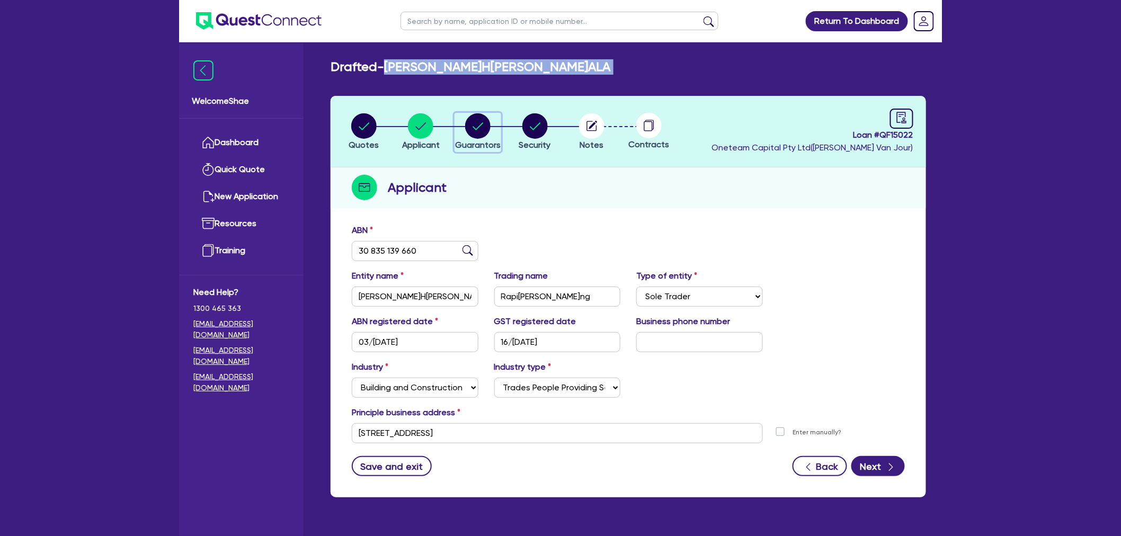
select select "SA"
select select "DE_FACTO"
select select "CASH"
select select "CREDIT_CARD"
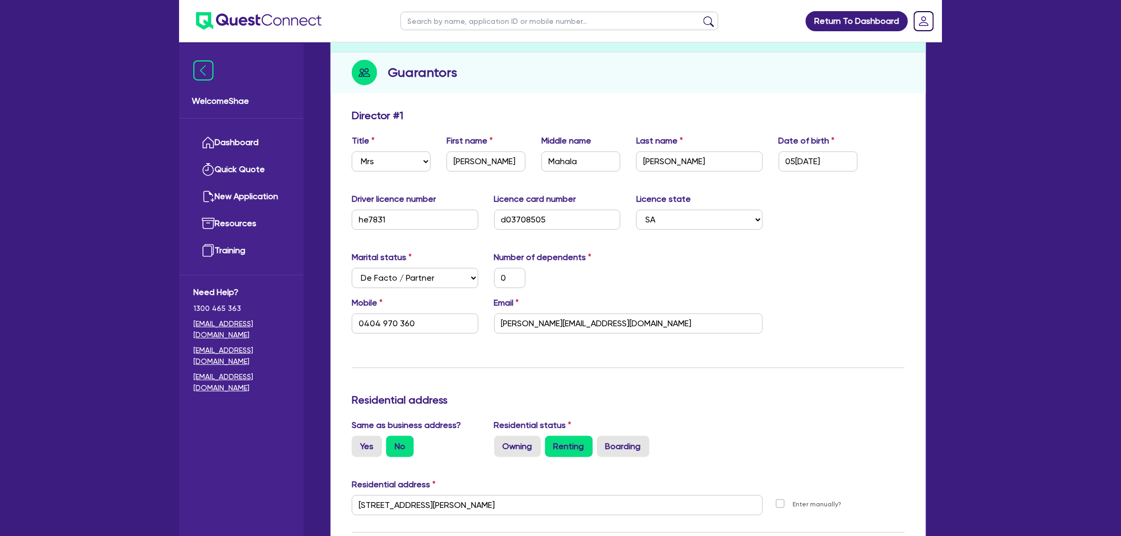
scroll to position [118, 0]
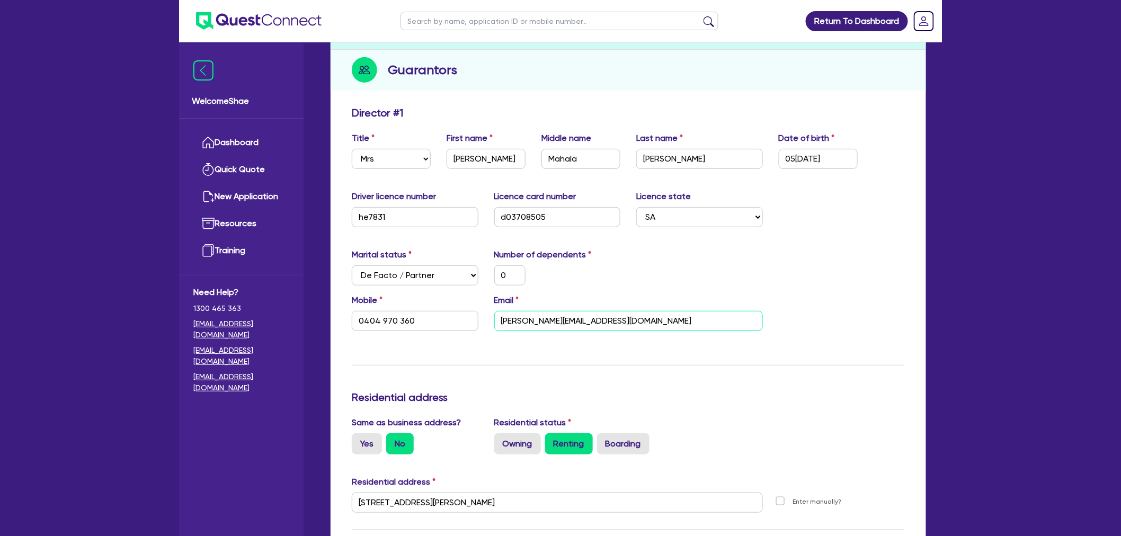
click at [588, 319] on input "[PERSON_NAME][EMAIL_ADDRESS][DOMAIN_NAME]" at bounding box center [628, 321] width 269 height 20
drag, startPoint x: 441, startPoint y: 315, endPoint x: 260, endPoint y: 320, distance: 181.2
click at [260, 320] on div "Welcome Shae Dashboard Quick Quote New Application Ref Company Ref Salesperson …" at bounding box center [560, 500] width 763 height 1236
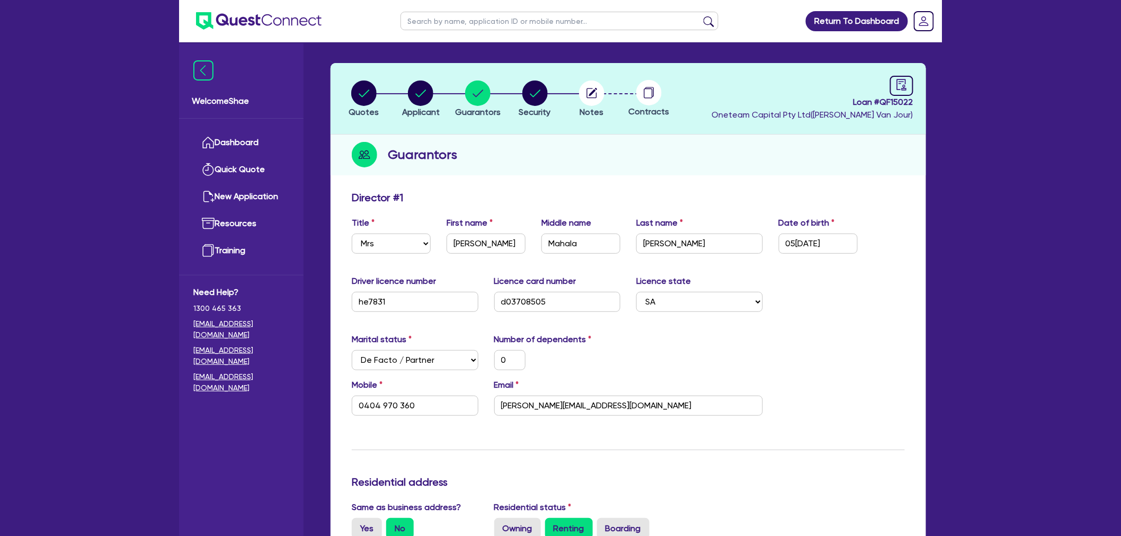
scroll to position [0, 0]
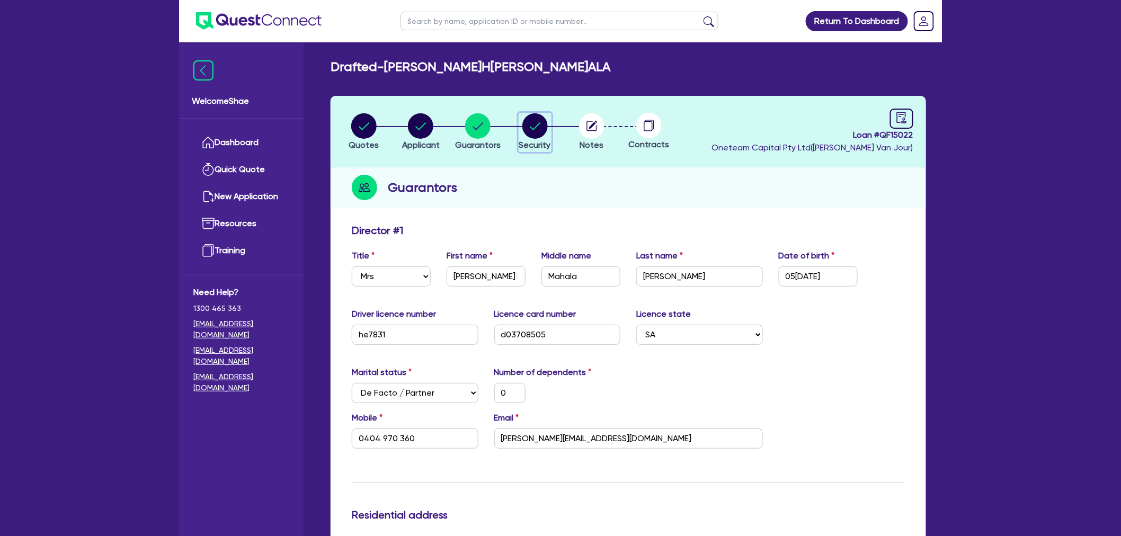
click at [537, 124] on circle "button" at bounding box center [534, 125] width 25 height 25
select select "CARS_AND_LIGHT_TRUCKS"
select select "PASSENGER_VEHICLES"
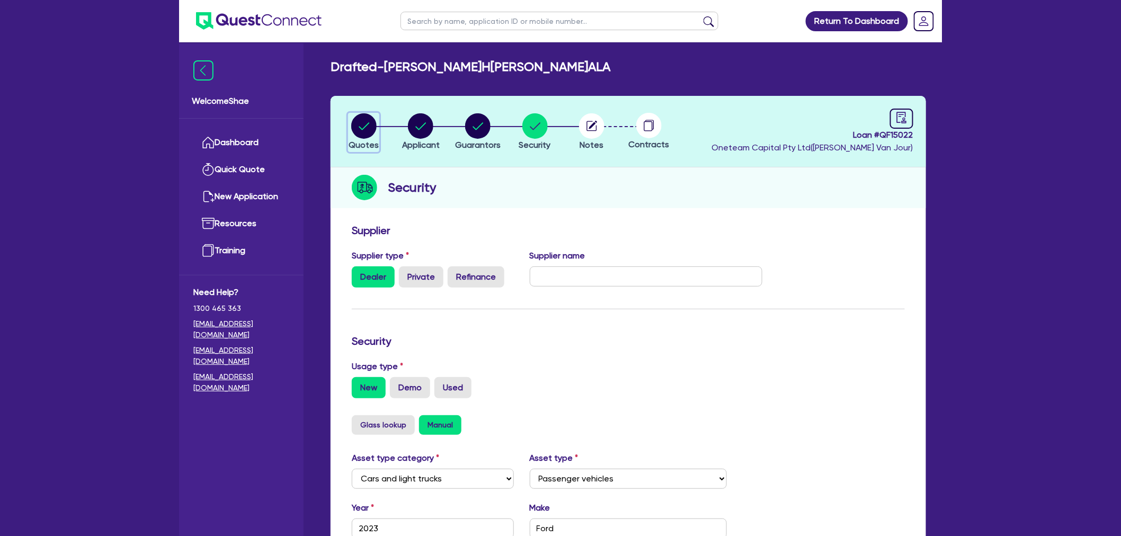
click at [360, 128] on circle "button" at bounding box center [363, 125] width 25 height 25
select select "Other"
select select "CARS_AND_LIGHT_TRUCKS"
select select "PASSENGER_VEHICLES"
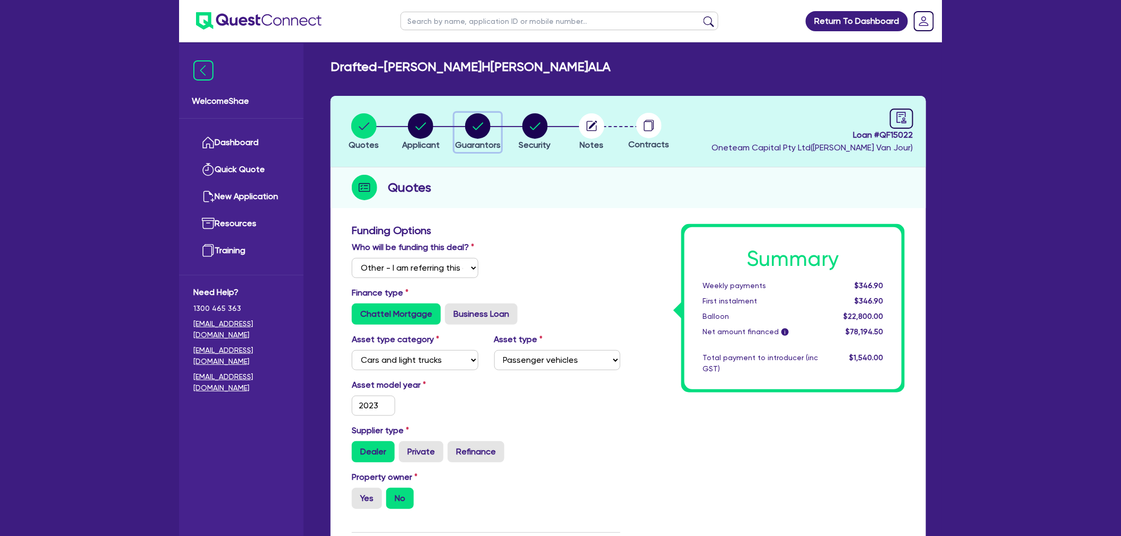
click at [488, 127] on circle "button" at bounding box center [477, 125] width 25 height 25
select select "MRS"
select select "SA"
select select "DE_FACTO"
select select "CASH"
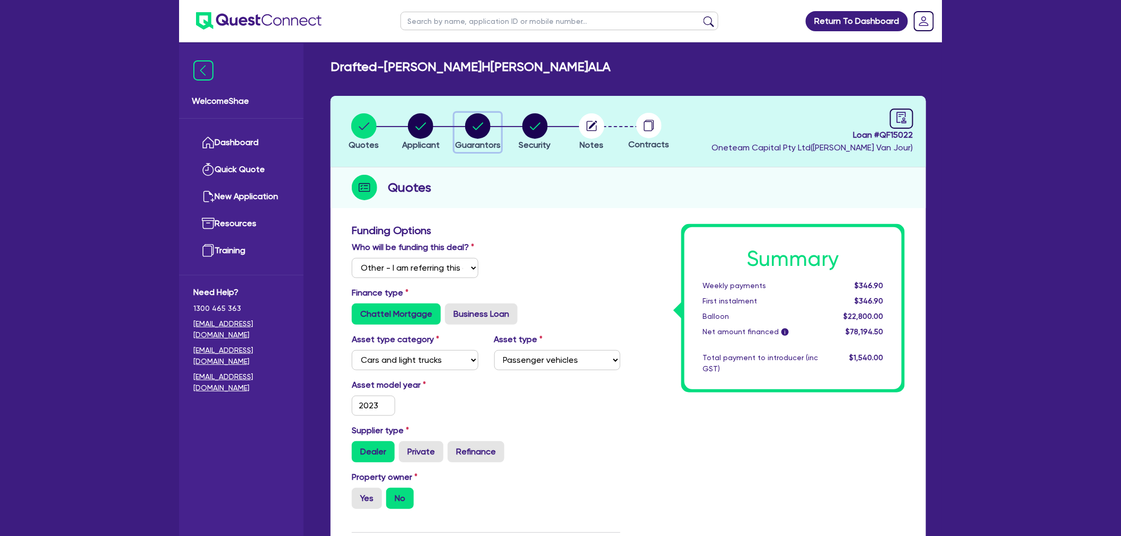
select select "CREDIT_CARD"
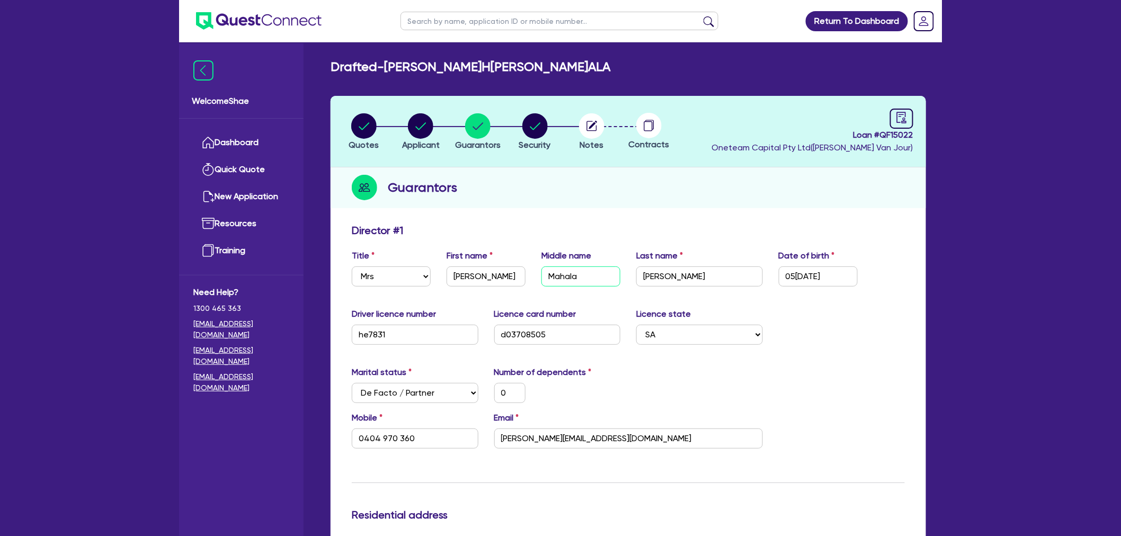
click at [561, 272] on input "Mahala" at bounding box center [580, 276] width 79 height 20
drag, startPoint x: 850, startPoint y: 274, endPoint x: 716, endPoint y: 282, distance: 134.2
click at [736, 284] on div "Title Select Mr Mrs Ms Miss Dr First name [PERSON_NAME] Middle name [PERSON_NAM…" at bounding box center [628, 272] width 569 height 46
click at [367, 335] on input "he7831" at bounding box center [415, 335] width 127 height 20
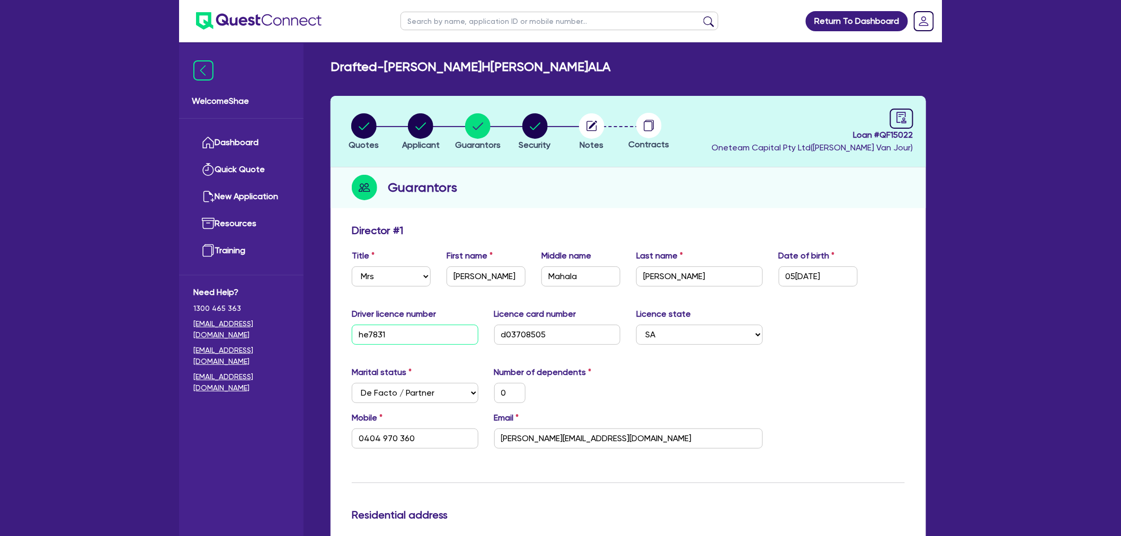
click at [367, 335] on input "he7831" at bounding box center [415, 335] width 127 height 20
click at [517, 335] on input "d03708505" at bounding box center [557, 335] width 127 height 20
click at [600, 119] on circle "button" at bounding box center [591, 125] width 25 height 25
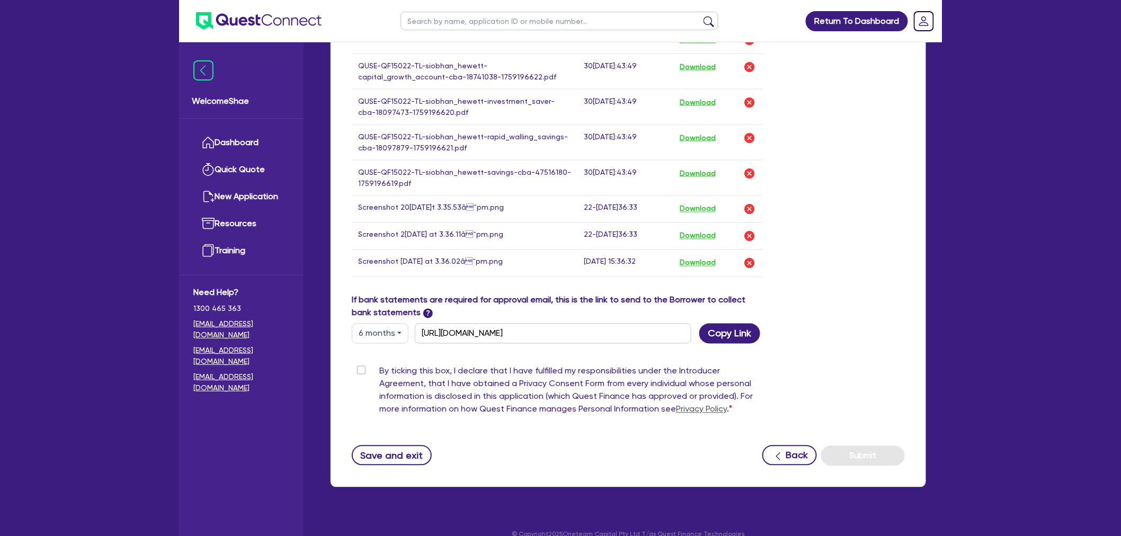
scroll to position [647, 0]
click at [692, 209] on button "Download" at bounding box center [697, 208] width 37 height 14
click at [695, 237] on button "Download" at bounding box center [697, 235] width 37 height 14
click at [694, 265] on button "Download" at bounding box center [697, 262] width 37 height 14
drag, startPoint x: 38, startPoint y: 211, endPoint x: 131, endPoint y: 246, distance: 100.1
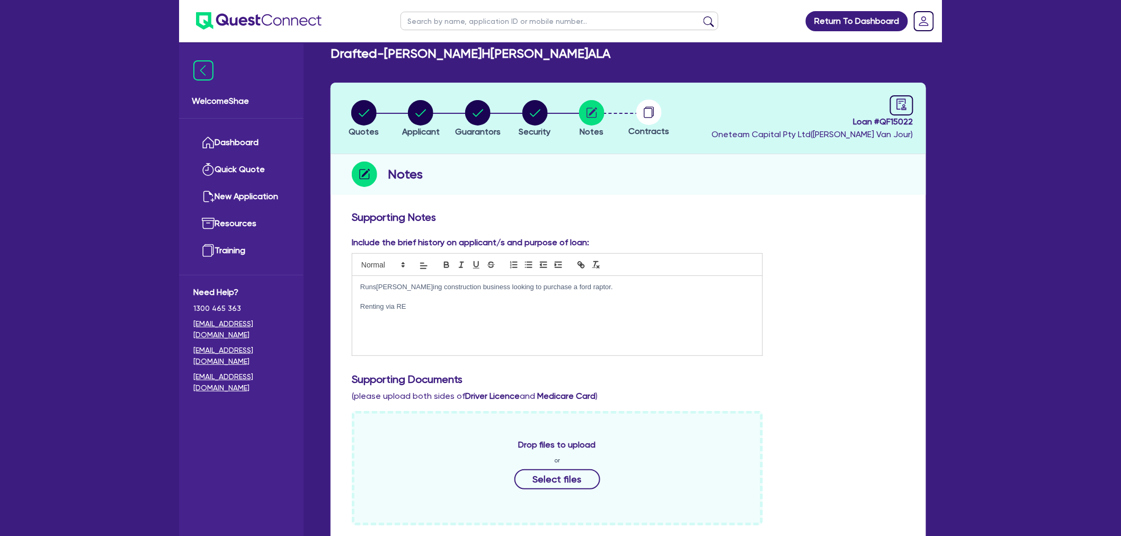
scroll to position [0, 0]
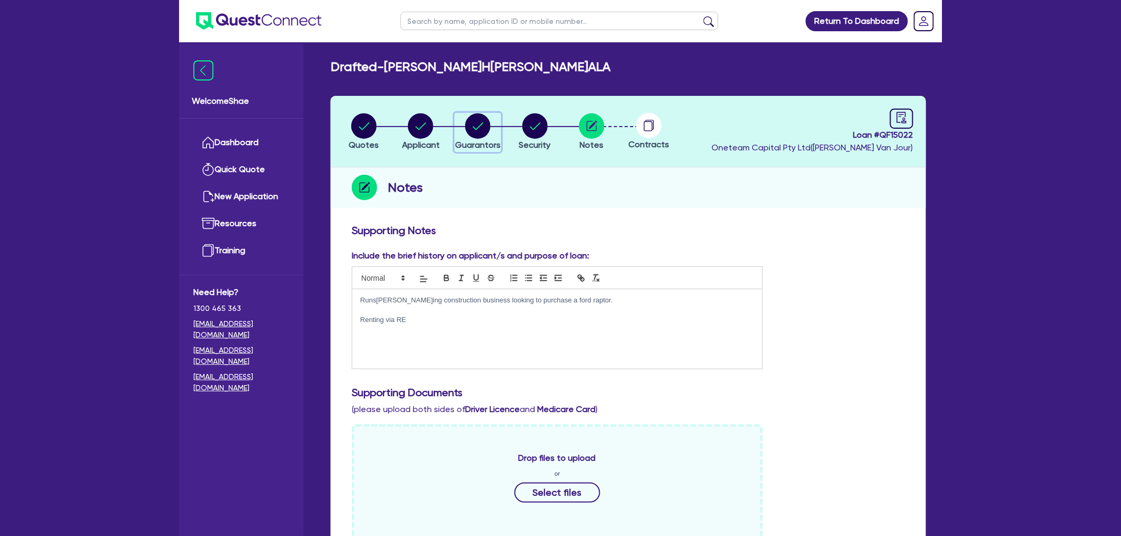
click at [472, 129] on circle "button" at bounding box center [477, 125] width 25 height 25
select select "MRS"
select select "SA"
select select "DE_FACTO"
select select "CASH"
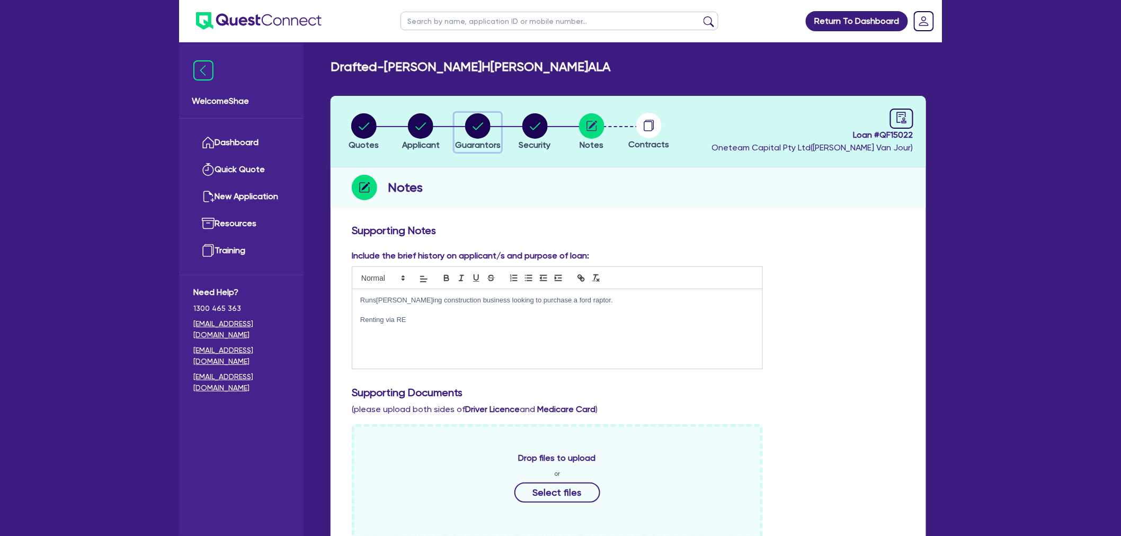
select select "CREDIT_CARD"
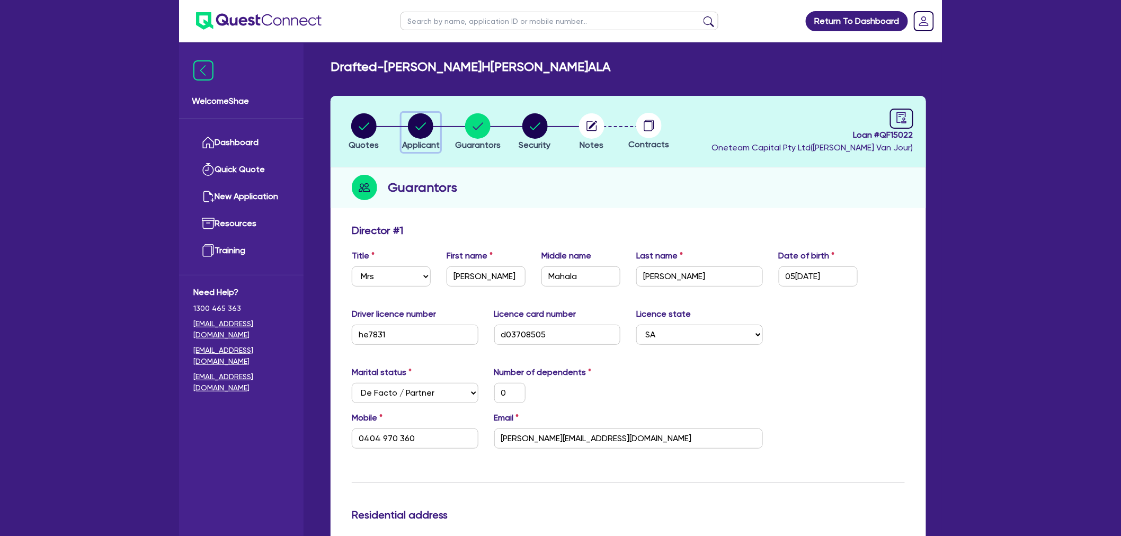
click at [424, 118] on circle "button" at bounding box center [420, 125] width 25 height 25
select select "SOLE_TRADER"
select select "BUILDING_CONSTRUCTION"
select select "TRADES_SERVICES_CONSUMERS"
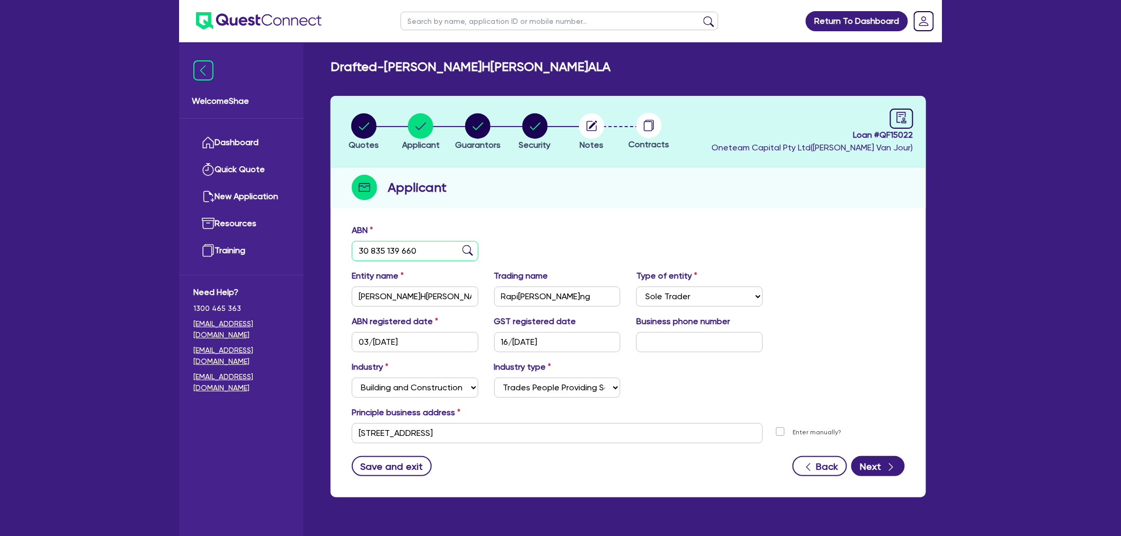
click at [394, 256] on input "30 835 139 660" at bounding box center [415, 251] width 127 height 20
click at [595, 130] on icon "button" at bounding box center [592, 126] width 10 height 10
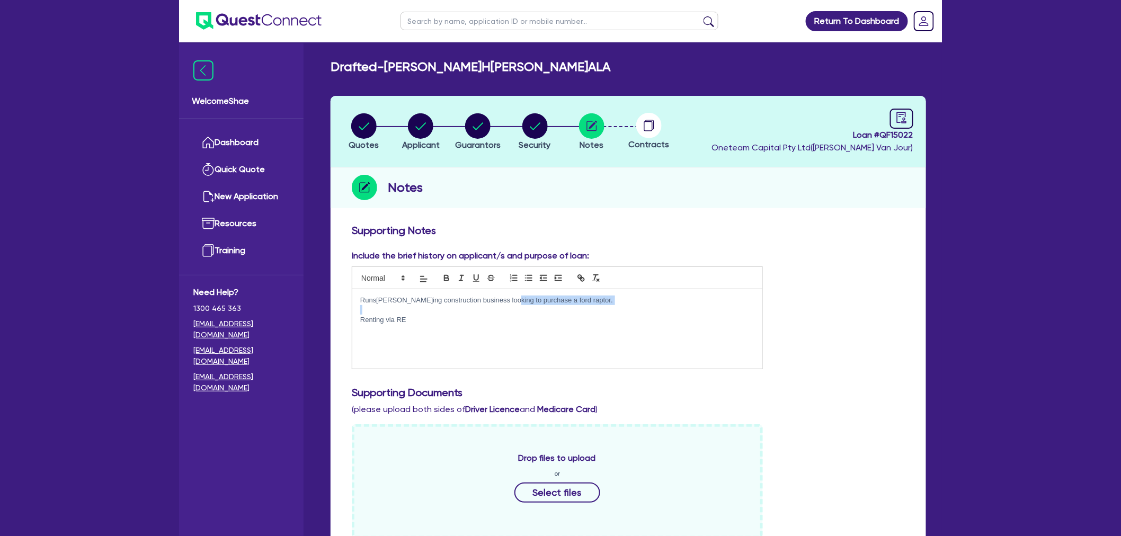
drag, startPoint x: 501, startPoint y: 296, endPoint x: 645, endPoint y: 313, distance: 145.7
click at [645, 313] on div "Runs[PERSON_NAME]ing construction business looking to purchase a ford raptor. R…" at bounding box center [557, 328] width 410 height 79
click at [369, 126] on circle "button" at bounding box center [363, 125] width 25 height 25
select select "Other"
select select "CARS_AND_LIGHT_TRUCKS"
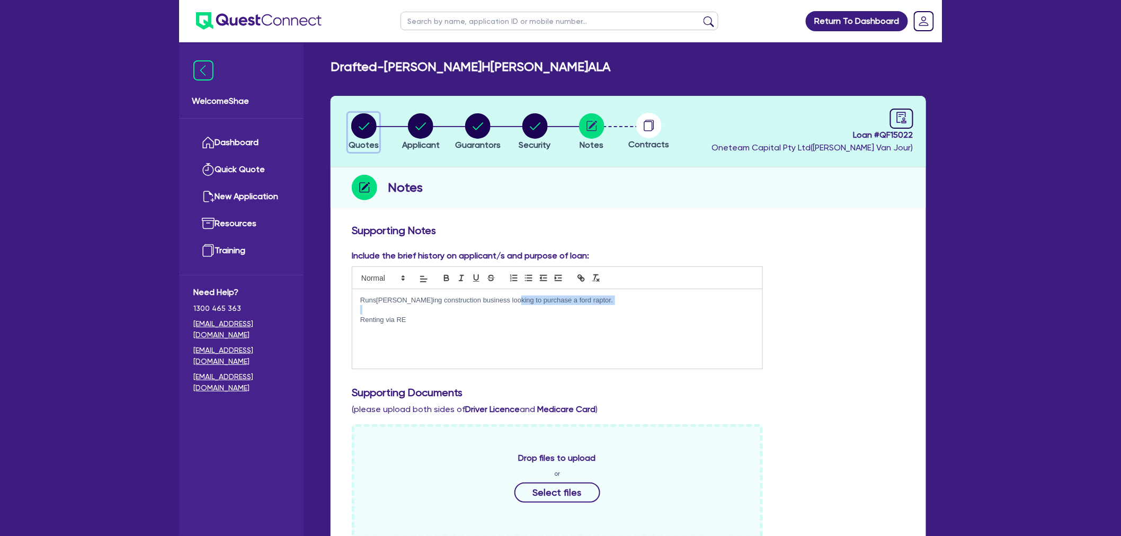
select select "PASSENGER_VEHICLES"
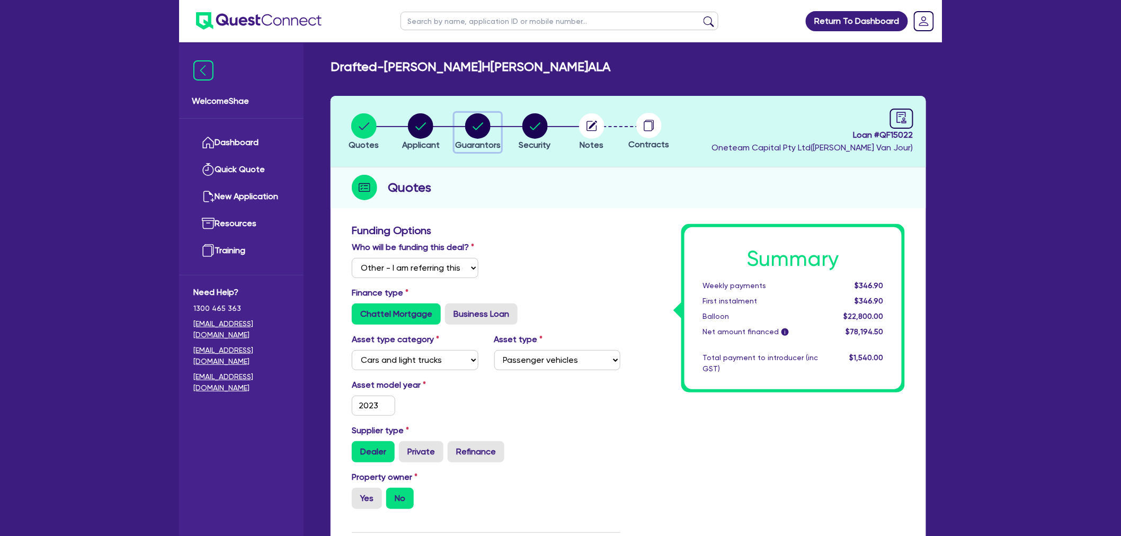
drag, startPoint x: 472, startPoint y: 129, endPoint x: 476, endPoint y: 134, distance: 6.2
click at [472, 129] on circle "button" at bounding box center [477, 125] width 25 height 25
select select "MRS"
select select "SA"
select select "DE_FACTO"
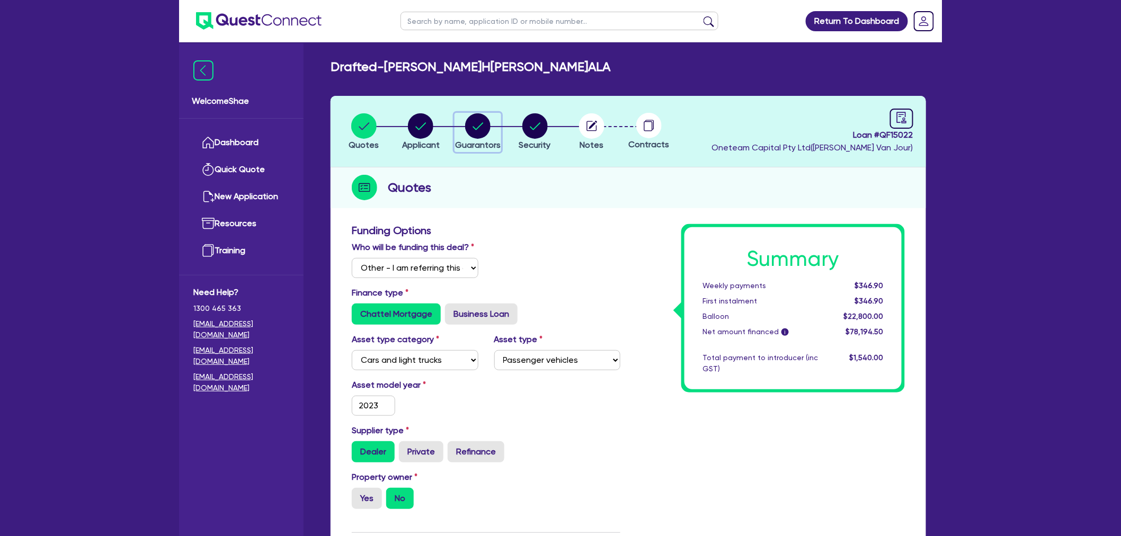
select select "CASH"
select select "CREDIT_CARD"
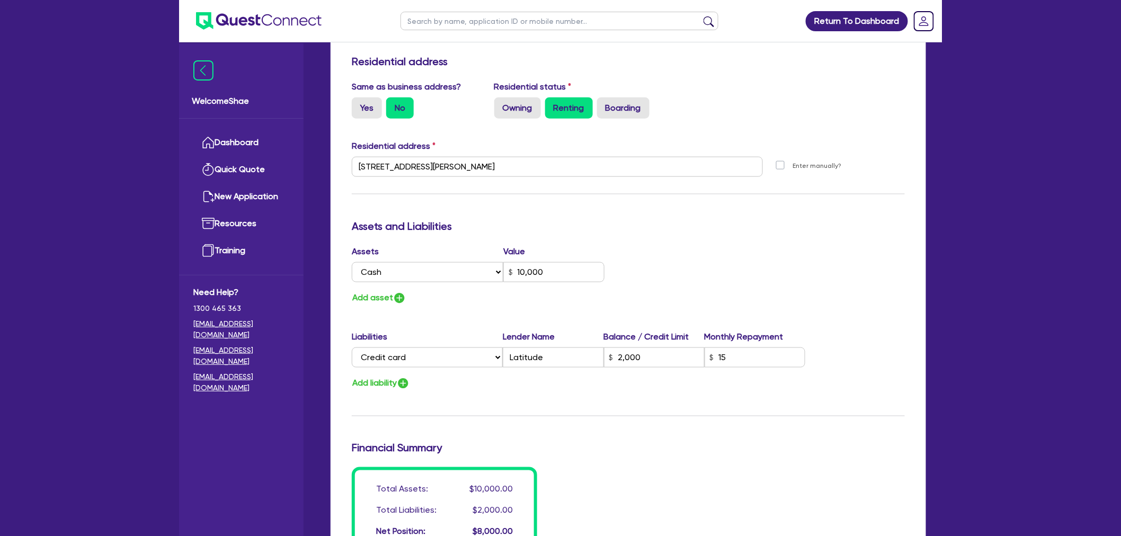
scroll to position [470, 0]
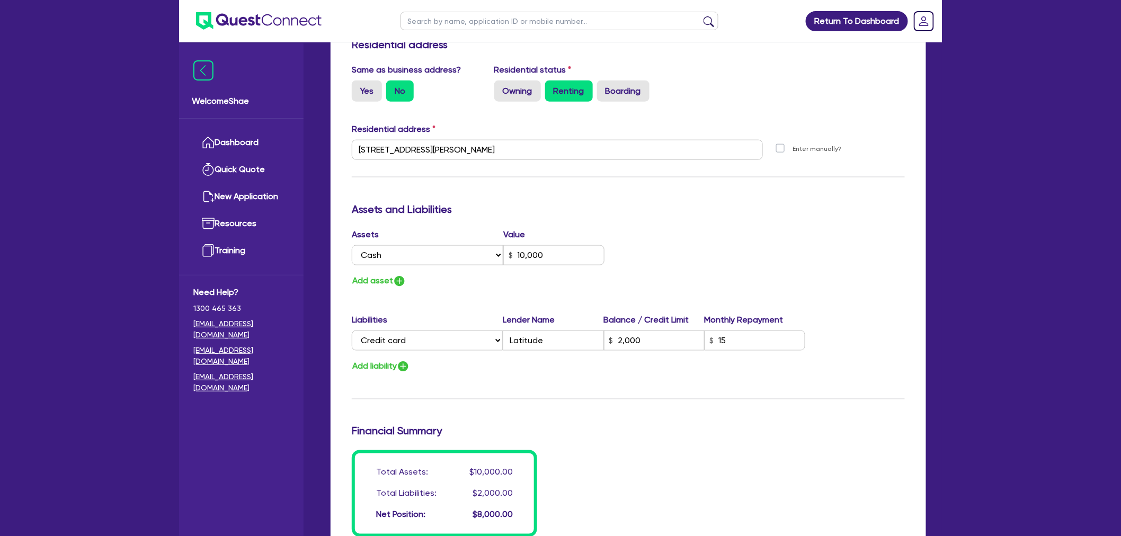
click at [618, 445] on div "Update residential status for Director #1 Boarding is only acceptable when the …" at bounding box center [628, 145] width 553 height 783
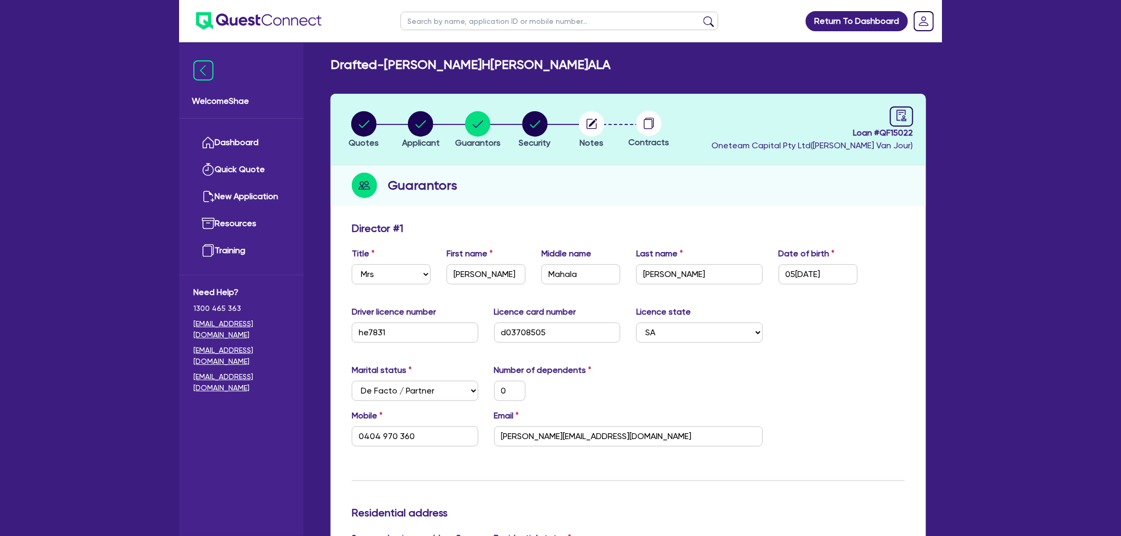
scroll to position [0, 0]
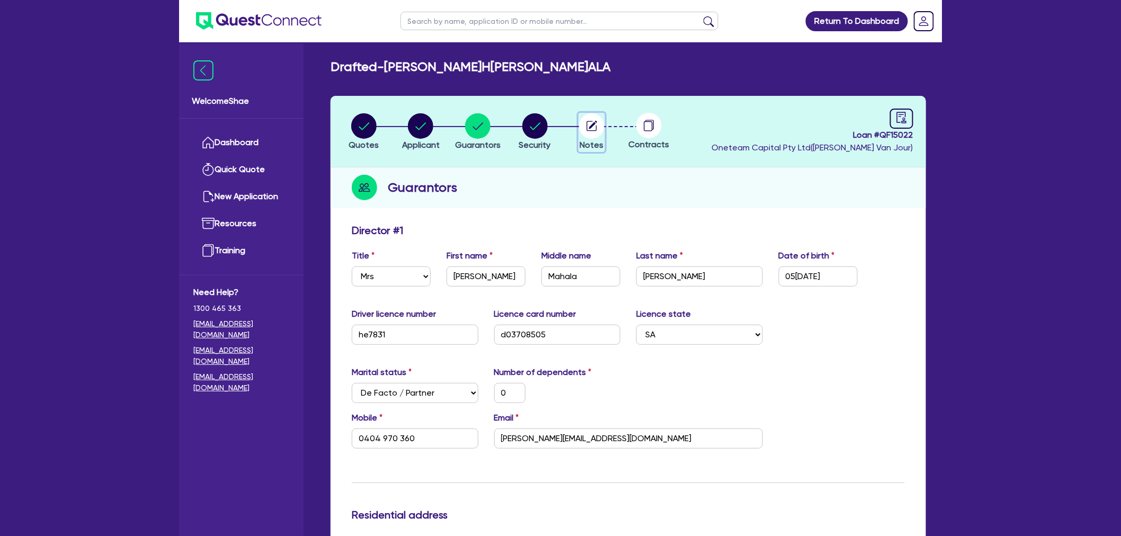
click at [593, 128] on circle "button" at bounding box center [591, 125] width 25 height 25
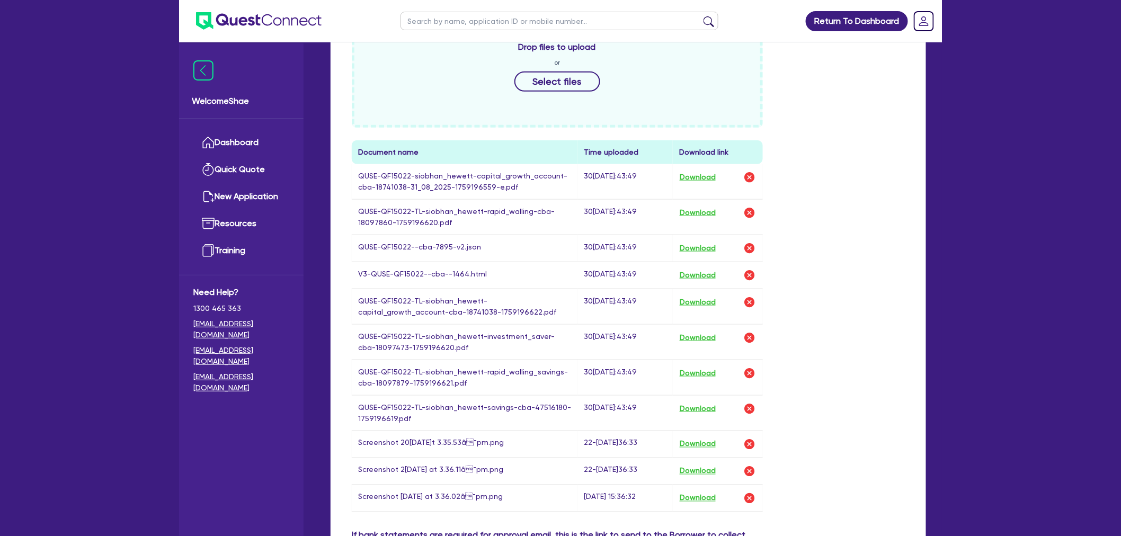
scroll to position [412, 0]
click at [703, 270] on button "Download" at bounding box center [697, 275] width 37 height 14
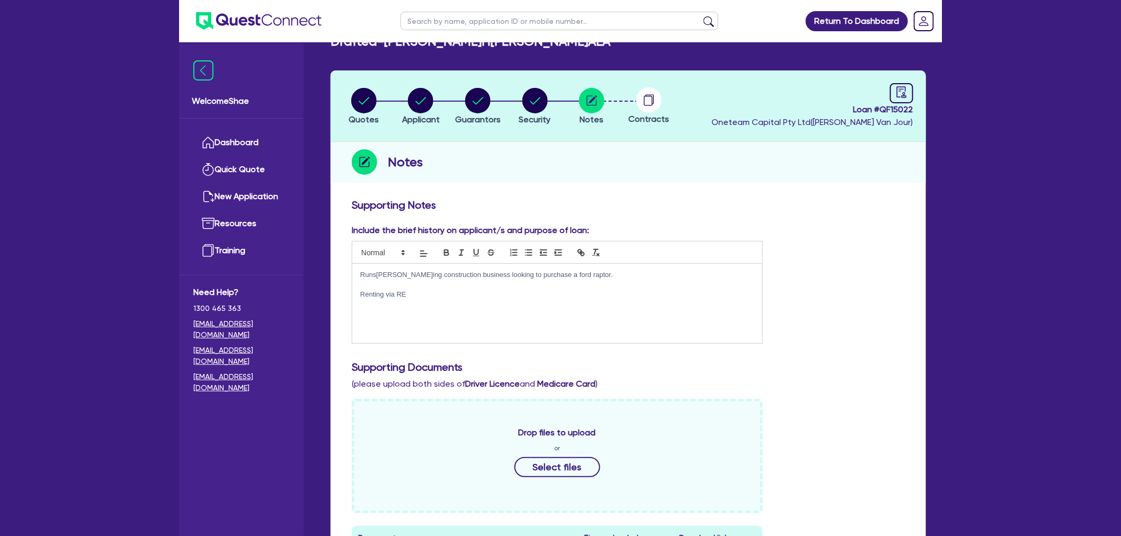
scroll to position [0, 0]
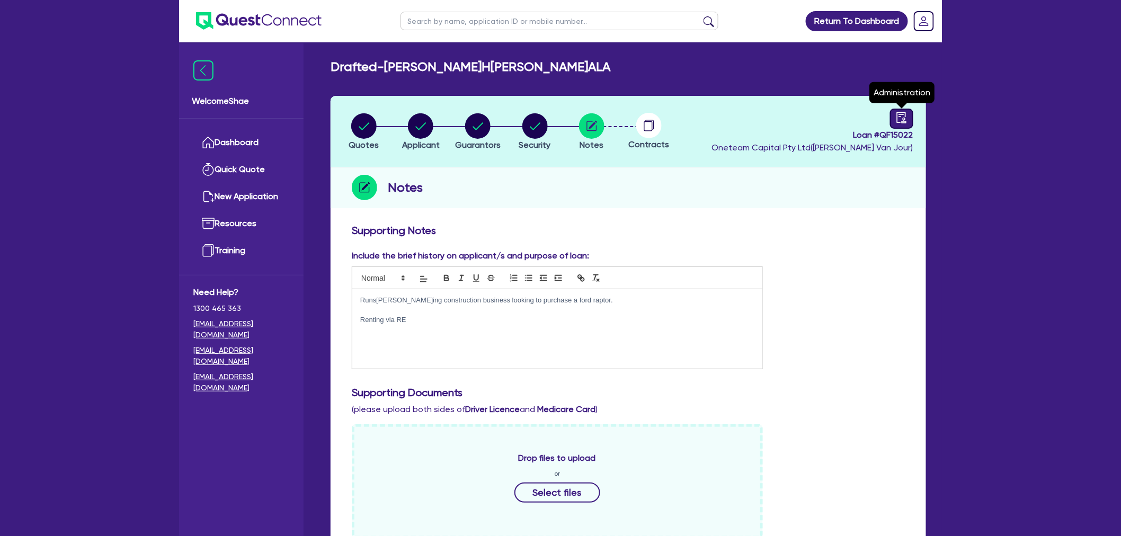
click at [903, 114] on icon "audit" at bounding box center [902, 118] width 12 height 12
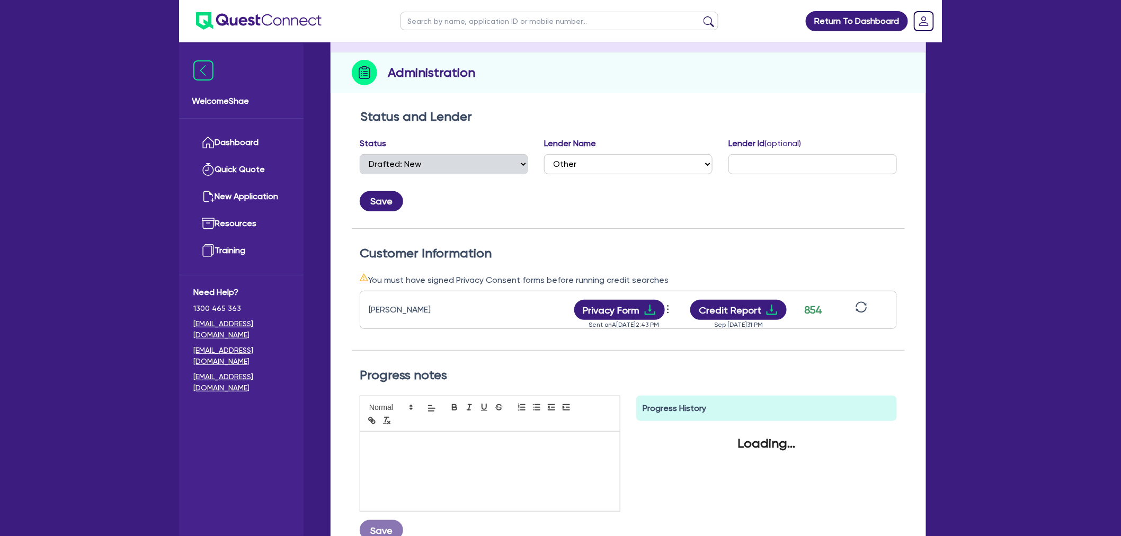
scroll to position [118, 0]
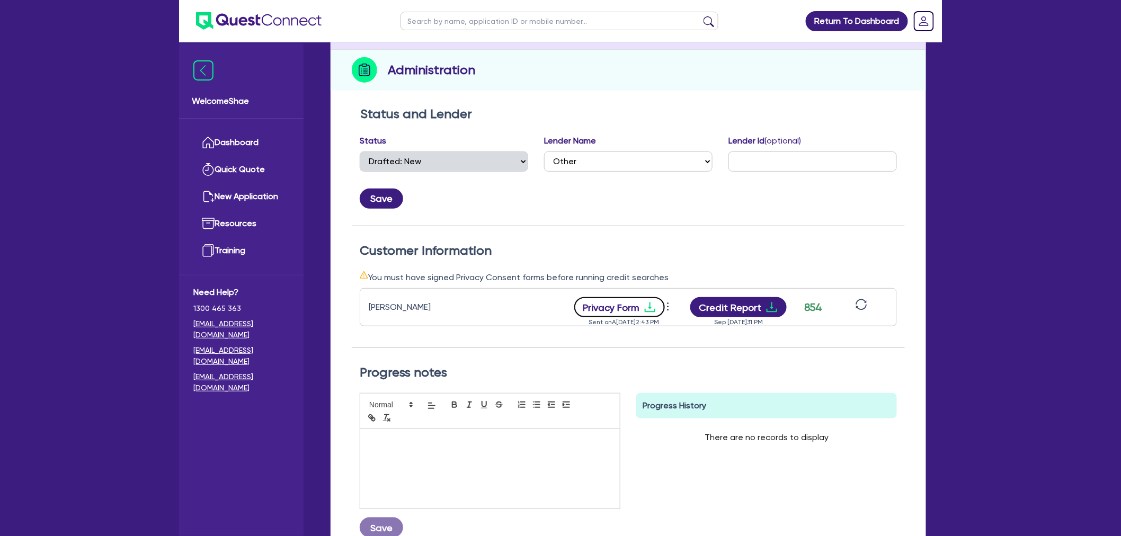
click at [639, 303] on button "Privacy Form" at bounding box center [619, 307] width 91 height 20
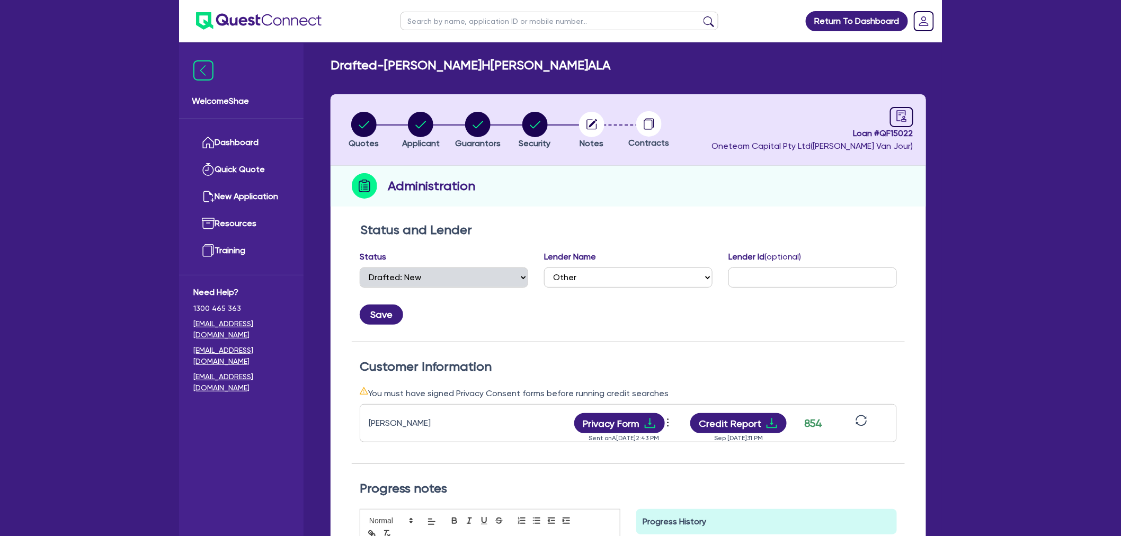
scroll to position [0, 0]
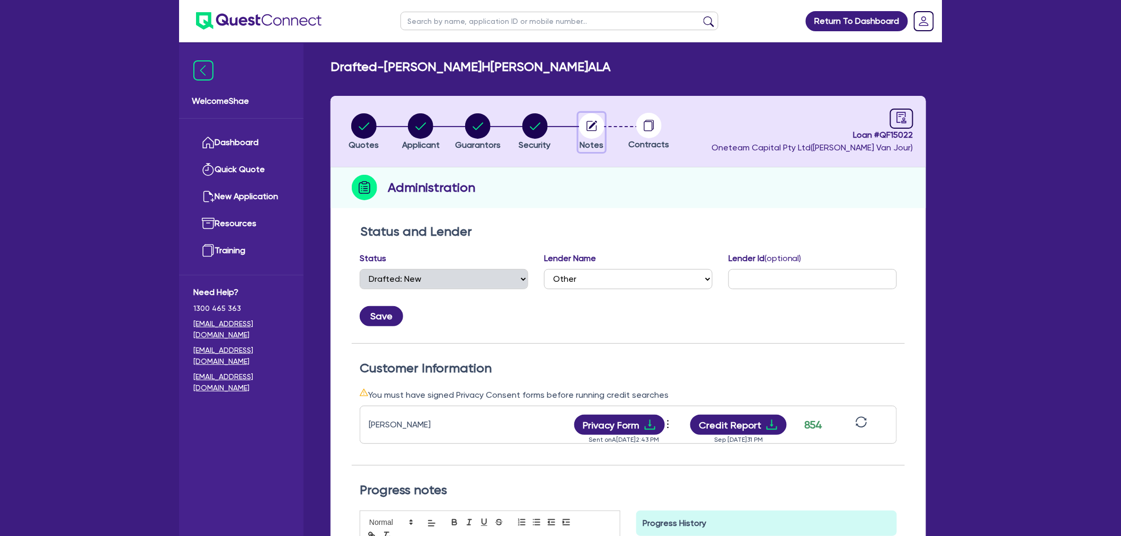
drag, startPoint x: 595, startPoint y: 118, endPoint x: 593, endPoint y: 142, distance: 23.9
click at [595, 124] on circle "button" at bounding box center [591, 125] width 25 height 25
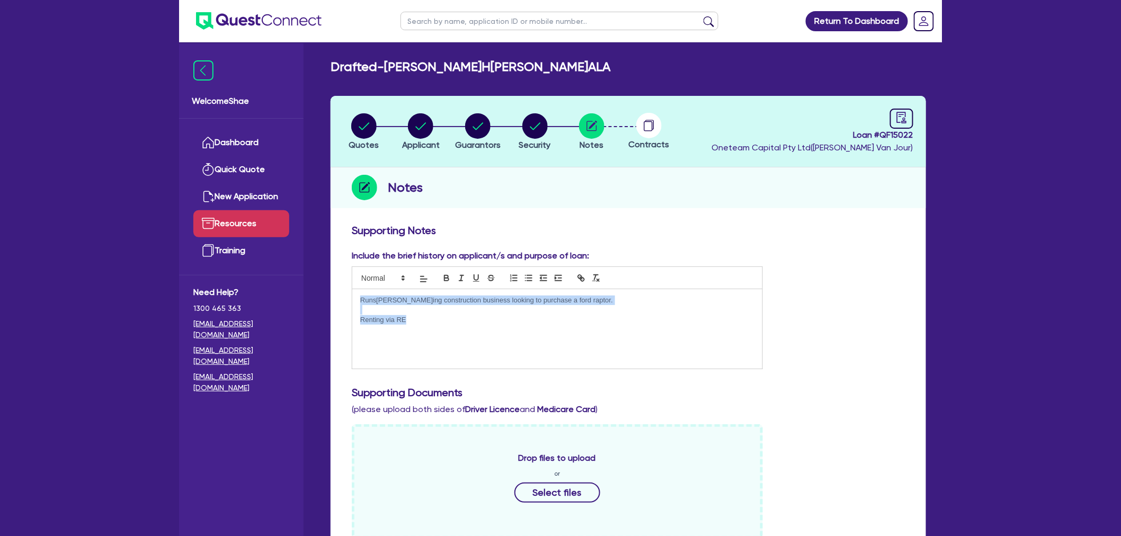
drag, startPoint x: 481, startPoint y: 331, endPoint x: 203, endPoint y: 234, distance: 294.5
copy div "Runs[PERSON_NAME]ing construction business looking to purchase a ford raptor. R…"
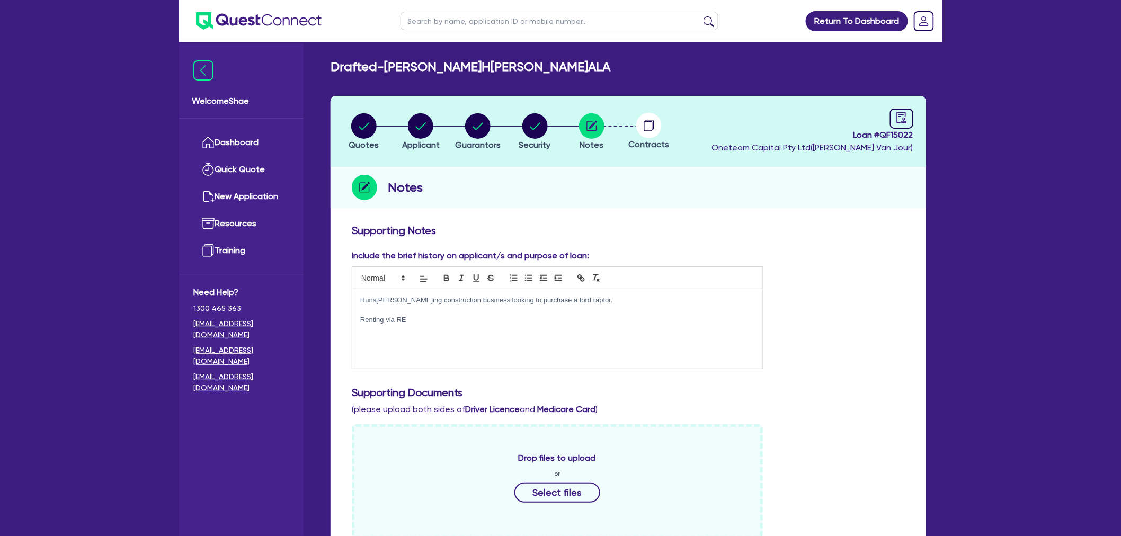
click at [405, 17] on input "text" at bounding box center [559, 21] width 318 height 19
click button "submit" at bounding box center [708, 23] width 17 height 15
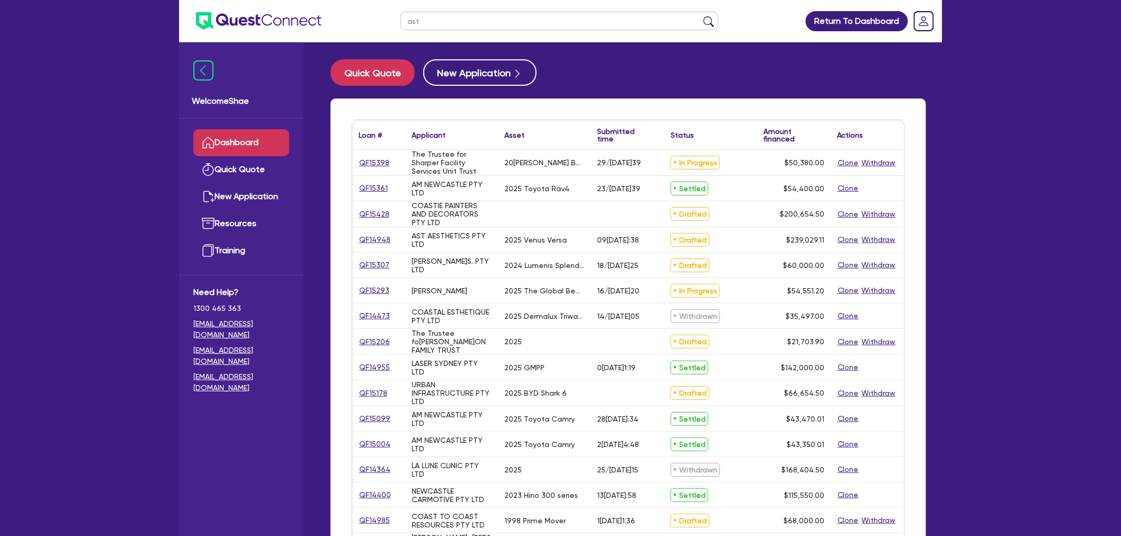
click at [462, 21] on input "ast" at bounding box center [559, 21] width 318 height 19
click at [700, 16] on button "submit" at bounding box center [708, 23] width 17 height 15
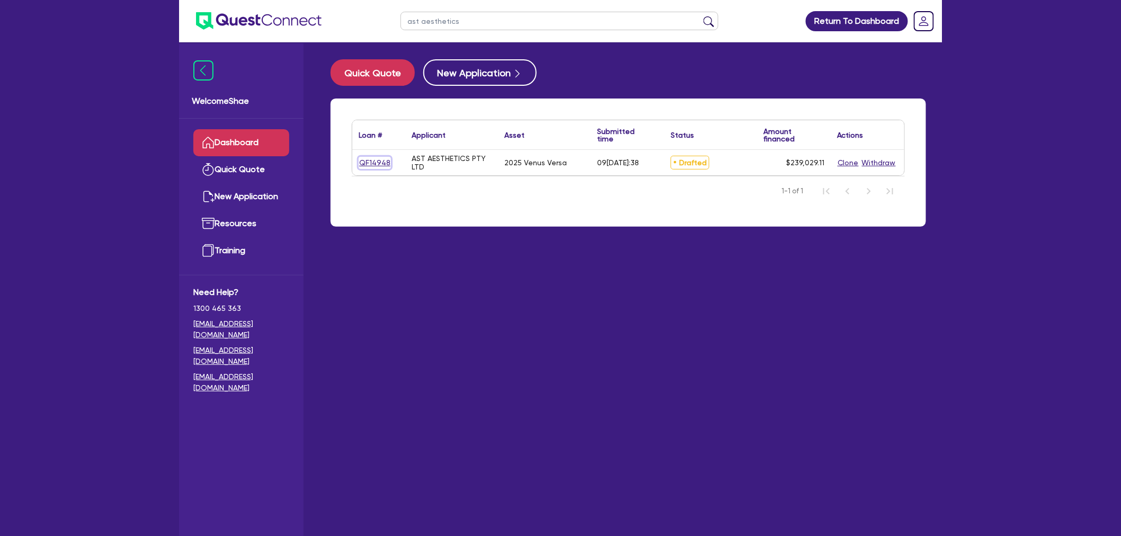
click at [385, 159] on link "QF14948" at bounding box center [375, 163] width 32 height 12
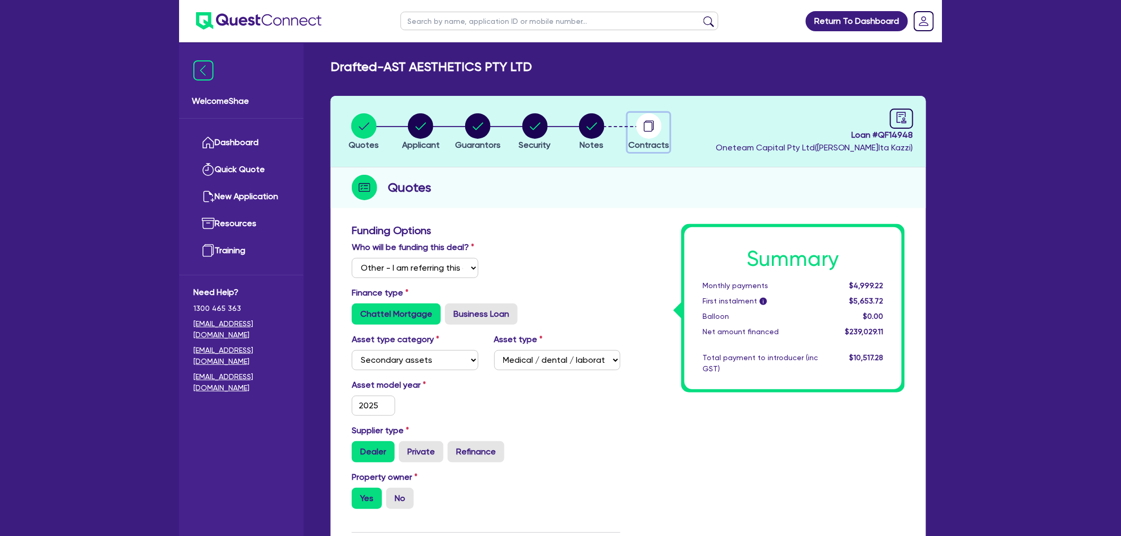
click at [647, 125] on circle "button" at bounding box center [648, 125] width 25 height 25
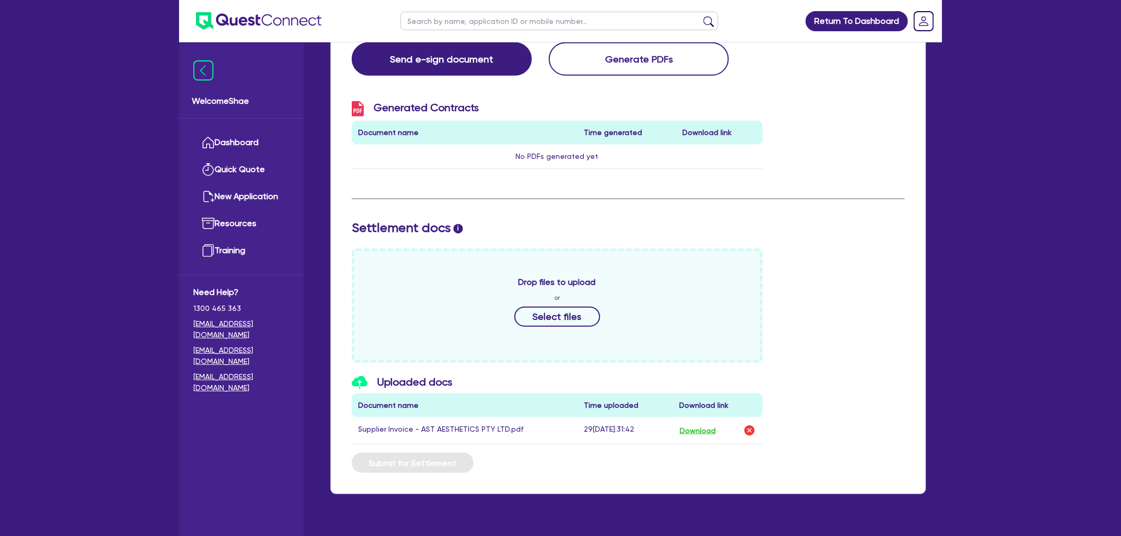
scroll to position [288, 0]
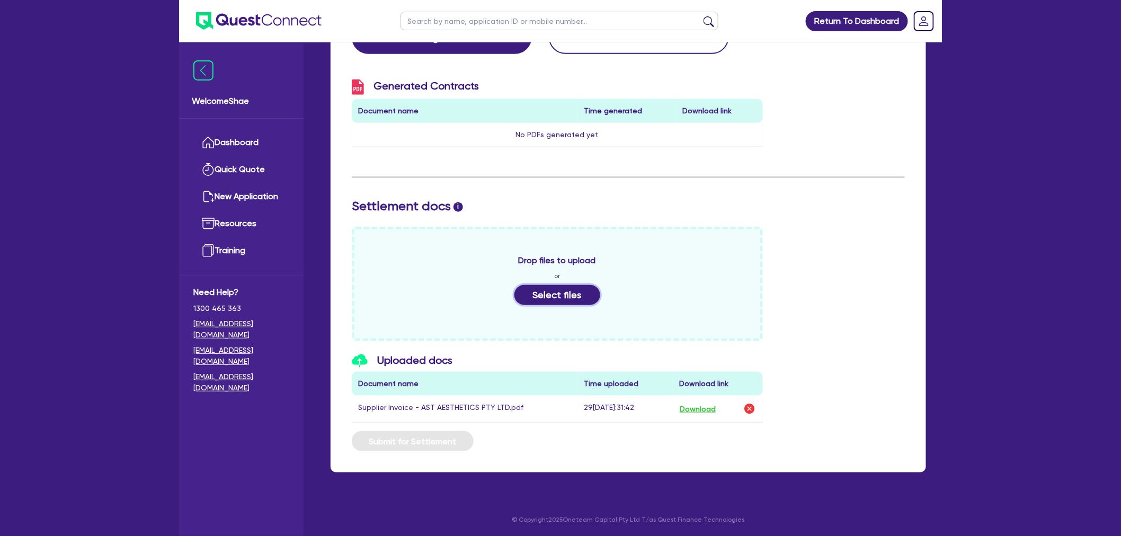
click at [558, 299] on button "Select files" at bounding box center [557, 295] width 86 height 20
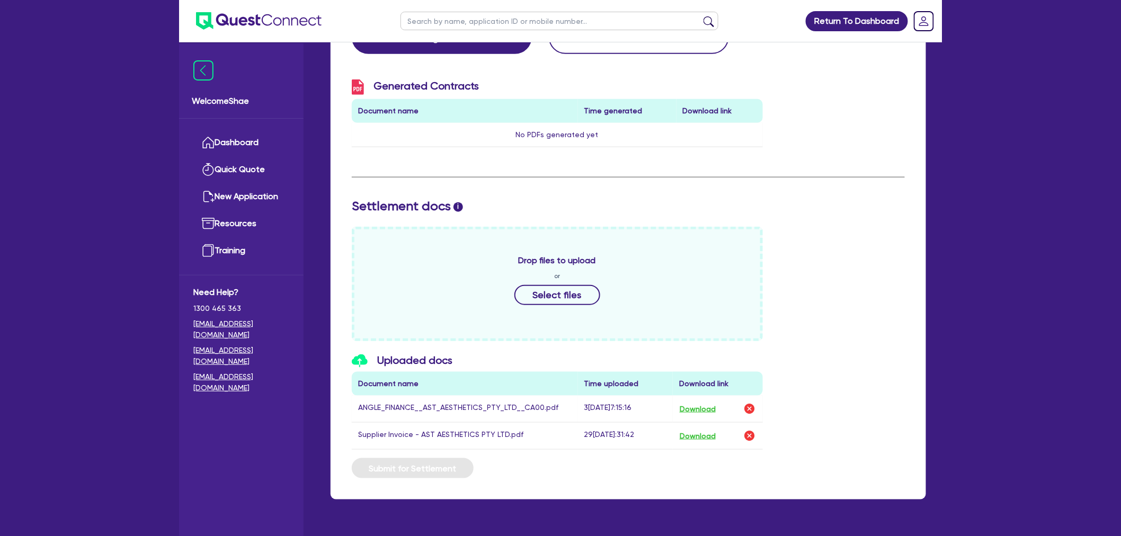
click at [425, 22] on input "text" at bounding box center [559, 21] width 318 height 19
click button "submit" at bounding box center [708, 23] width 17 height 15
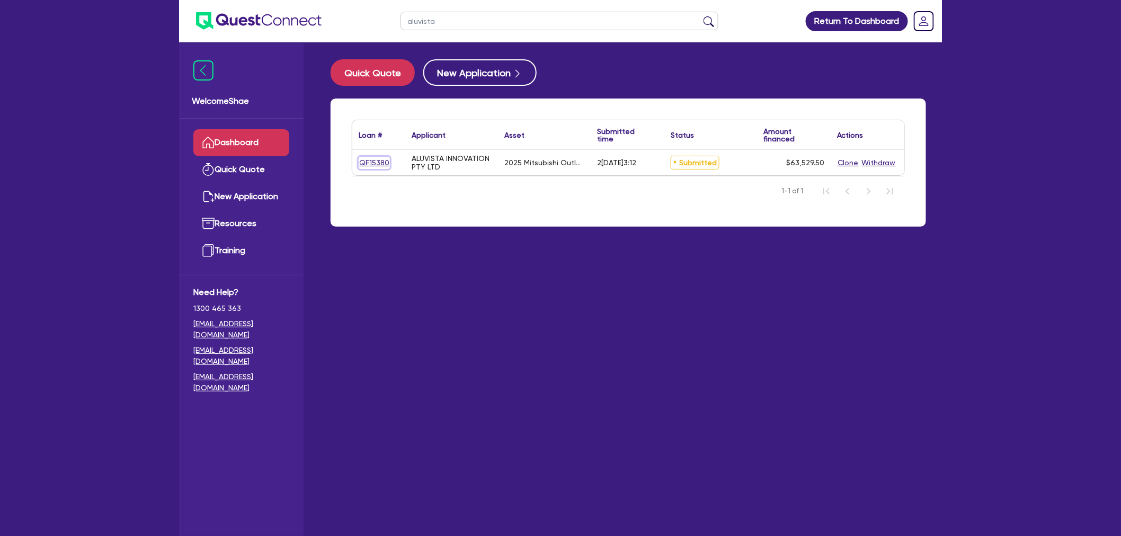
click at [378, 157] on link "QF15380" at bounding box center [374, 163] width 31 height 12
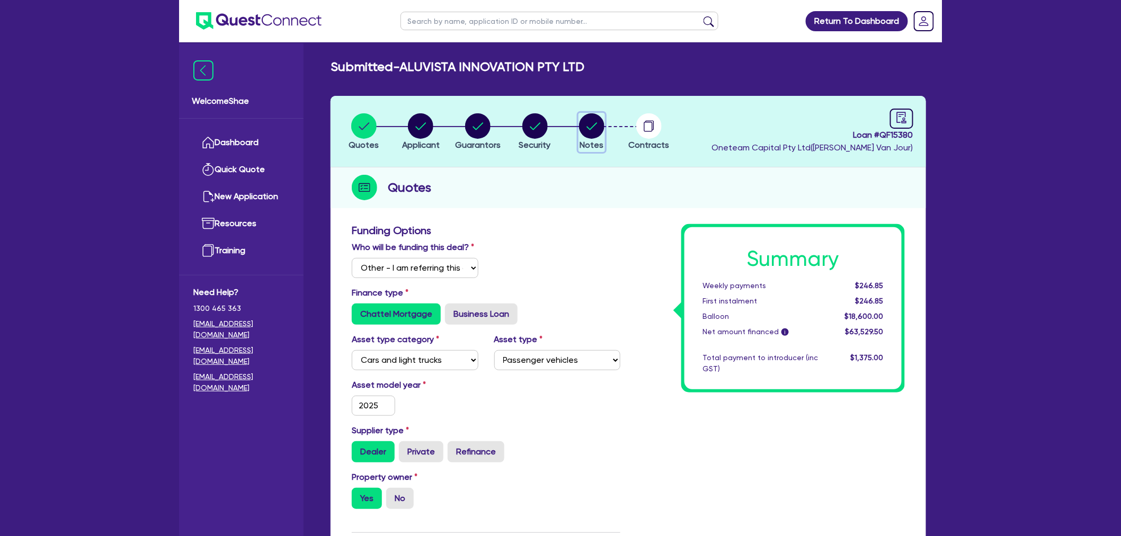
click at [592, 128] on circle "button" at bounding box center [591, 125] width 25 height 25
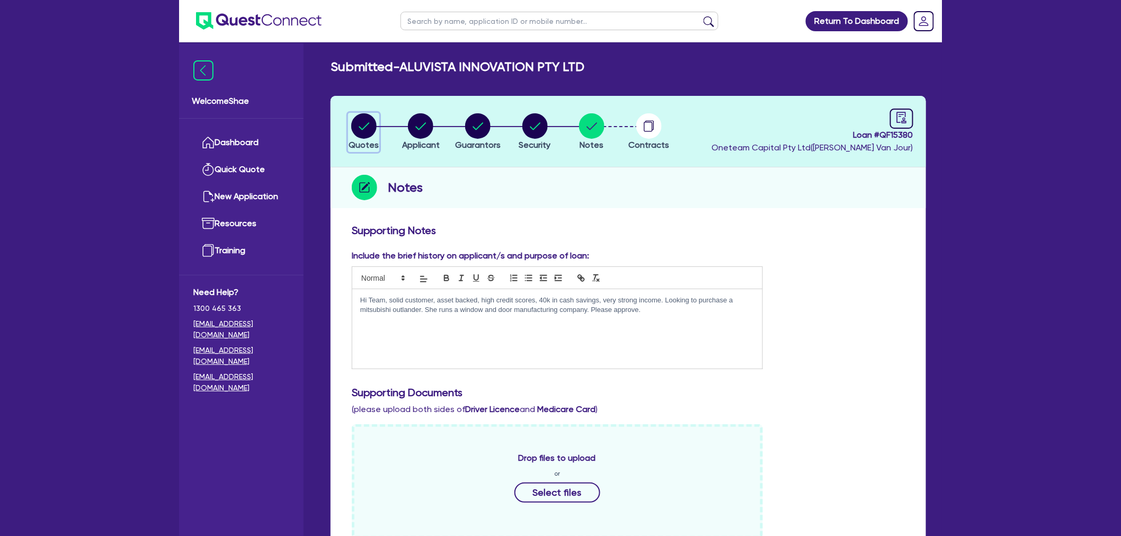
click at [363, 126] on circle "button" at bounding box center [363, 125] width 25 height 25
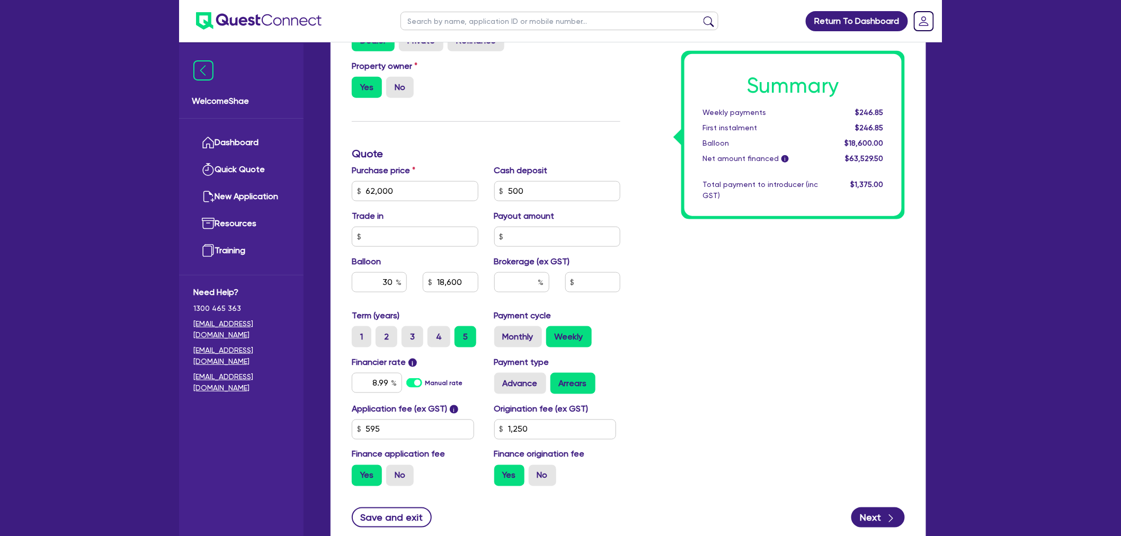
scroll to position [412, 0]
drag, startPoint x: 505, startPoint y: 424, endPoint x: 407, endPoint y: 422, distance: 98.0
click at [407, 422] on div "Application fee (ex GST) i 595 Origination fee (ex GST) 1,250 Finance applicati…" at bounding box center [486, 448] width 284 height 92
click at [694, 373] on div "Summary Weekly payments $246.85 First instalment $246.85 Balloon $18,600.00 Net…" at bounding box center [770, 153] width 284 height 682
click at [878, 517] on button "Next" at bounding box center [877, 517] width 53 height 20
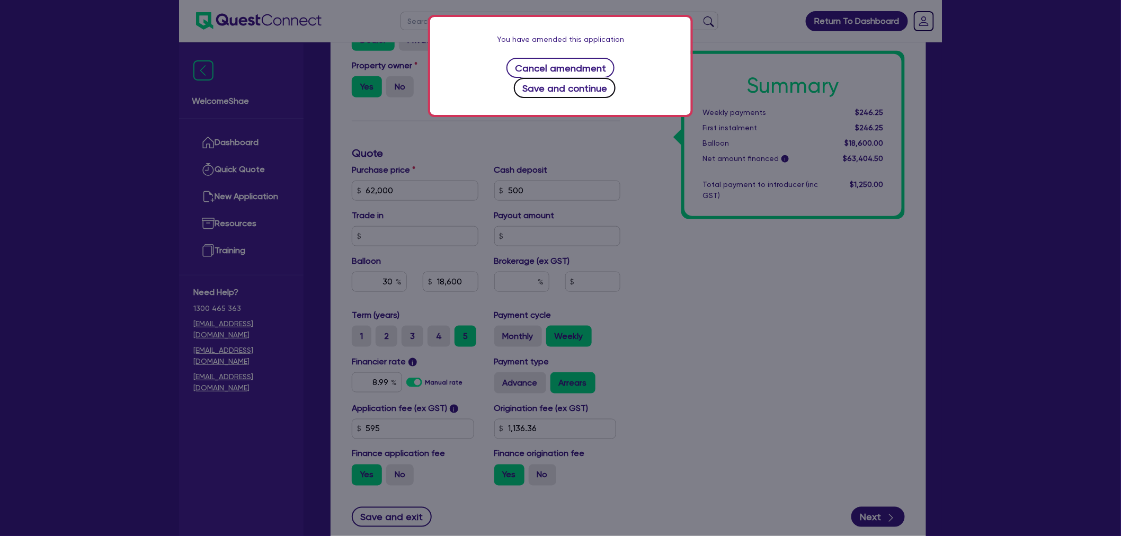
click at [615, 78] on button "Save and continue" at bounding box center [565, 88] width 102 height 20
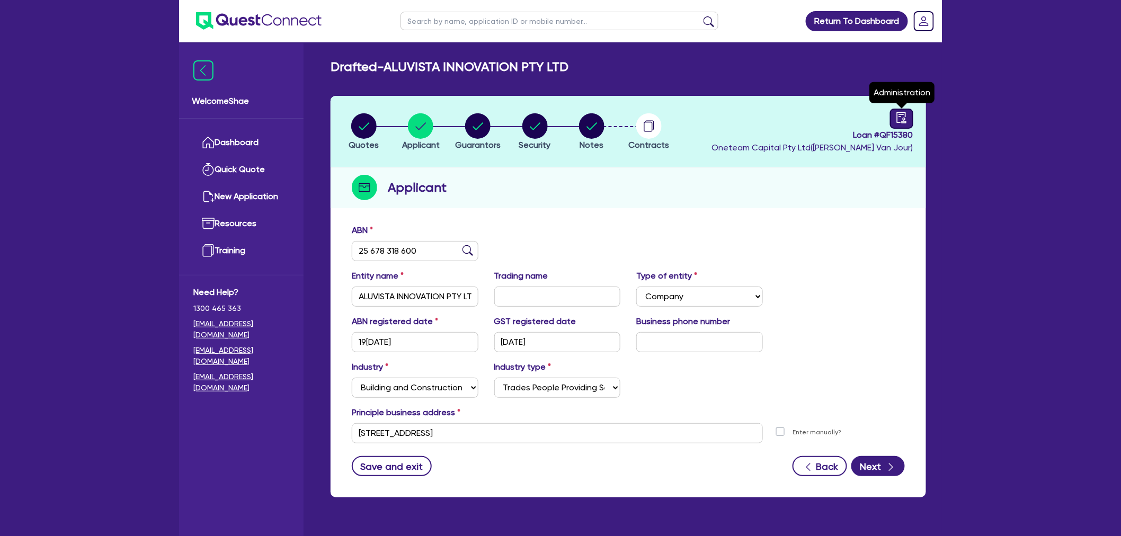
click at [897, 115] on icon "audit" at bounding box center [902, 117] width 10 height 11
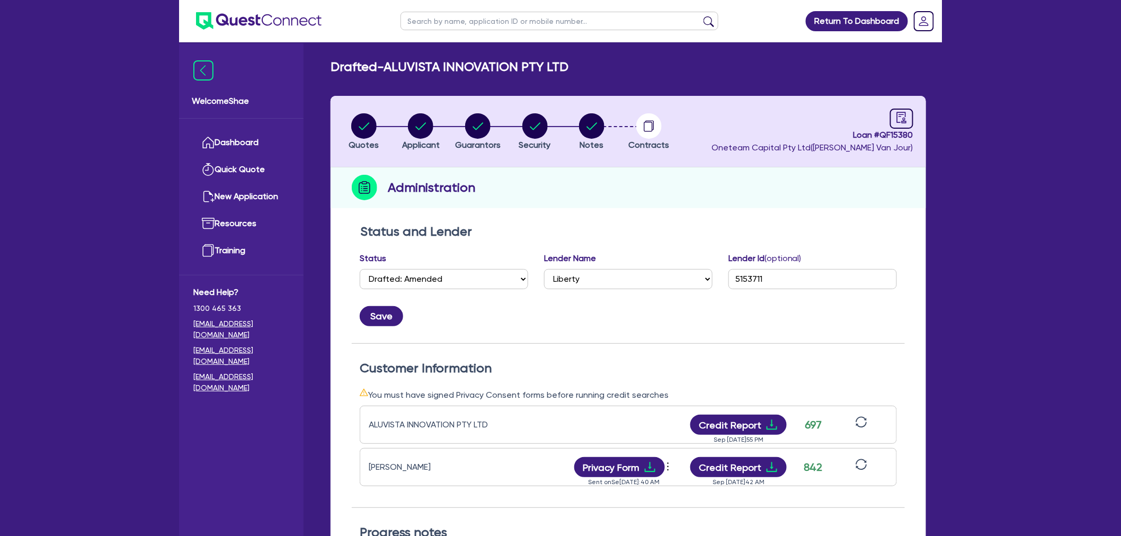
click at [427, 293] on div "Status Select Quoted Drafted: New Drafted: Amended Submitted: New Submitted: Am…" at bounding box center [444, 275] width 184 height 46
click at [428, 284] on select "Select Quoted Drafted: New Drafted: Amended Submitted: New Submitted: Amended I…" at bounding box center [444, 279] width 168 height 20
click at [360, 269] on select "Select Quoted Drafted: New Drafted: Amended Submitted: New Submitted: Amended I…" at bounding box center [444, 279] width 168 height 20
click at [385, 316] on button "Save" at bounding box center [381, 316] width 43 height 20
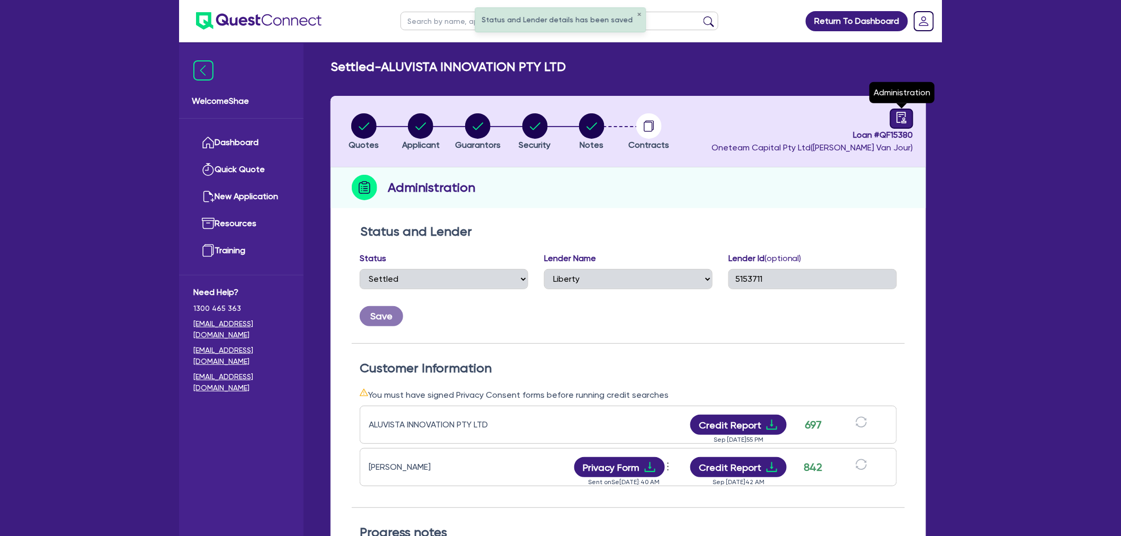
click at [903, 122] on icon "audit" at bounding box center [902, 118] width 12 height 12
click at [902, 115] on icon "audit" at bounding box center [902, 118] width 12 height 12
click at [903, 115] on icon "audit" at bounding box center [902, 118] width 12 height 12
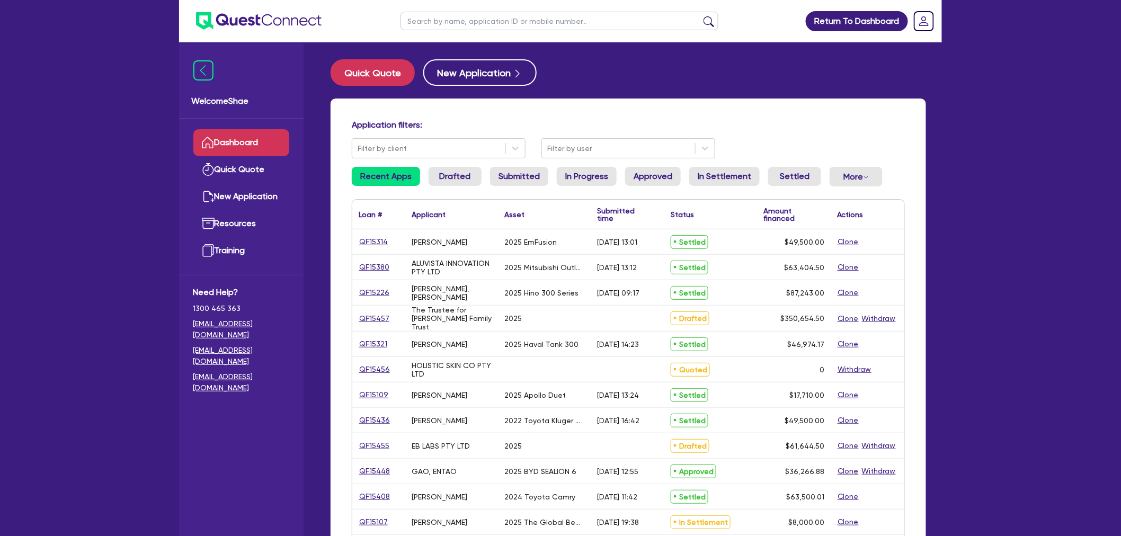
click at [457, 21] on input "text" at bounding box center [559, 21] width 318 height 19
paste input "QF15274"
type input "QF15274"
click at [700, 16] on button "submit" at bounding box center [708, 23] width 17 height 15
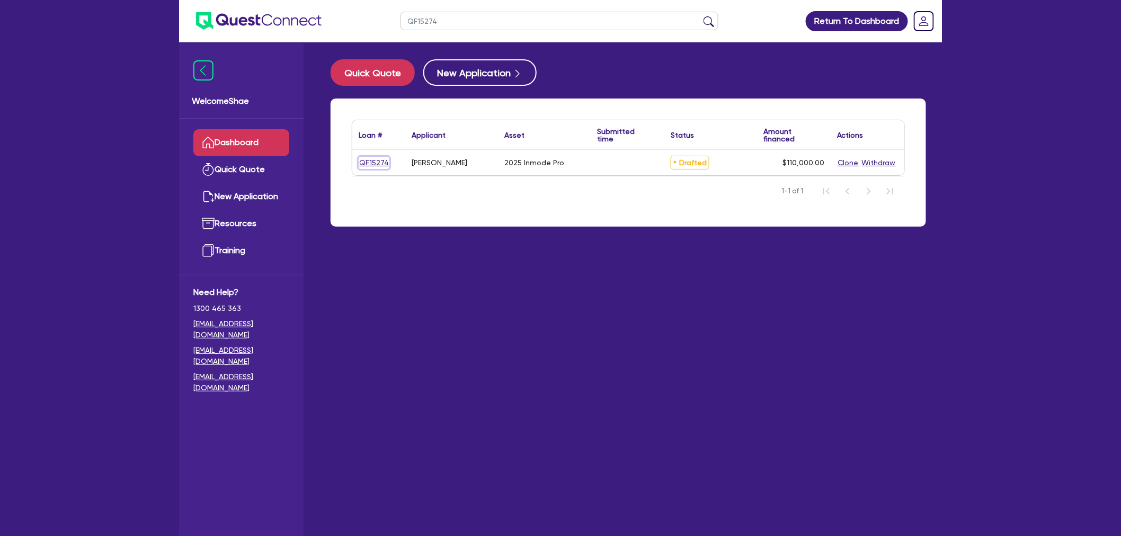
click at [367, 157] on link "QF15274" at bounding box center [374, 163] width 31 height 12
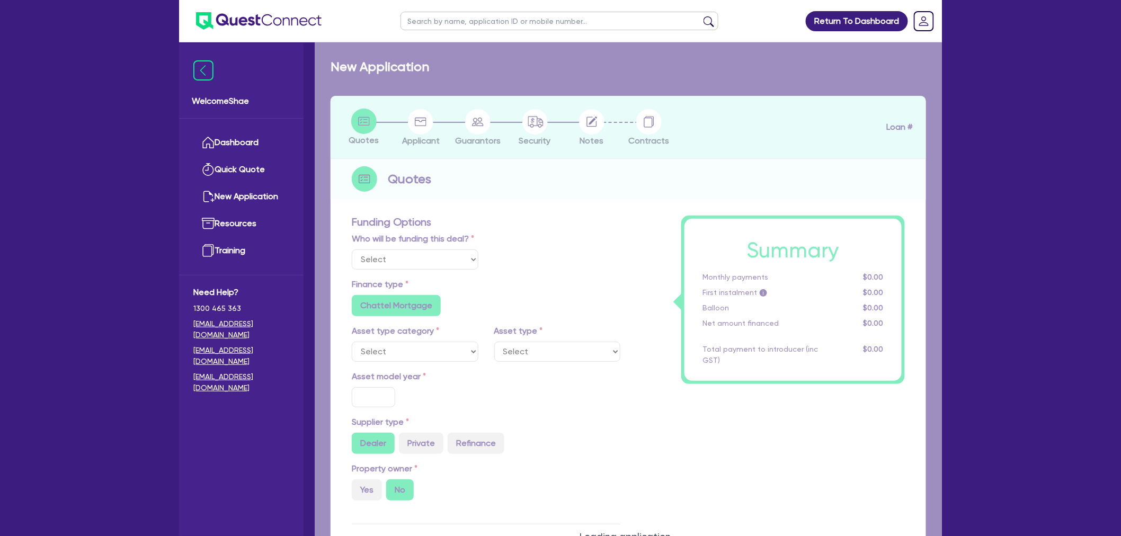
select select "Other"
select select "SECONDARY_ASSETS"
type input "2025"
radio input "true"
type input "110,000"
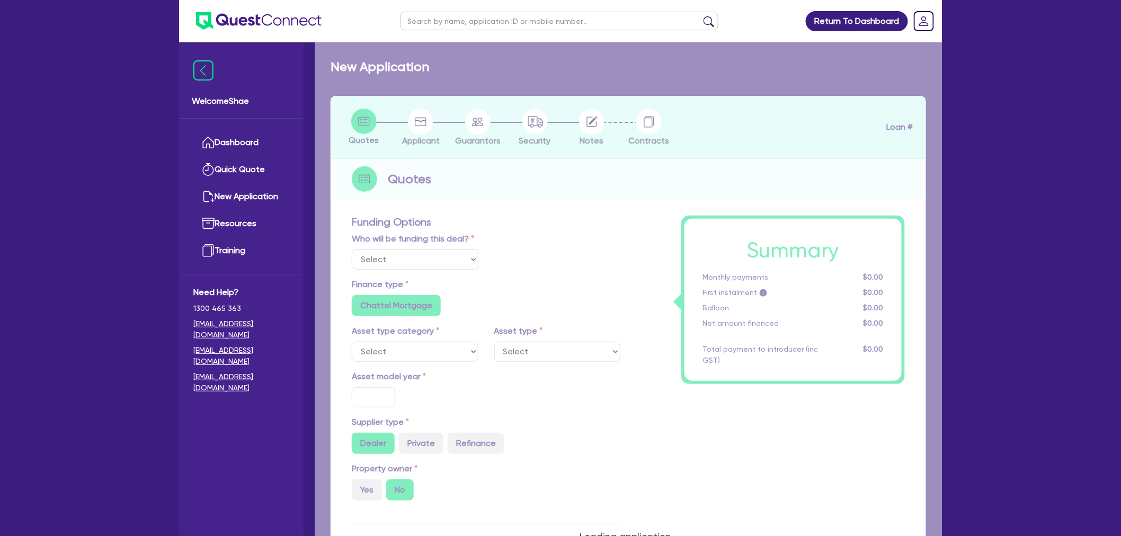
type input "5"
type input "5,500"
type input "7.49"
radio input "false"
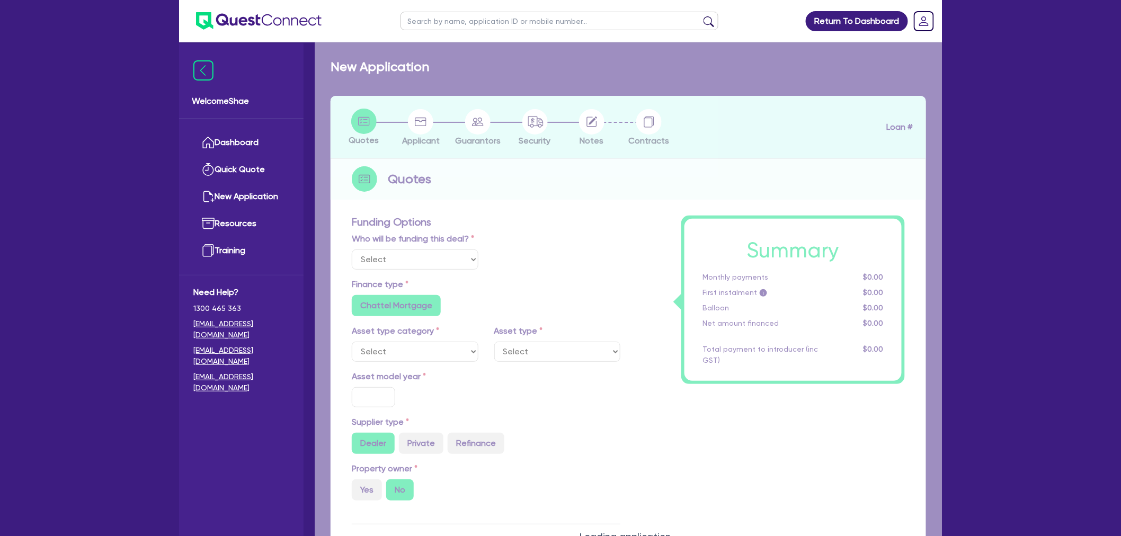
radio input "false"
select select "MEDICAL_DENTAL_LABORATORY_EQUIPMENT"
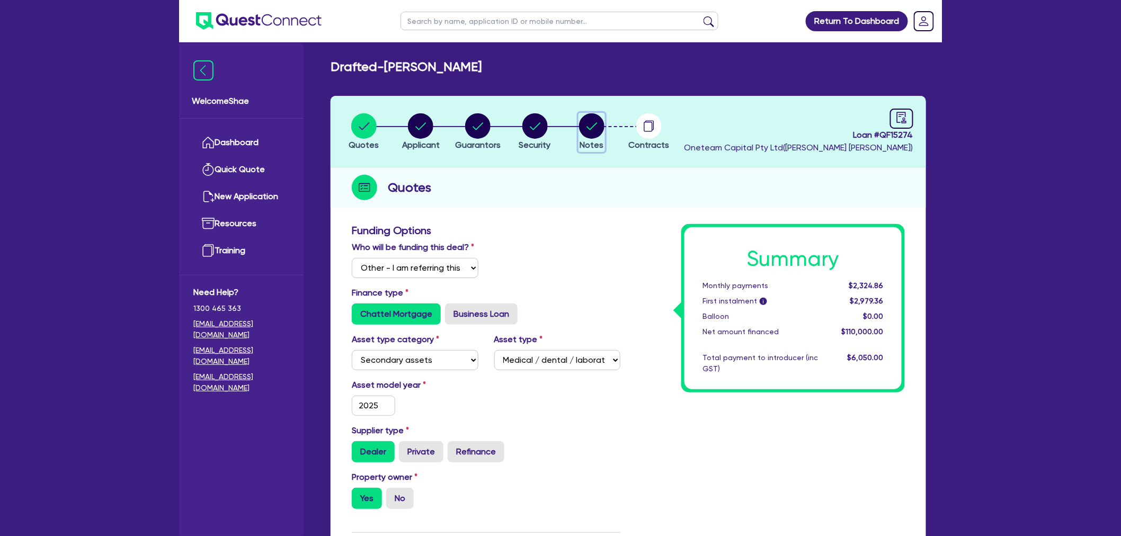
click at [596, 128] on circle "button" at bounding box center [591, 125] width 25 height 25
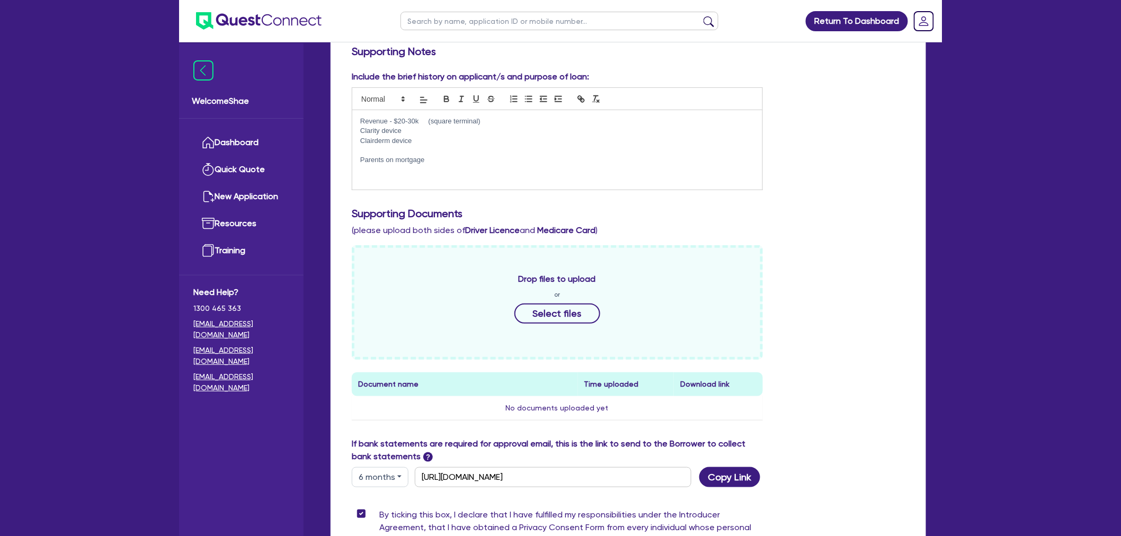
scroll to position [337, 0]
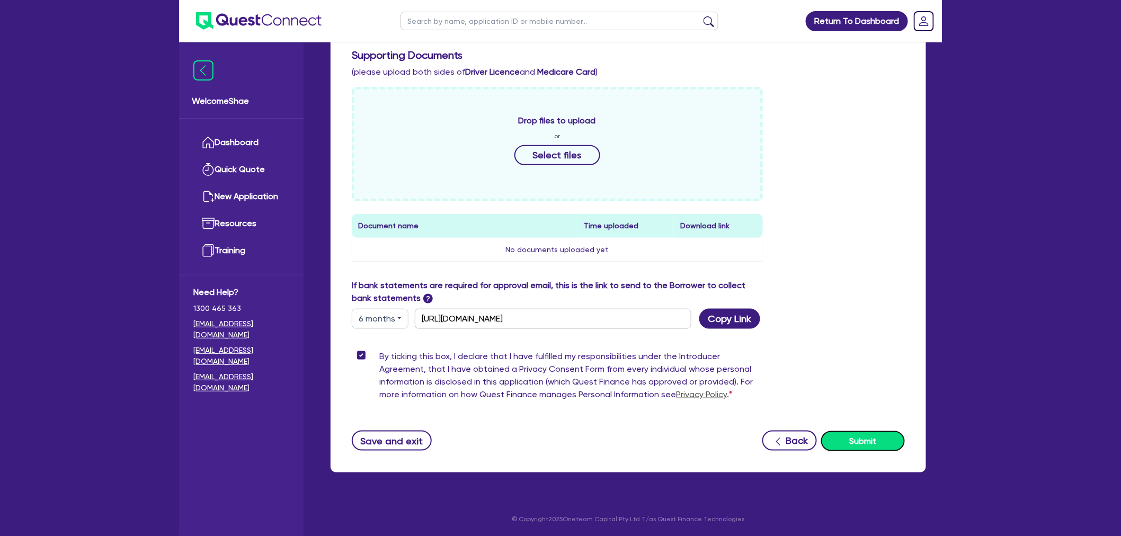
click at [876, 440] on button "Submit" at bounding box center [863, 441] width 84 height 20
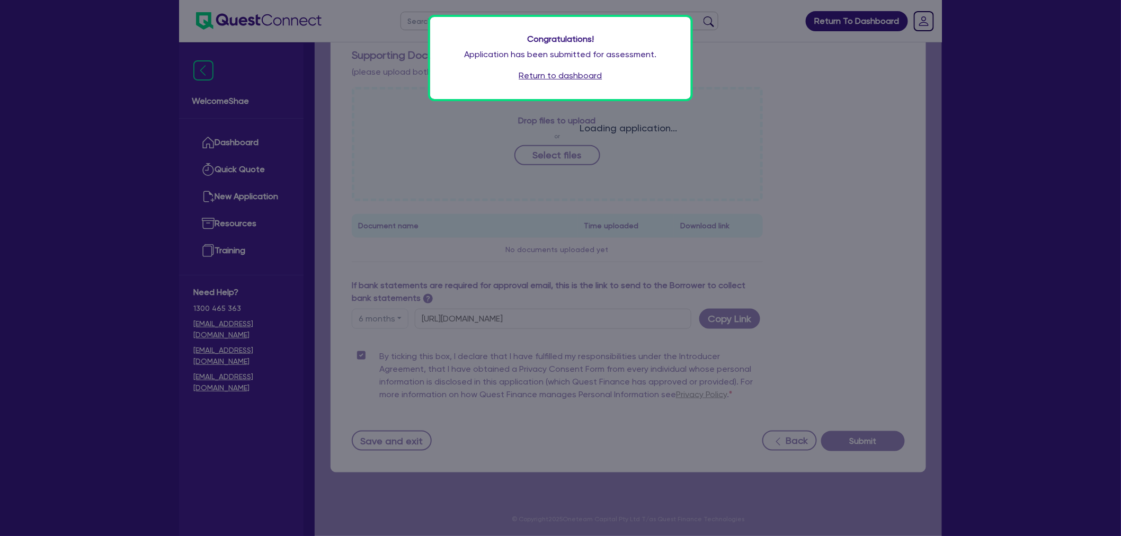
click at [543, 72] on link "Return to dashboard" at bounding box center [560, 75] width 83 height 13
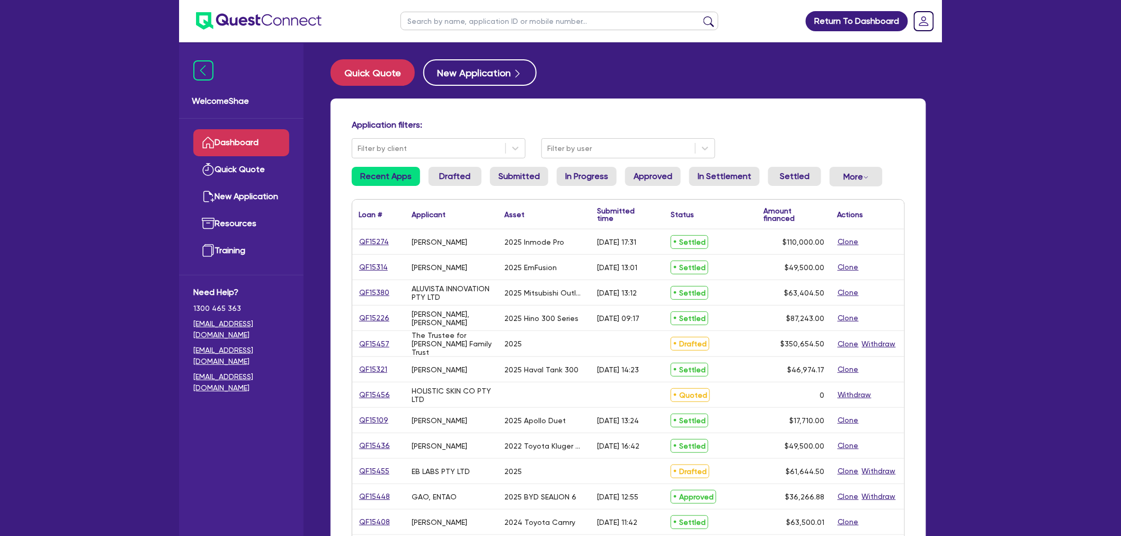
click at [445, 21] on input "text" at bounding box center [559, 21] width 318 height 19
type input "tjf"
click at [700, 16] on button "submit" at bounding box center [708, 23] width 17 height 15
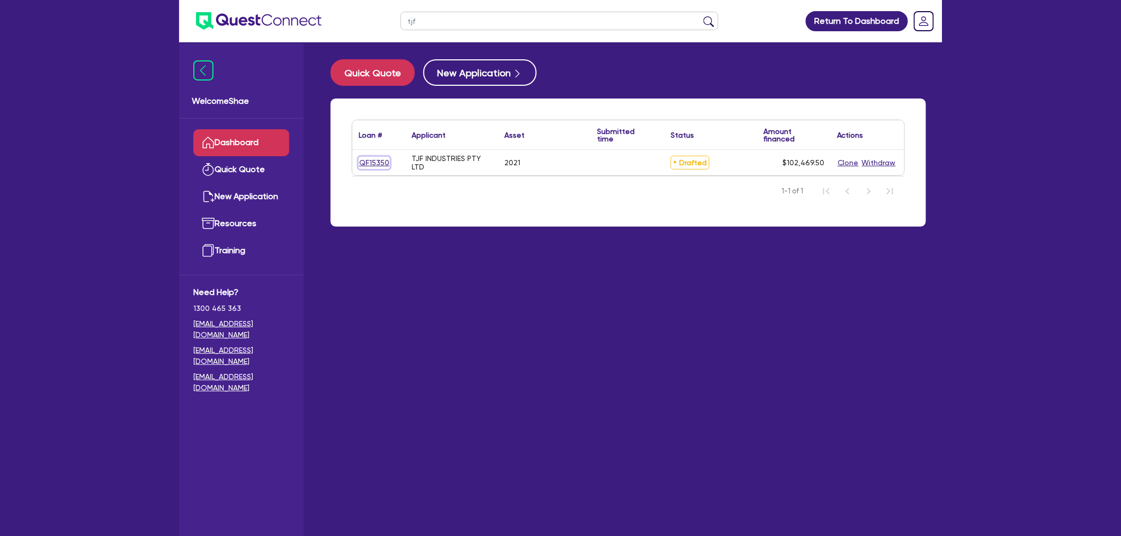
click at [374, 164] on link "QF15350" at bounding box center [374, 163] width 31 height 12
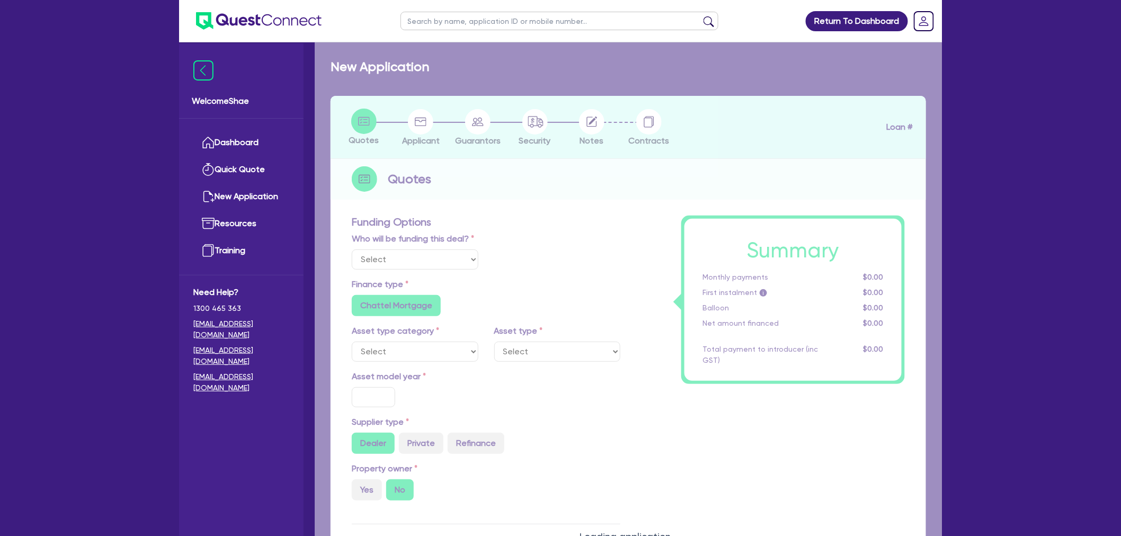
select select "CARS_AND_LIGHT_TRUCKS"
type input "2021"
radio input "false"
radio input "true"
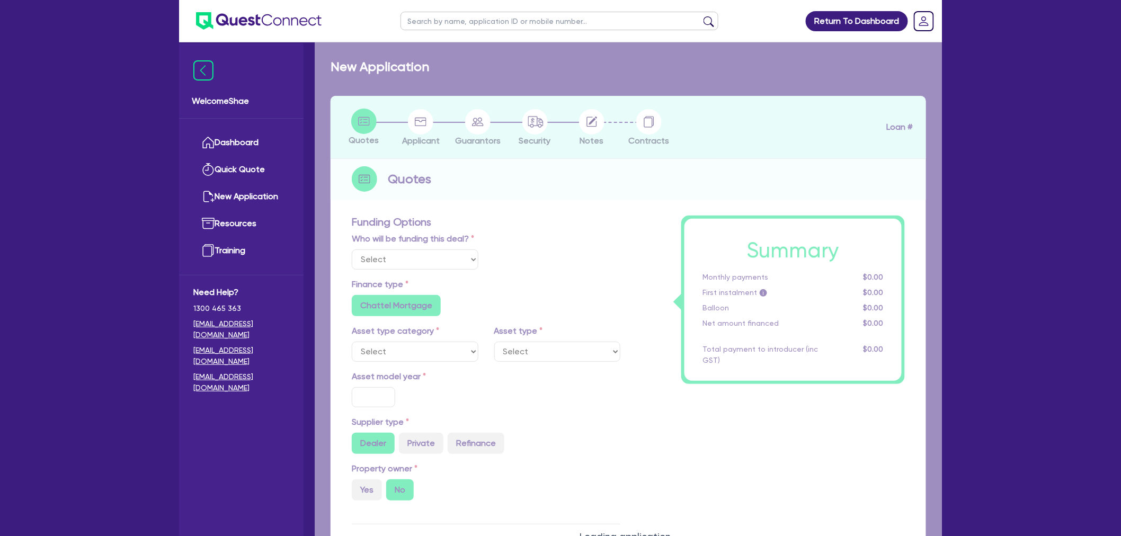
type input "100,000"
type input "8.99"
radio input "false"
type input "1,650"
radio input "true"
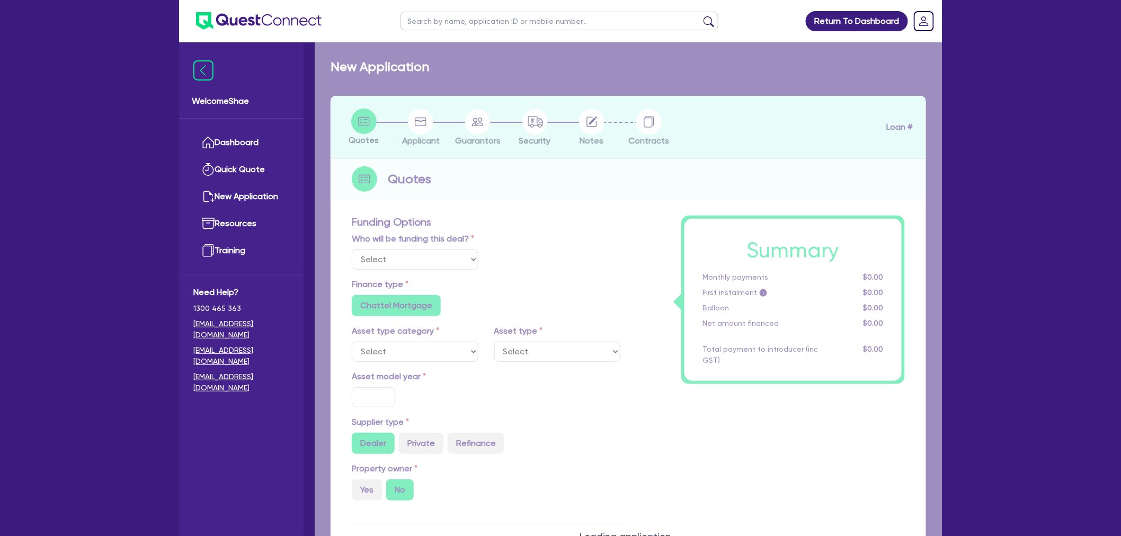
radio input "true"
select select "PASSENGER_VEHICLES"
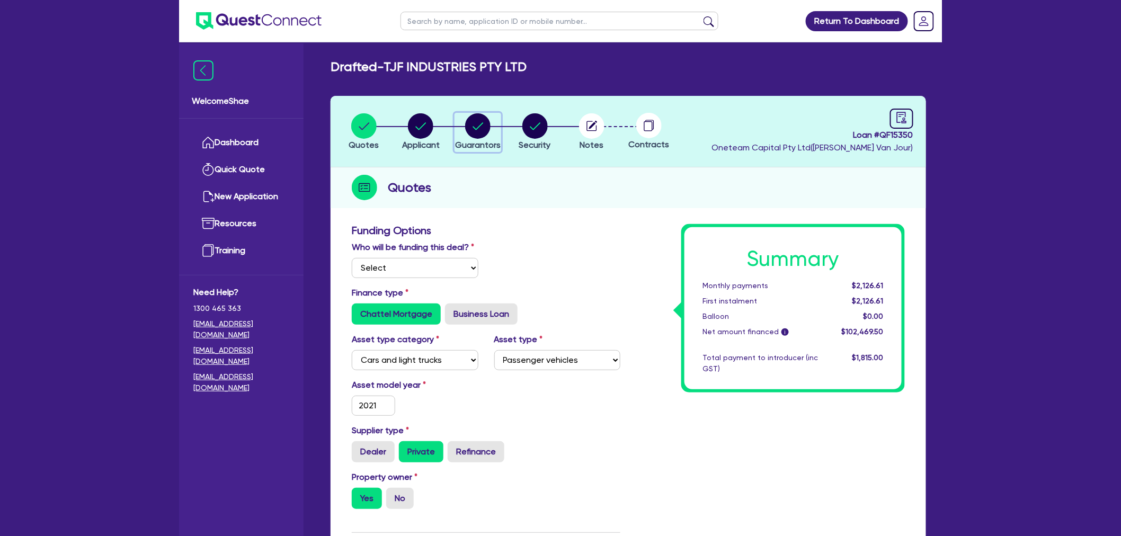
click at [477, 131] on circle "button" at bounding box center [477, 125] width 25 height 25
select select "MR"
select select "[GEOGRAPHIC_DATA]"
select select "SINGLE"
select select "INVESTMENT_PROPERTY"
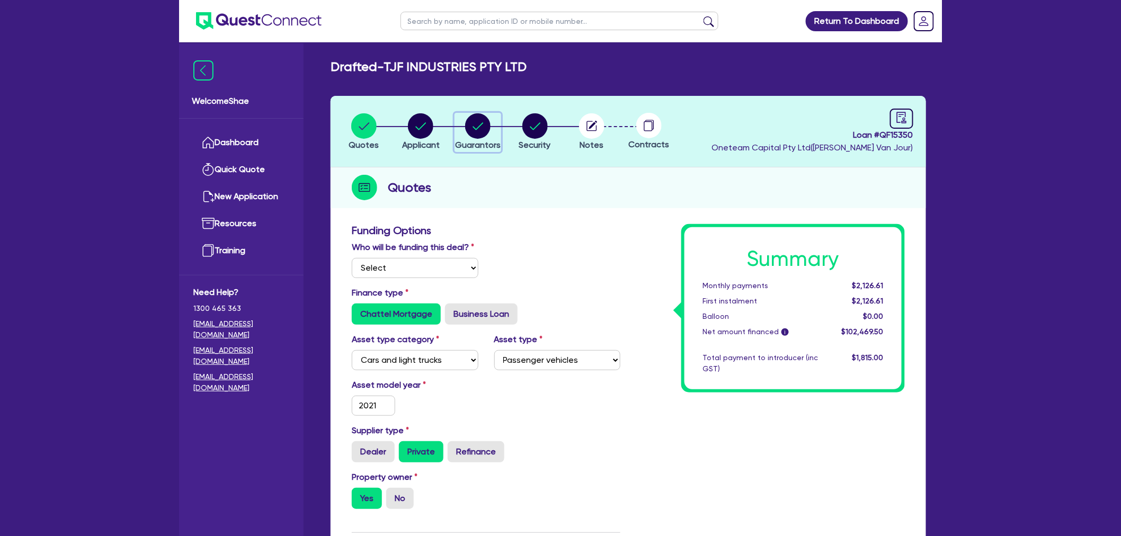
select select "CASH"
select select "MORTGAGE"
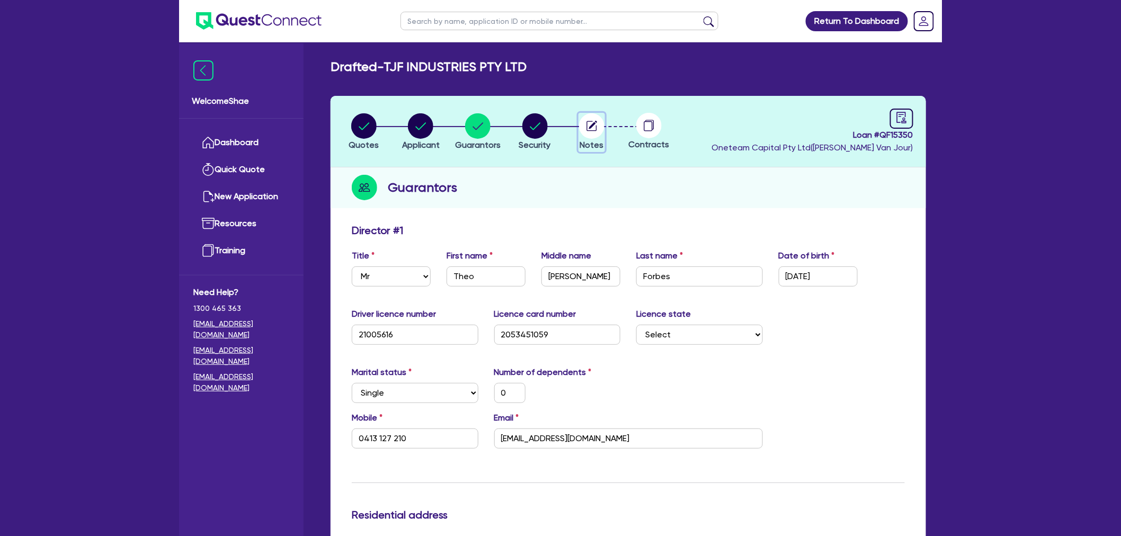
click at [584, 129] on circle "button" at bounding box center [591, 125] width 25 height 25
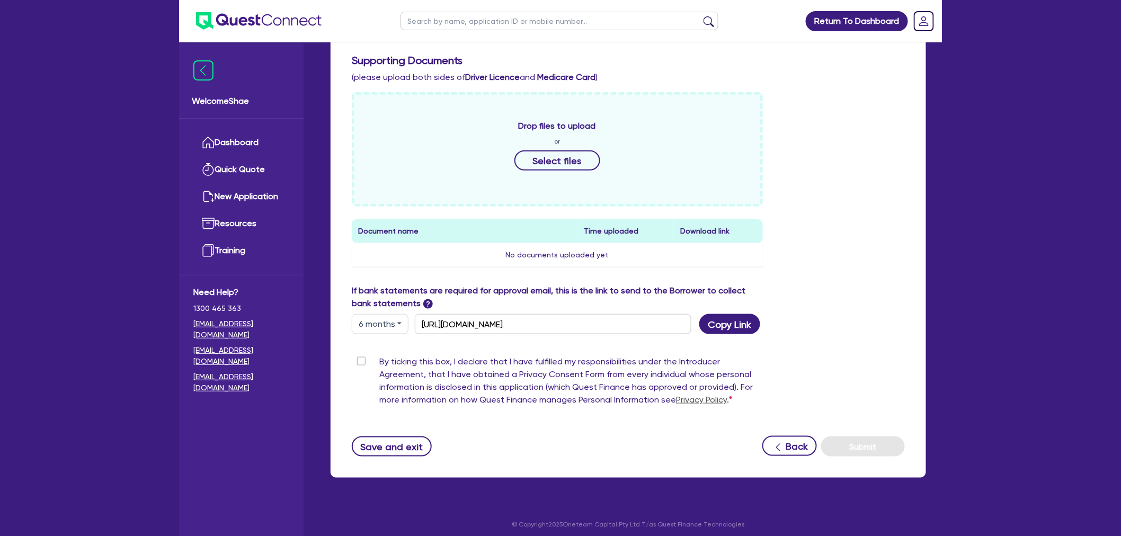
scroll to position [349, 0]
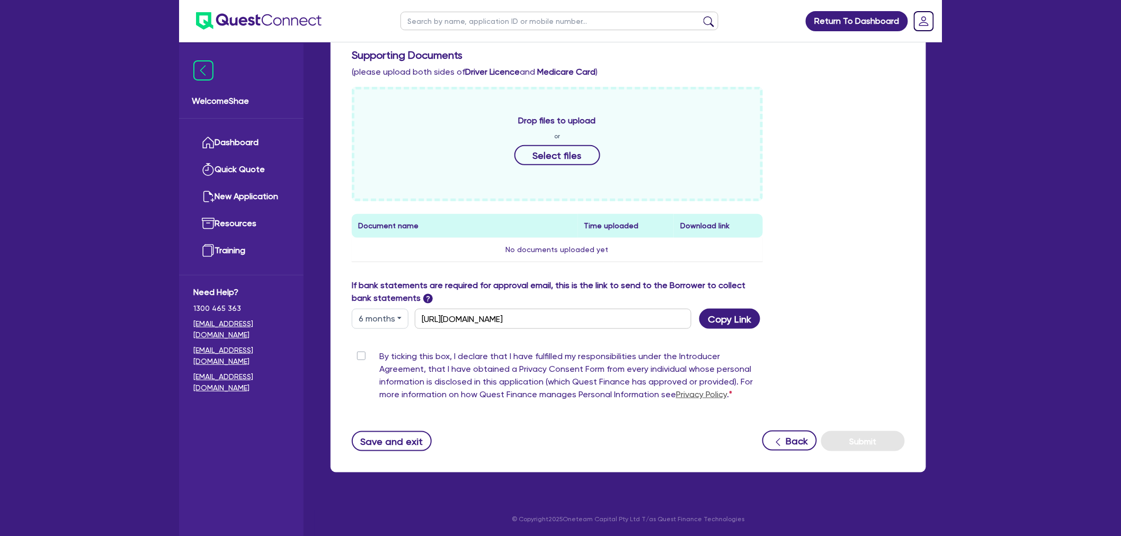
click at [379, 356] on label "By ticking this box, I declare that I have fulfilled my responsibilities under …" at bounding box center [570, 377] width 383 height 55
click at [360, 356] on input "By ticking this box, I declare that I have fulfilled my responsibilities under …" at bounding box center [356, 355] width 8 height 10
checkbox input "true"
click at [881, 432] on button "Submit" at bounding box center [863, 441] width 84 height 20
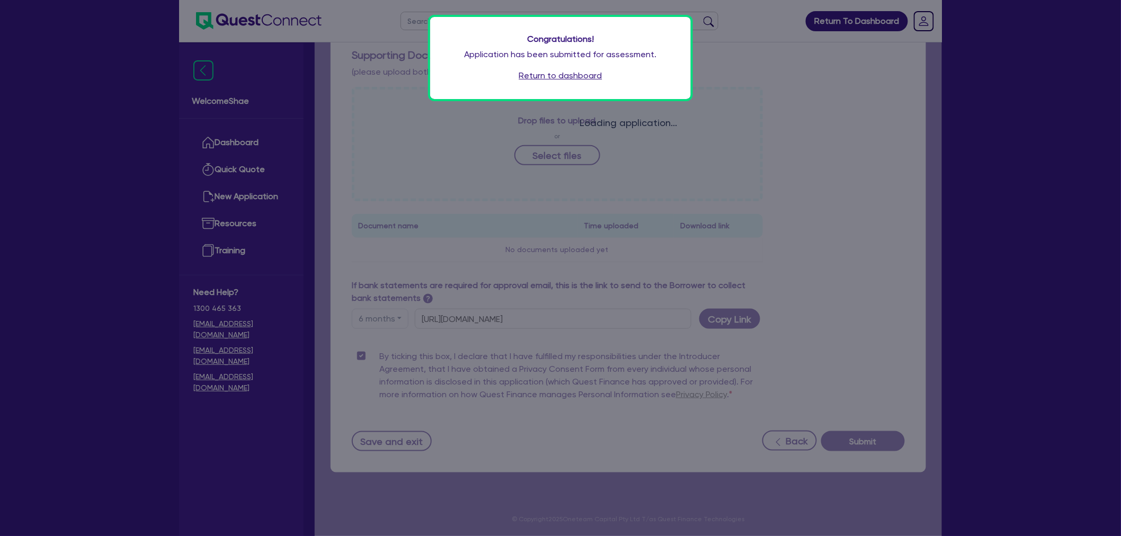
click at [573, 76] on link "Return to dashboard" at bounding box center [560, 75] width 83 height 13
